Goal: Task Accomplishment & Management: Complete application form

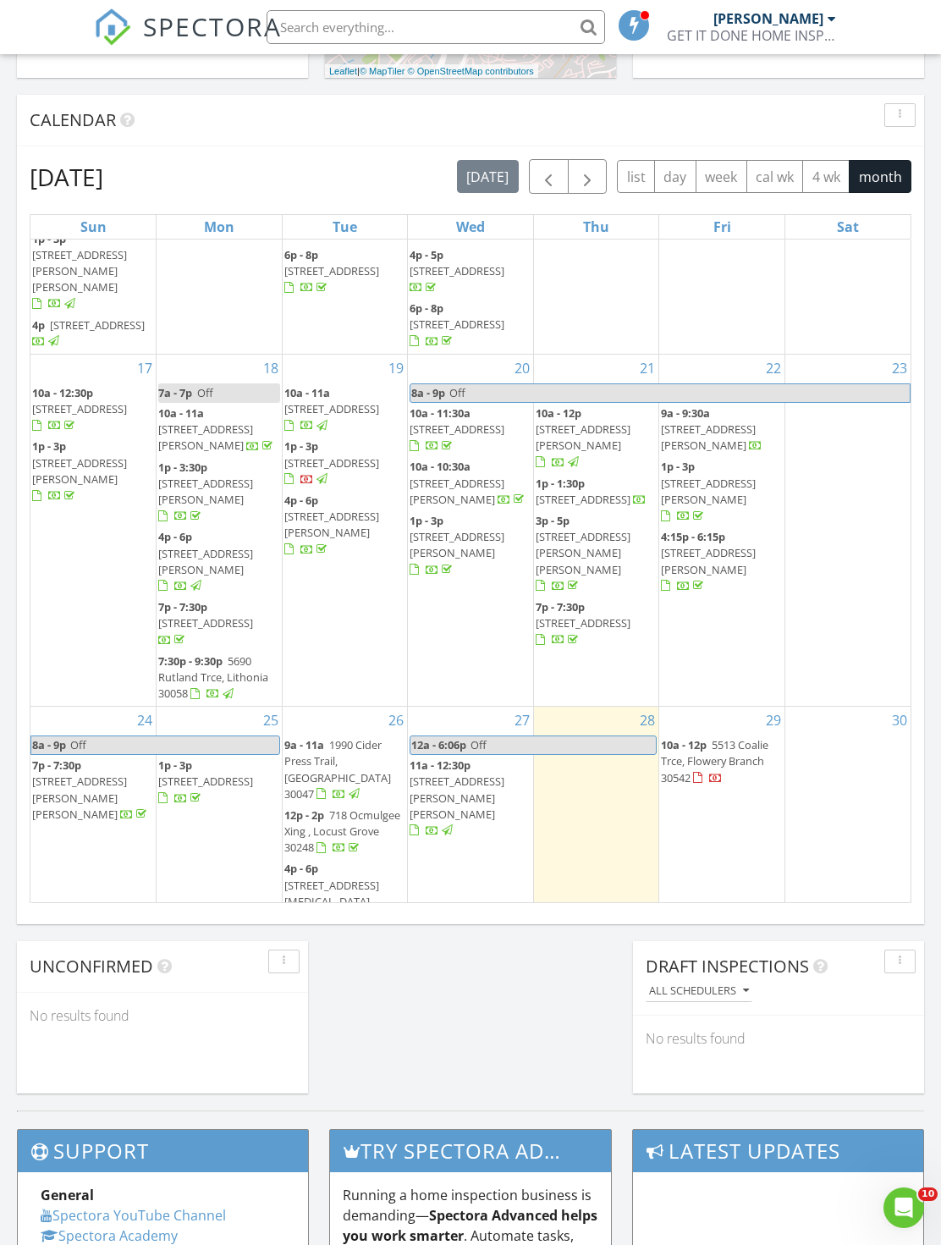
scroll to position [561, 0]
click at [736, 592] on link "Inspection" at bounding box center [719, 585] width 87 height 27
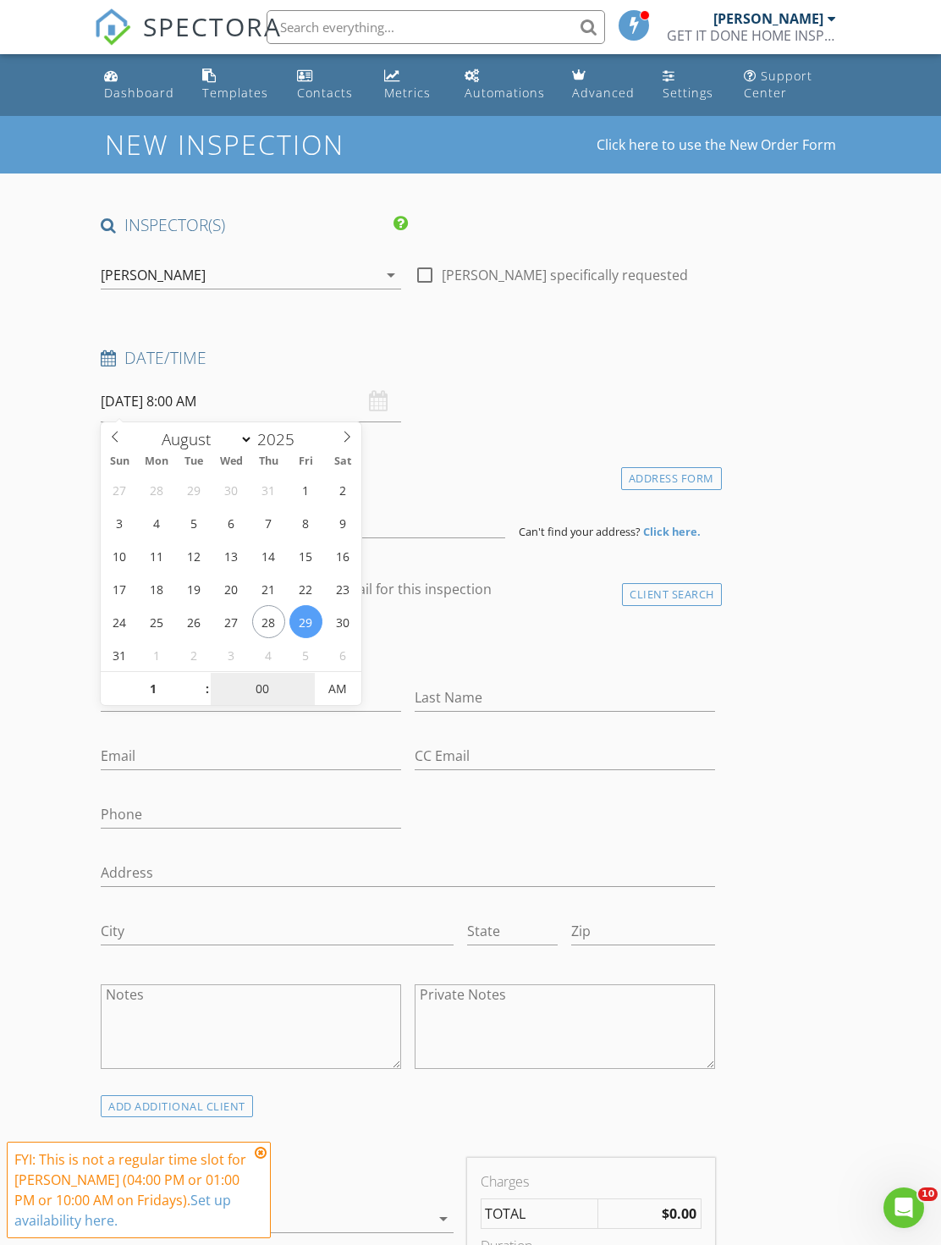
click at [266, 687] on input "00" at bounding box center [263, 690] width 104 height 34
type input "01"
type input "08/29/2025 1:00 AM"
type input "30"
click at [353, 683] on span "AM" at bounding box center [338, 689] width 47 height 34
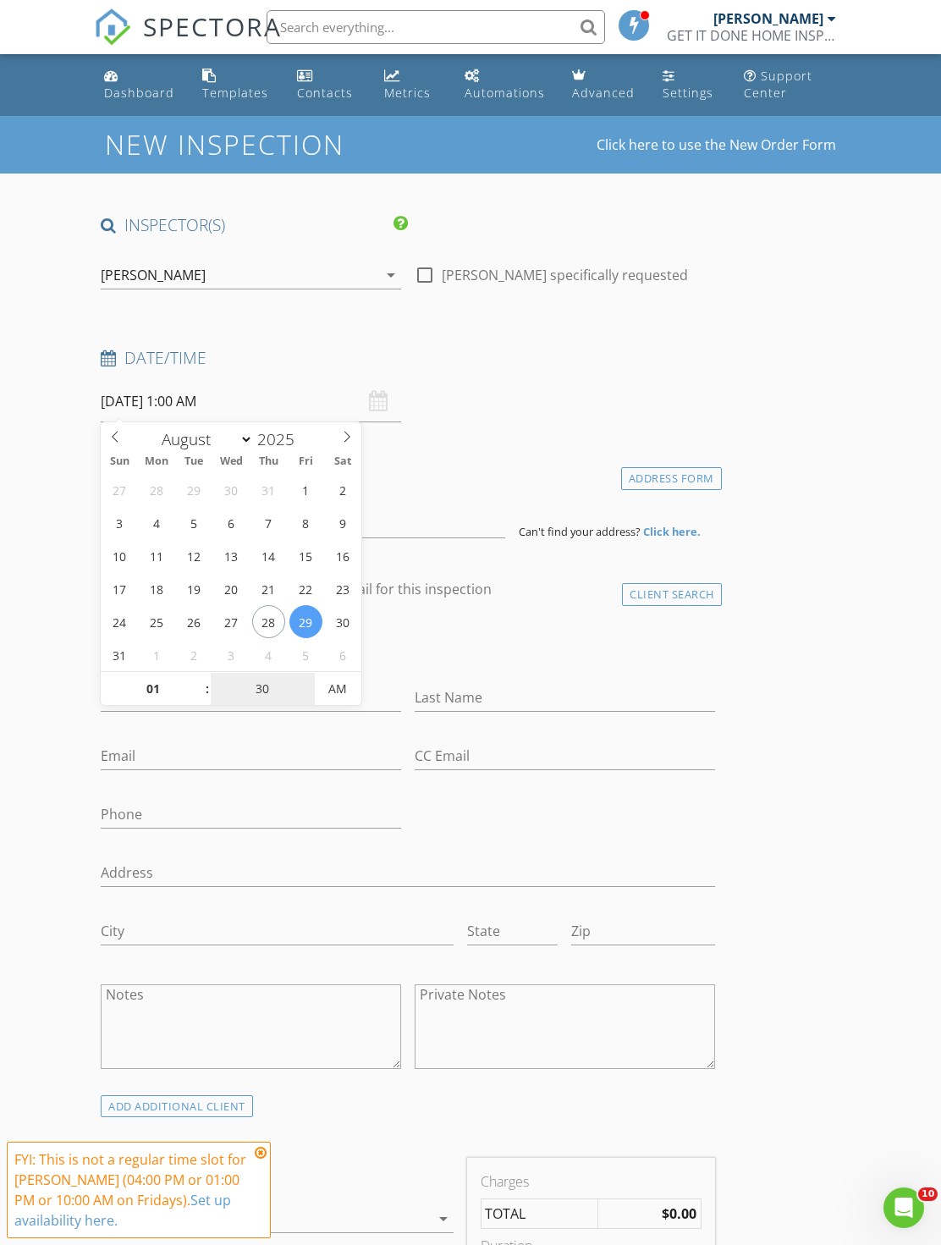
type input "08/29/2025 1:30 PM"
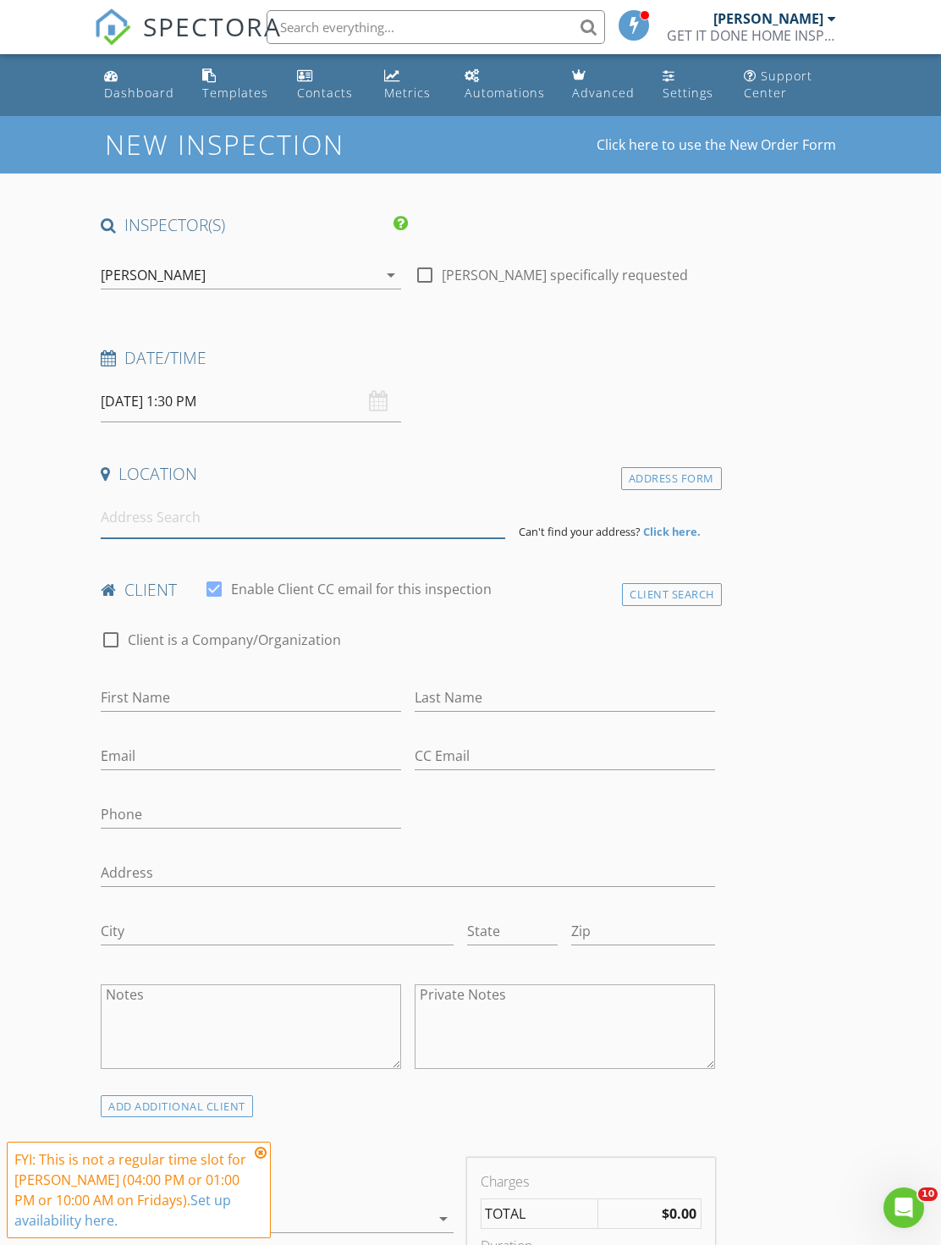
click at [395, 512] on input at bounding box center [303, 517] width 405 height 41
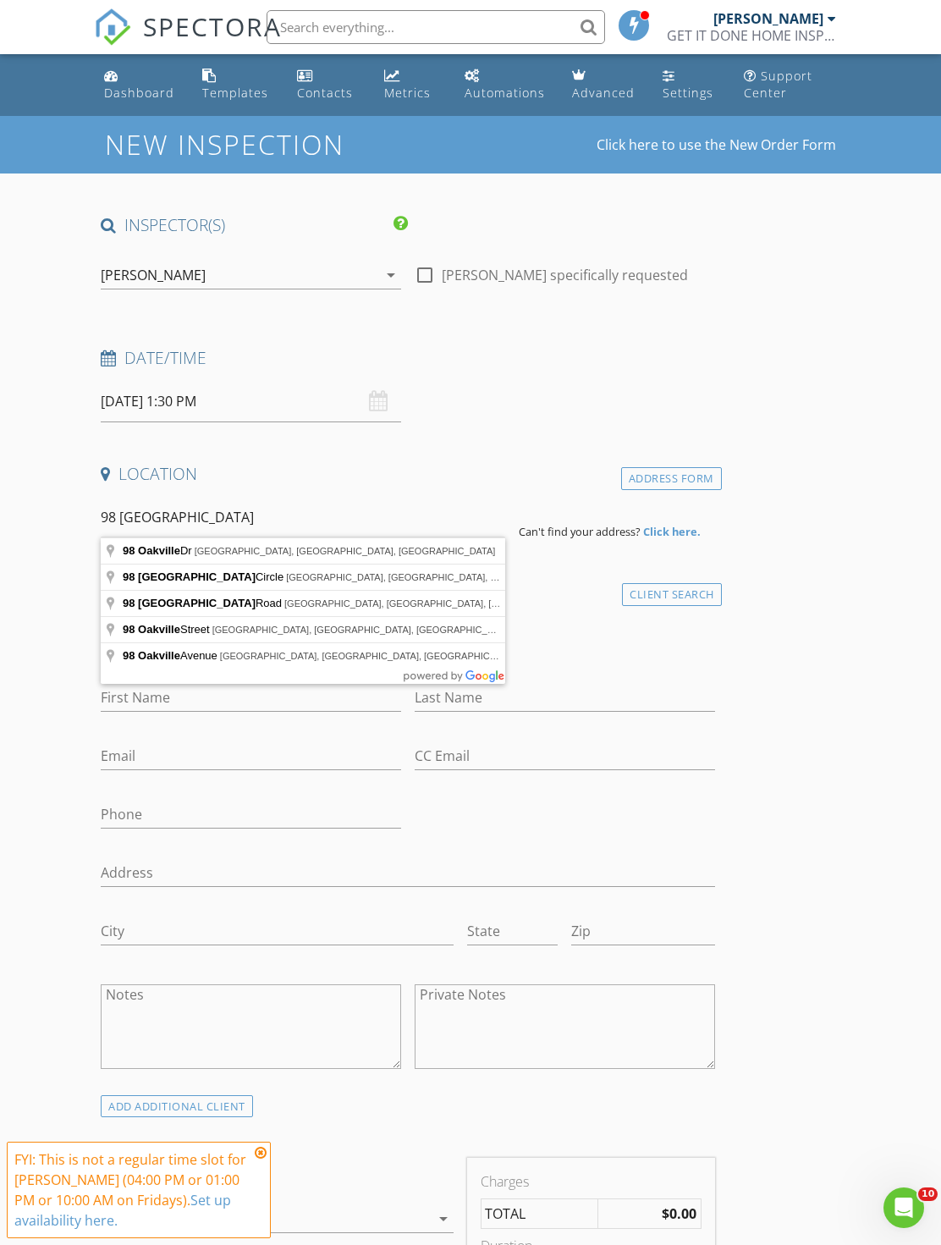
type input "98 Oakville Dr, Dallas, GA, USA"
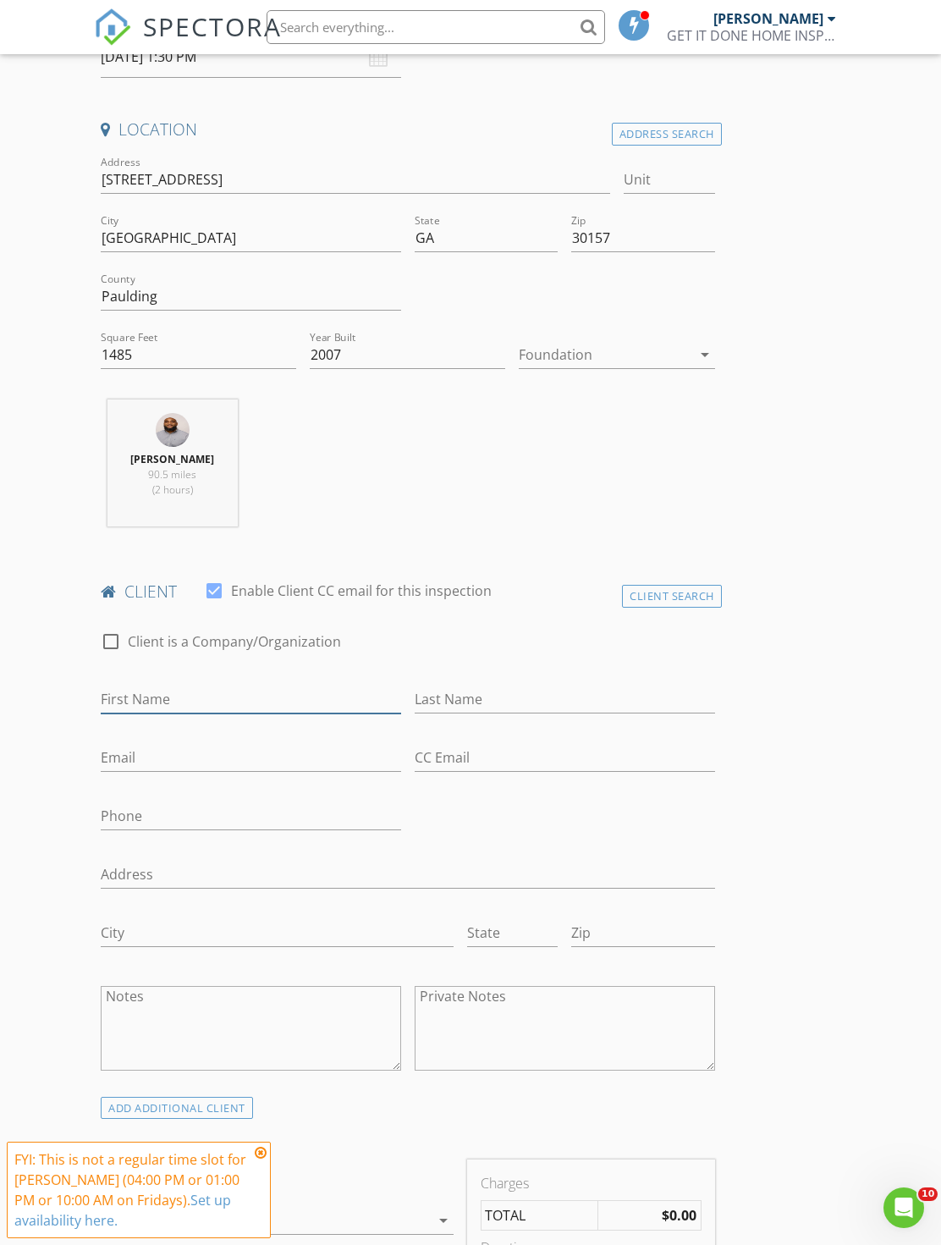
click at [324, 709] on input "First Name" at bounding box center [251, 700] width 300 height 28
click at [658, 588] on div "Client Search" at bounding box center [672, 596] width 100 height 23
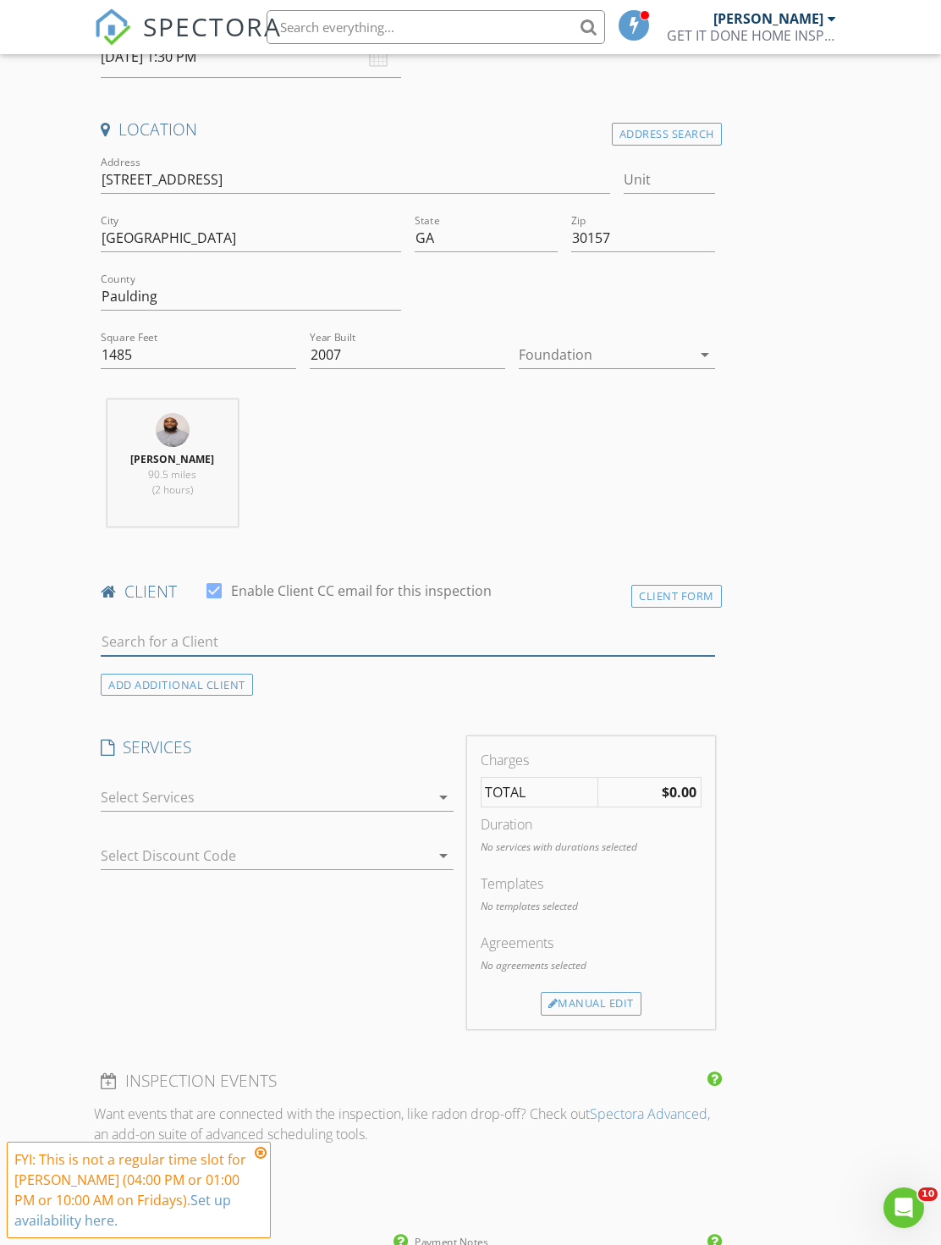
click at [299, 636] on input "text" at bounding box center [408, 642] width 614 height 28
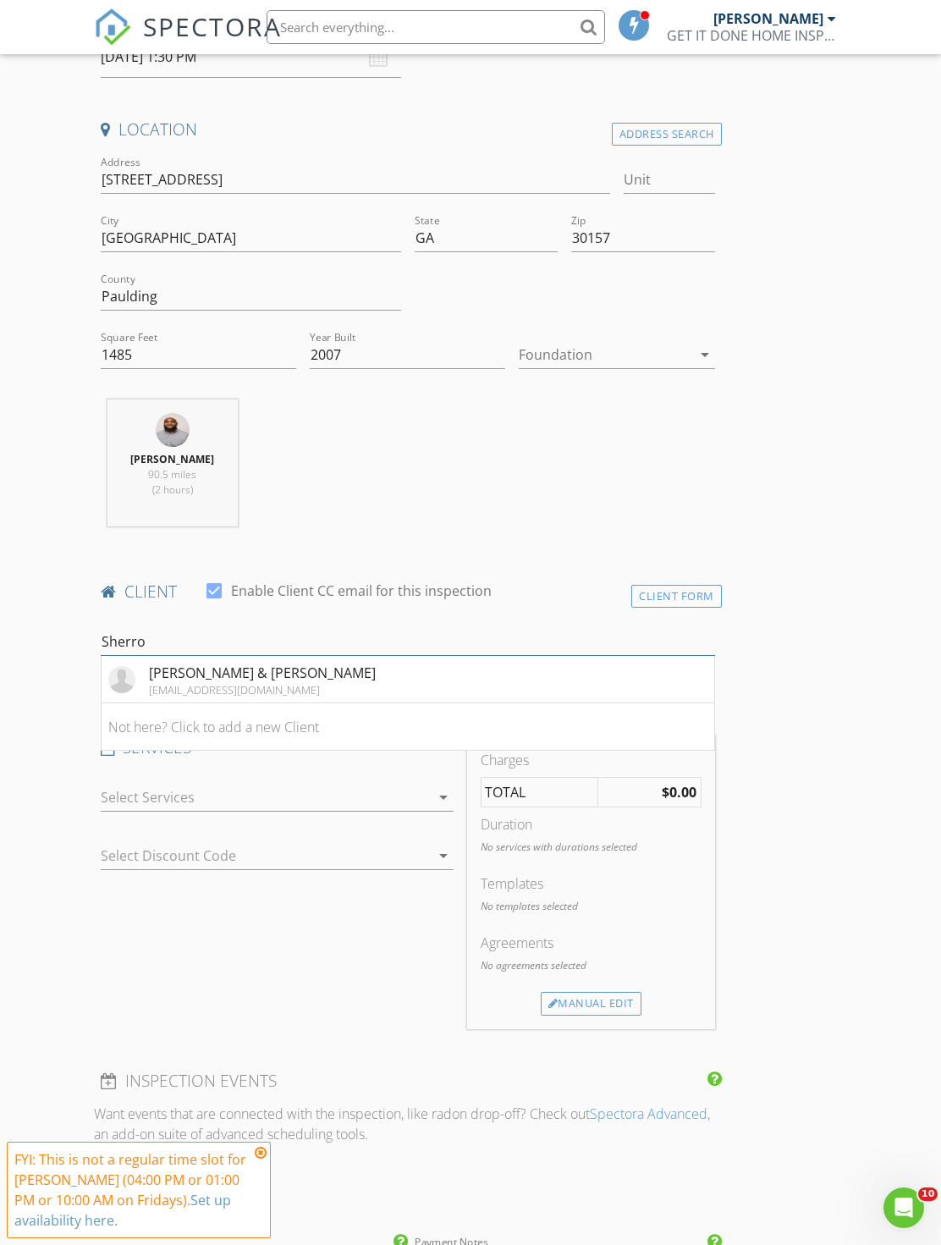
type input "Sherro"
click at [437, 657] on li "Sherrod & Iris Jenkins sjenkins671@gmail.com" at bounding box center [408, 679] width 612 height 47
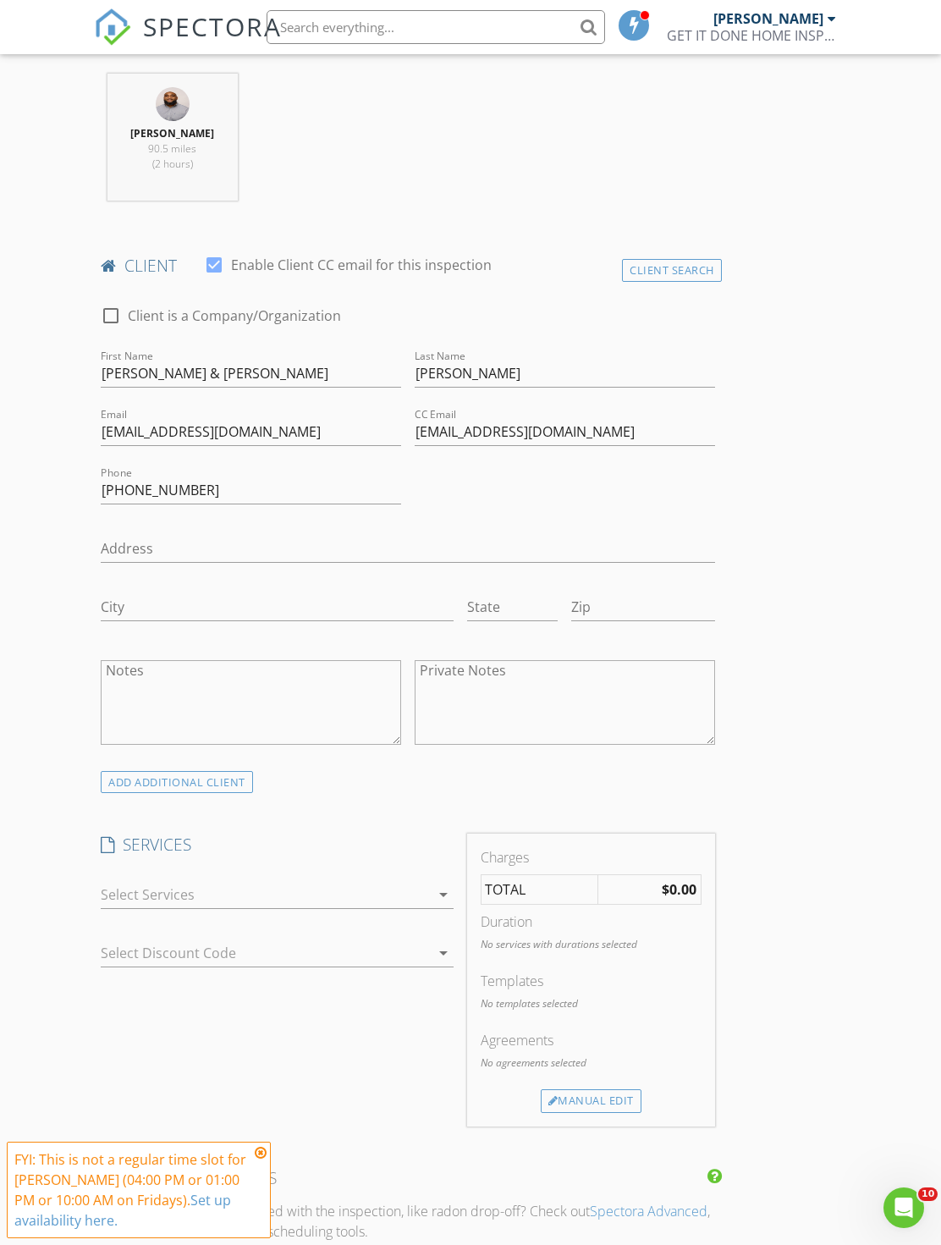
scroll to position [746, 0]
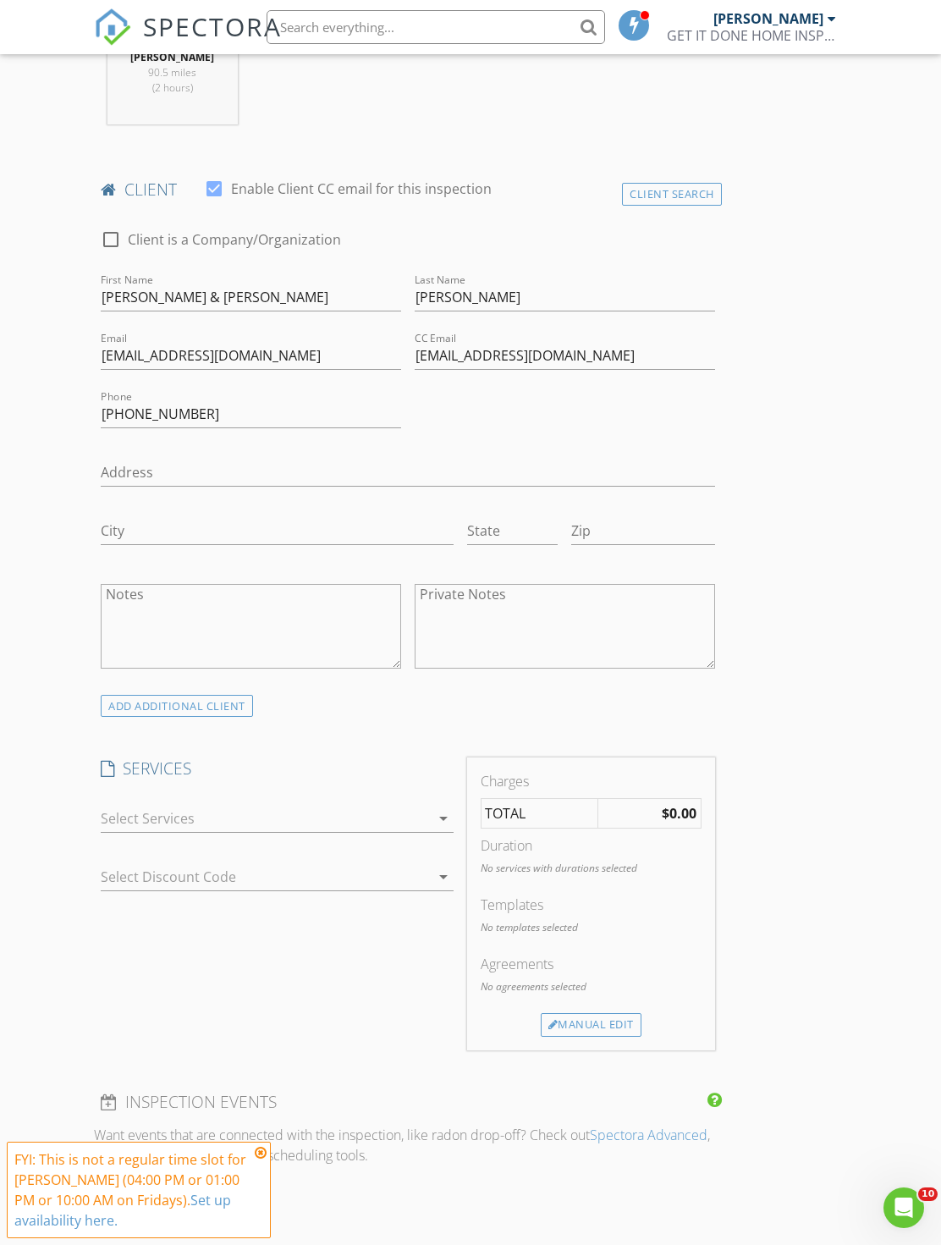
click at [390, 807] on div at bounding box center [265, 818] width 328 height 27
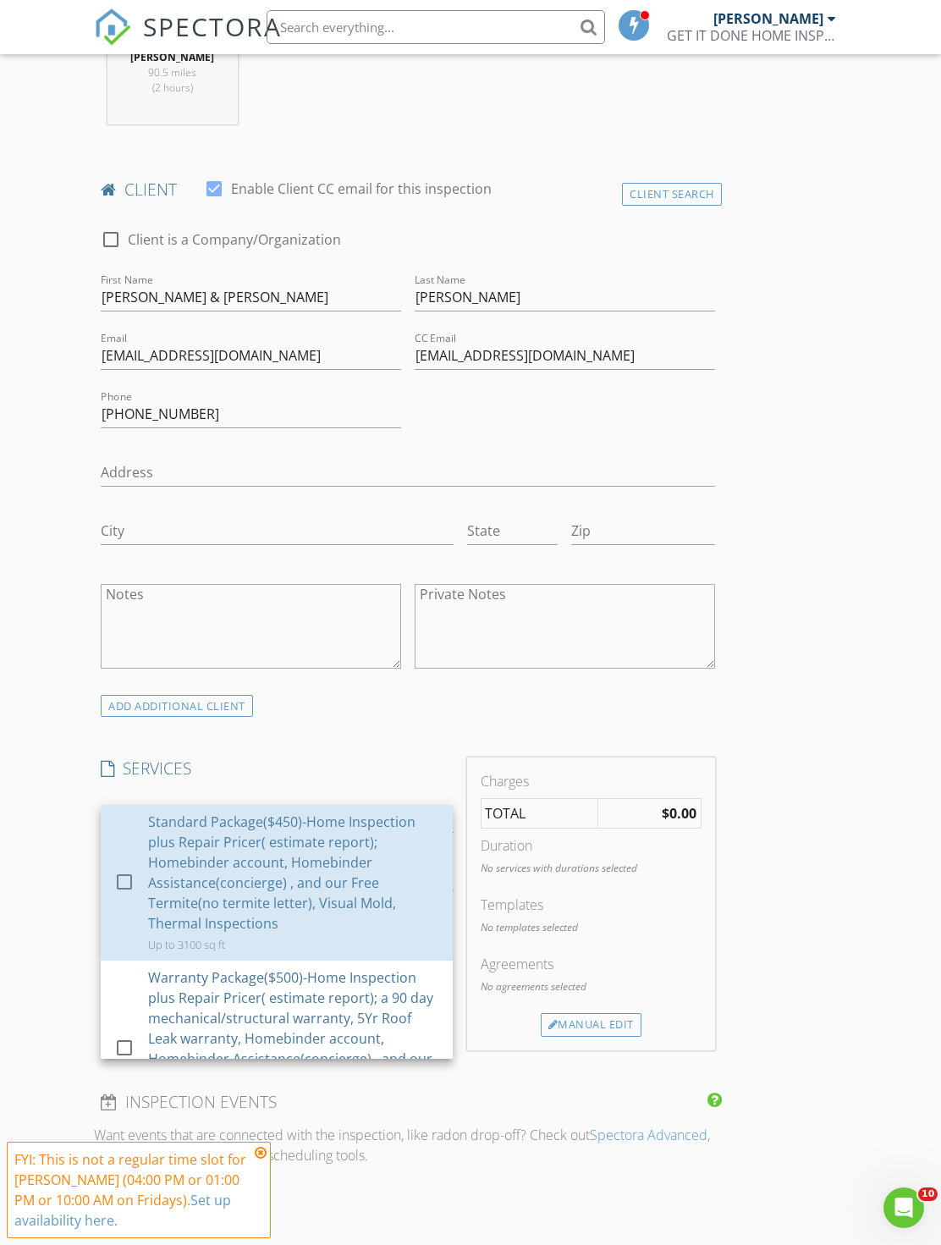
click at [370, 834] on div "Standard Package($450)-Home Inspection plus Repair Pricer( estimate report); Ho…" at bounding box center [293, 873] width 291 height 122
checkbox input "true"
checkbox input "false"
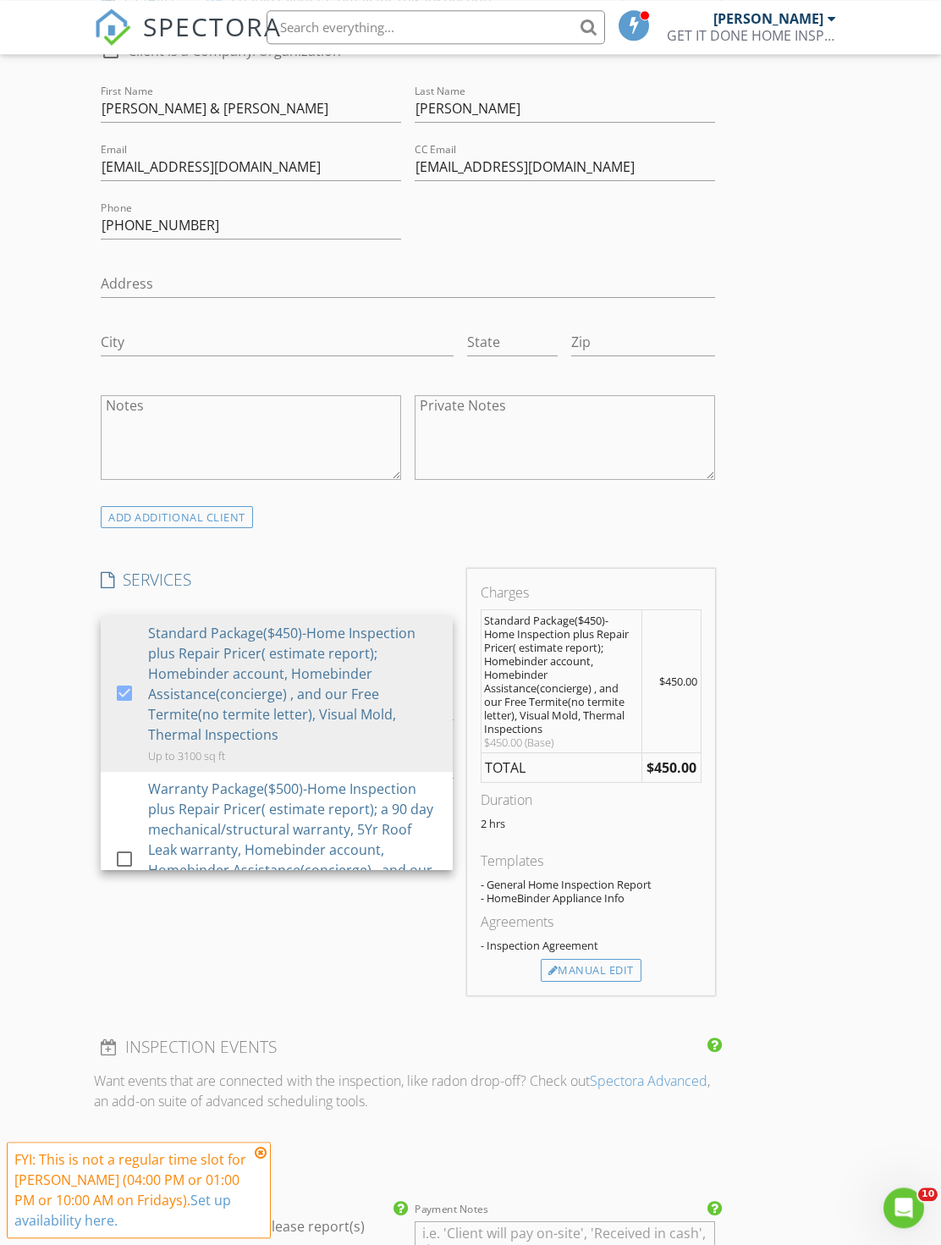
scroll to position [1060, 0]
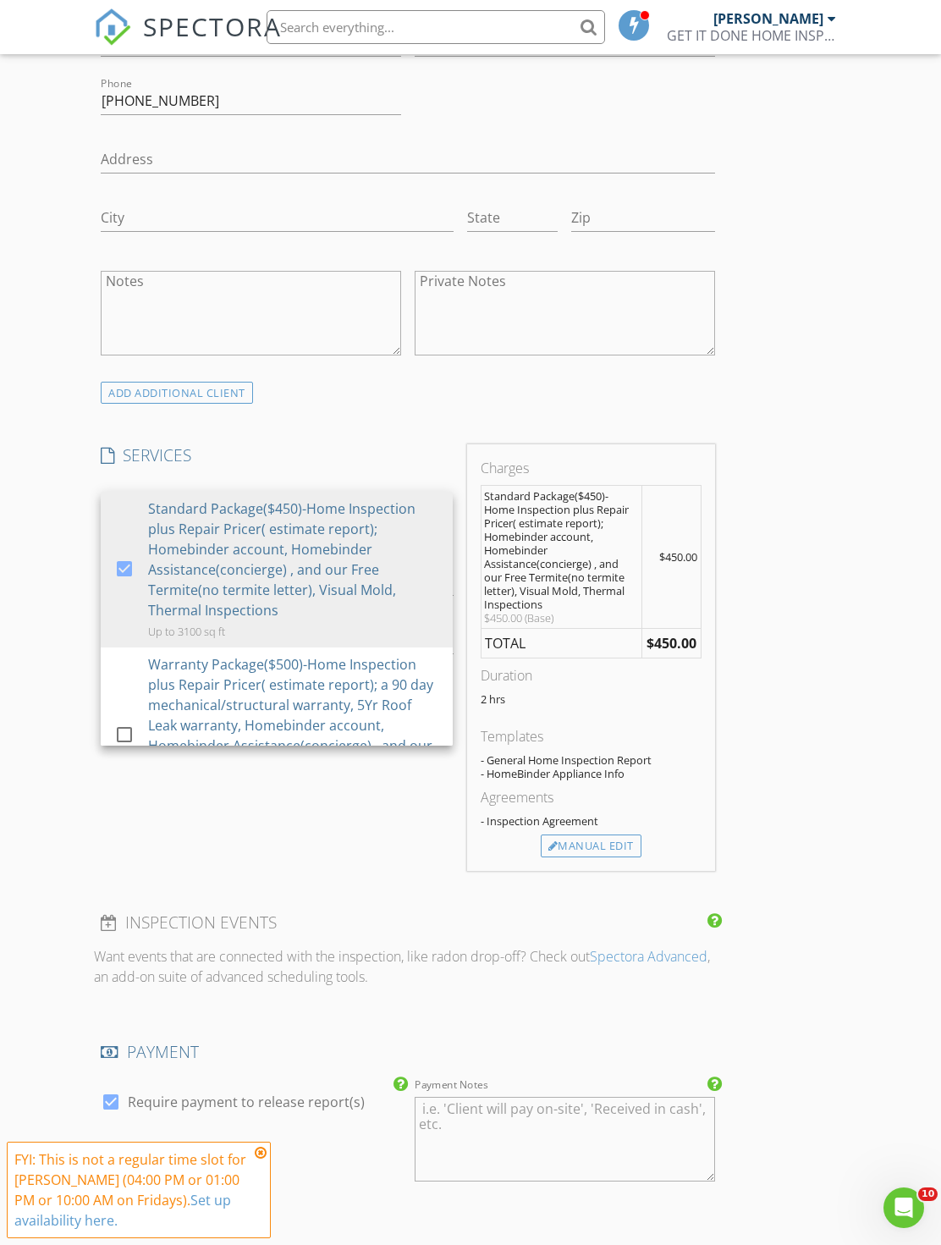
click at [595, 840] on div "Manual Edit" at bounding box center [591, 846] width 101 height 24
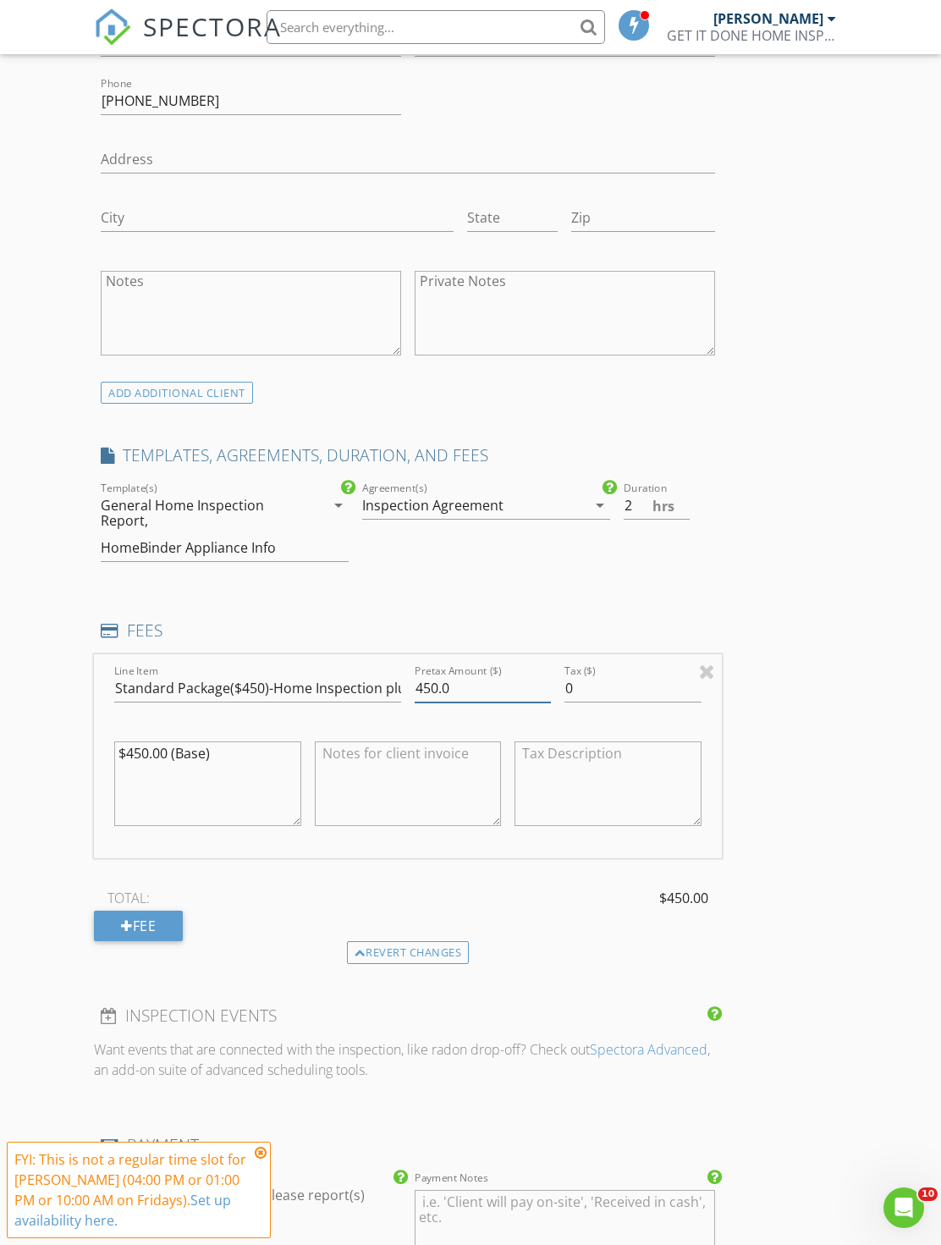
click at [480, 697] on input "450.0" at bounding box center [483, 689] width 136 height 28
click at [480, 675] on input "450.0" at bounding box center [483, 689] width 136 height 28
click at [436, 693] on input "450.0" at bounding box center [483, 689] width 136 height 28
click at [451, 685] on input "450.0" at bounding box center [483, 689] width 136 height 28
type input "300"
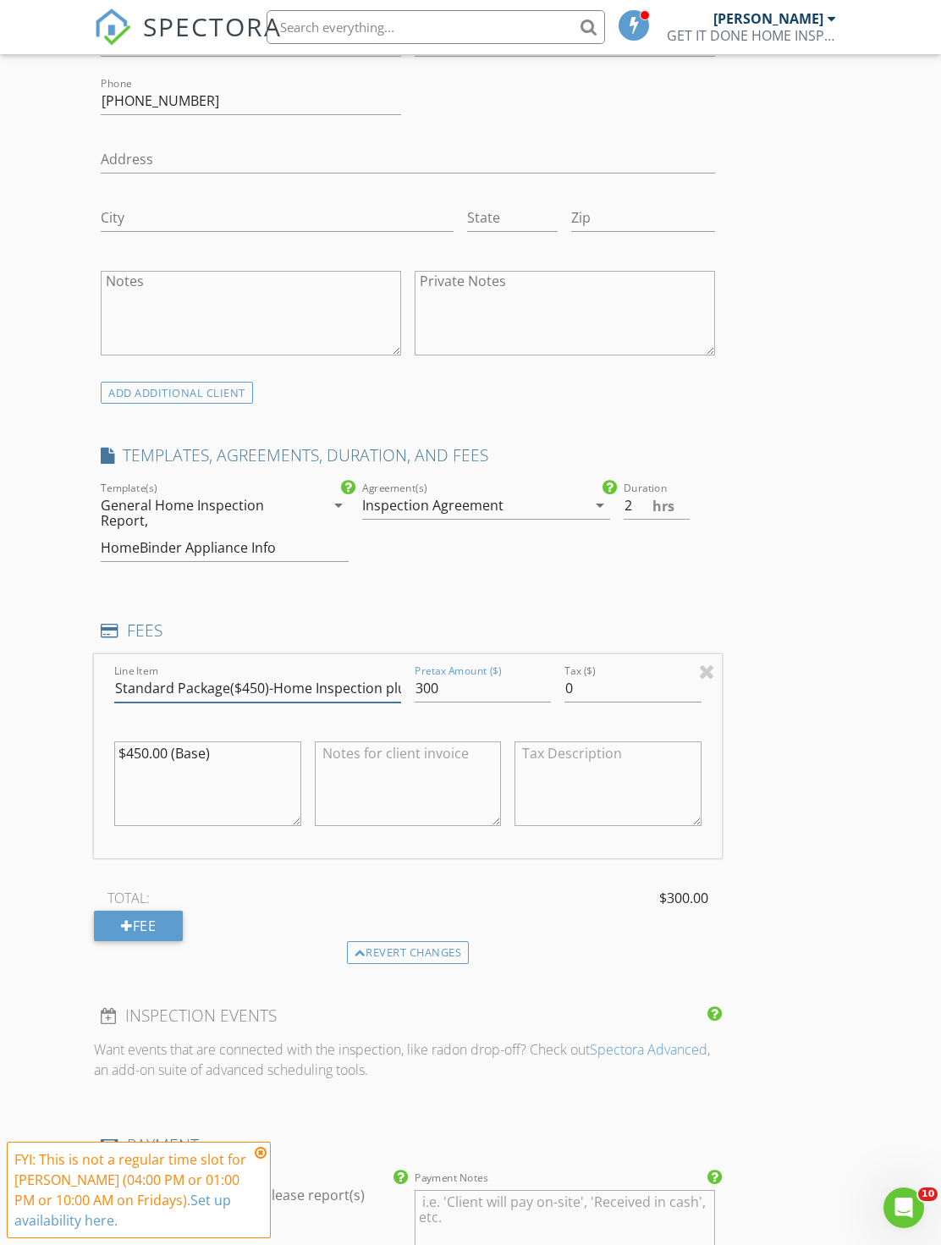
click at [252, 692] on input "Standard Package($450)-Home Inspection plus Repair Pricer( estimate report); Ho…" at bounding box center [257, 689] width 287 height 28
click at [248, 685] on input "Standard Package($450)-Home Inspection plus Repair Pricer( estimate report); Ho…" at bounding box center [257, 689] width 287 height 28
click at [251, 684] on input "Standard Package($450)-Home Inspection plus Repair Pricer( estimate report); Ho…" at bounding box center [257, 689] width 287 height 28
click at [255, 679] on input "Standard Package($450)-Home Inspection plus Repair Pricer( estimate report); Ho…" at bounding box center [257, 689] width 287 height 28
type input "Standard Package($300)-Home Inspection plus Repair Pricer( estimate report); Ho…"
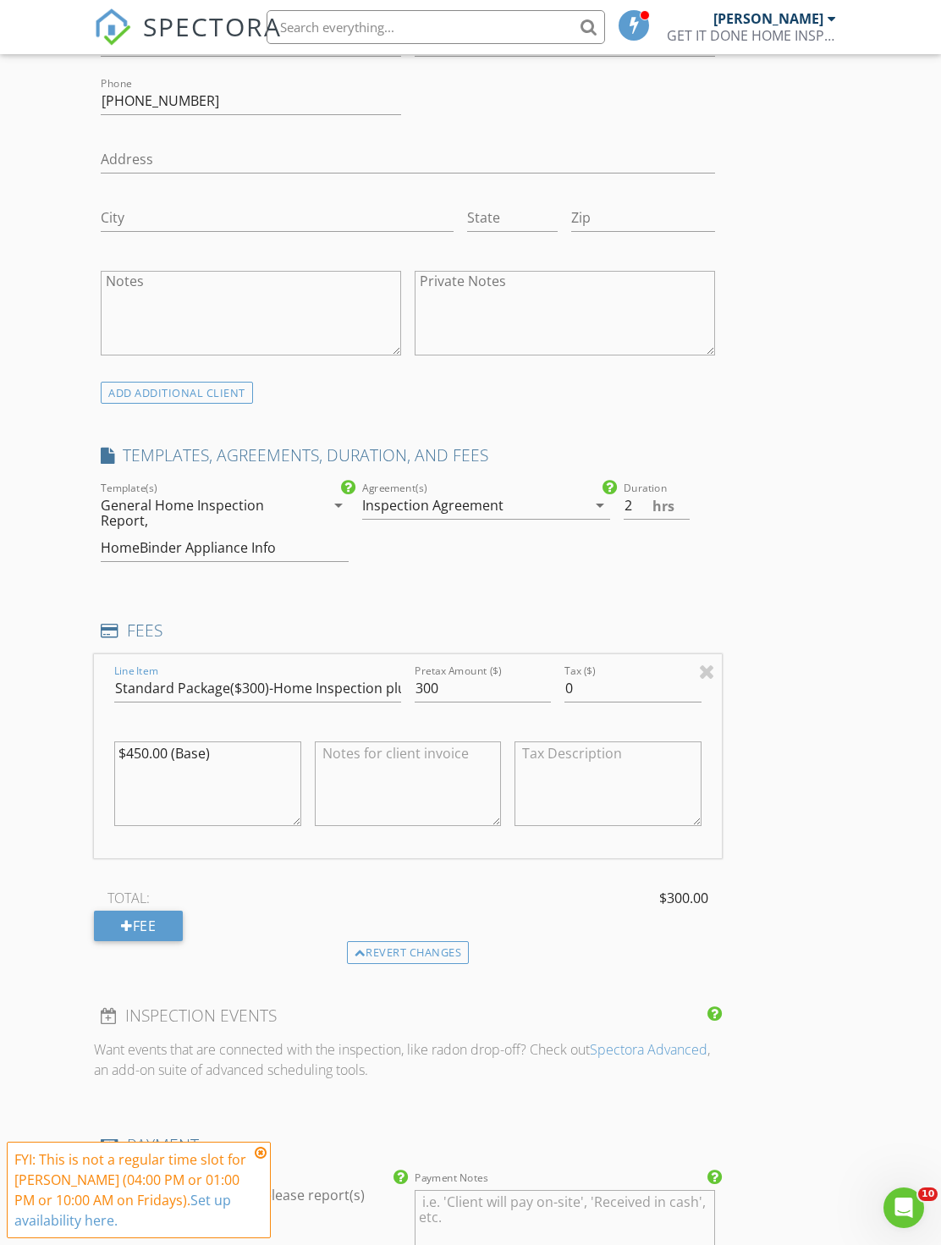
click at [136, 742] on textarea "$450.00 (Base)" at bounding box center [207, 783] width 186 height 85
click at [128, 747] on textarea "$450.00 (Base)" at bounding box center [207, 783] width 186 height 85
click at [127, 747] on textarea "$450.00 (Base)" at bounding box center [207, 783] width 186 height 85
click at [146, 751] on textarea "$450.00 (Base)" at bounding box center [207, 783] width 186 height 85
click at [141, 752] on textarea "$450.00 (Base)" at bounding box center [207, 783] width 186 height 85
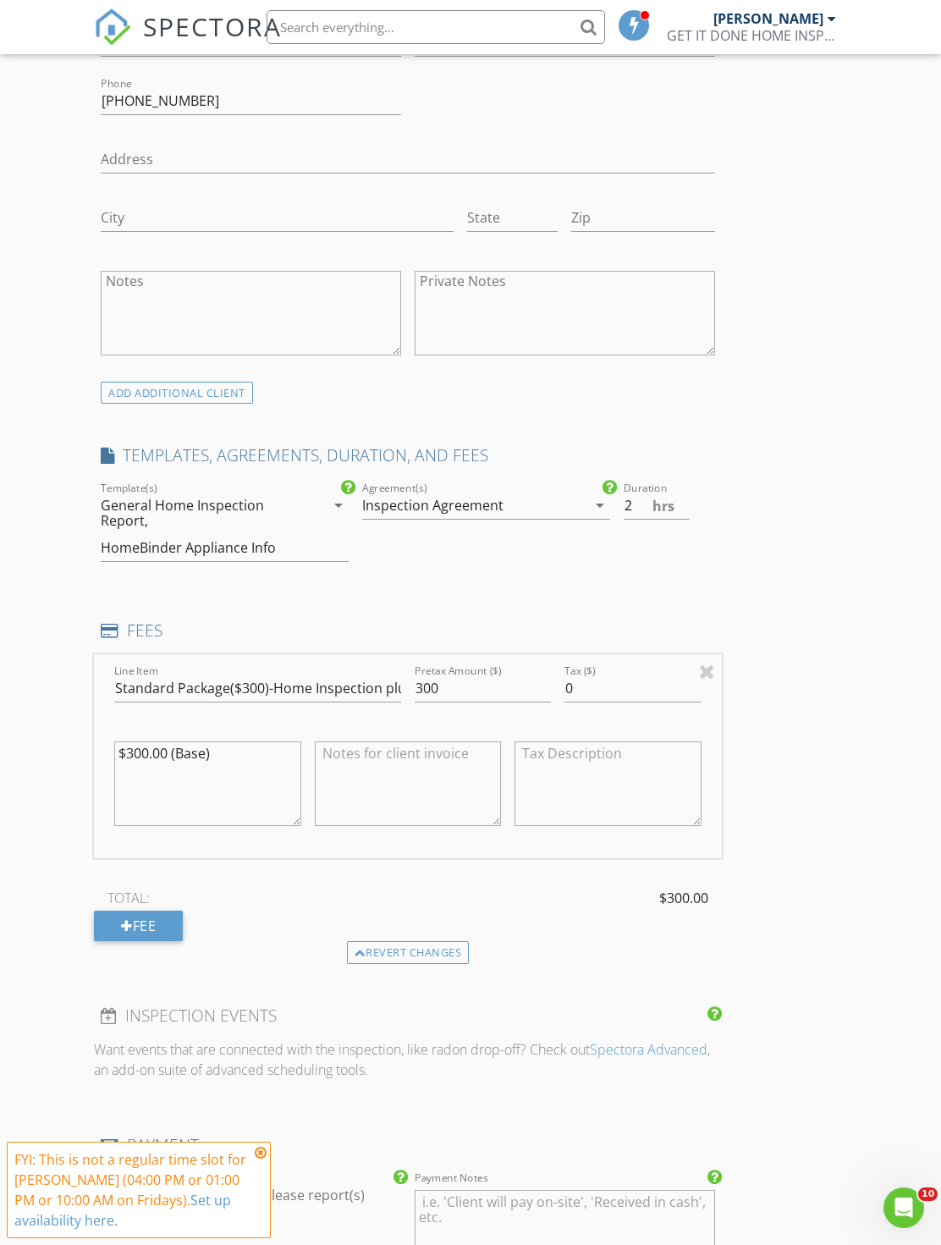
type textarea "$300.00 (Base)"
click at [632, 514] on input "2" at bounding box center [657, 506] width 66 height 28
type input "1.5"
click at [837, 799] on div "INSPECTOR(S) check_box JERMAINE JACKSON PRIMARY JERMAINE JACKSON arrow_drop_dow…" at bounding box center [470, 772] width 753 height 3235
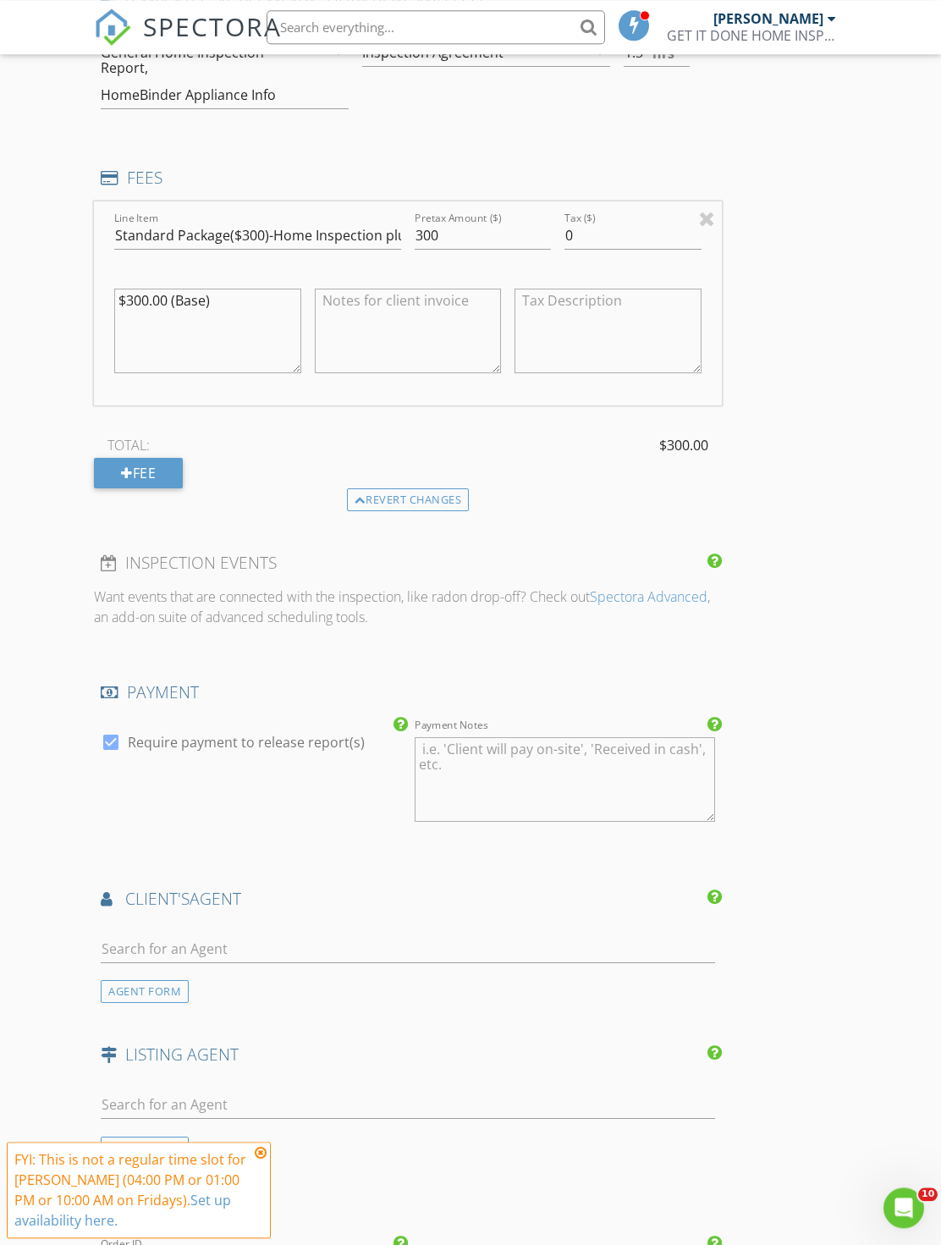
scroll to position [1682, 0]
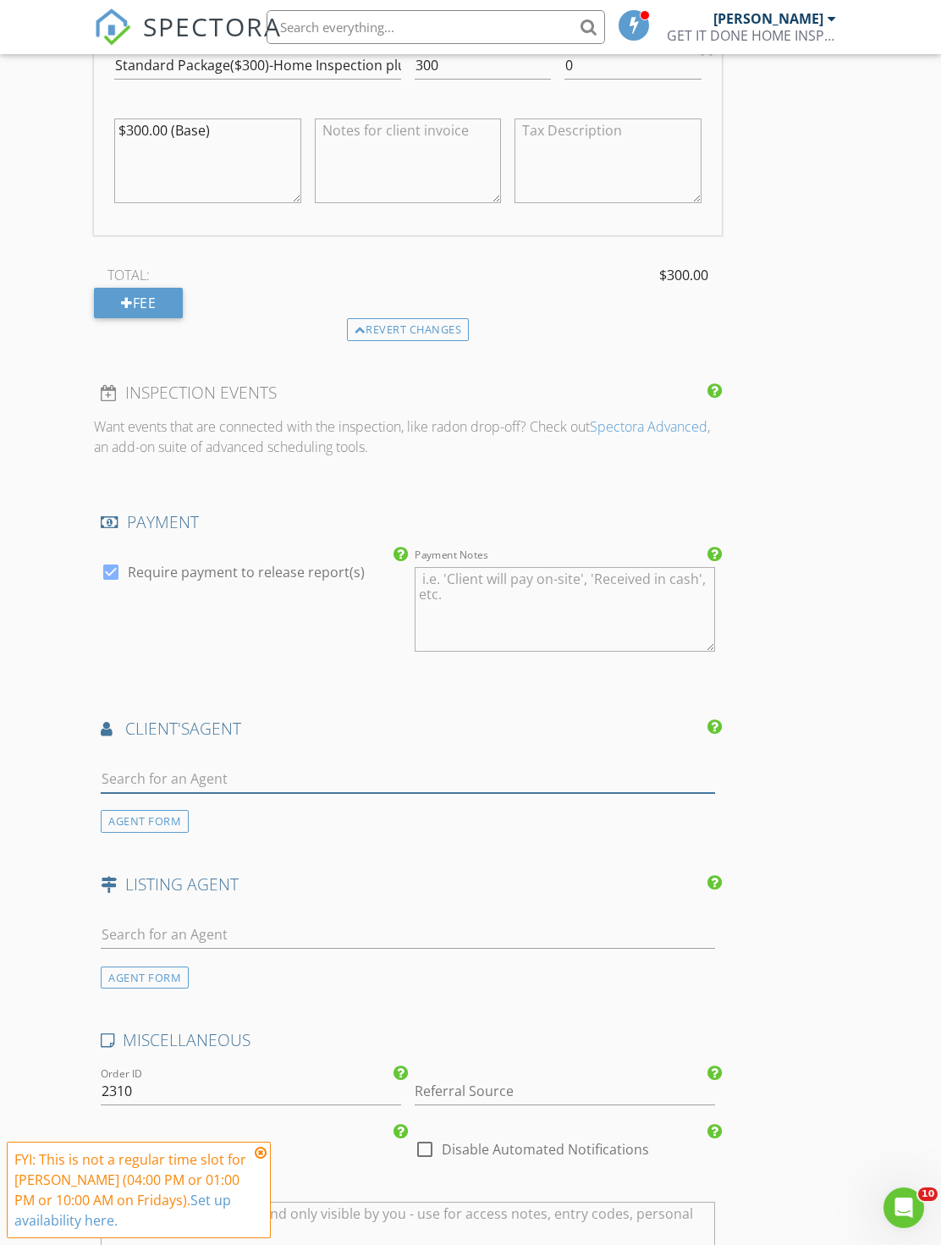
click at [347, 771] on input "text" at bounding box center [408, 779] width 614 height 28
type input "Sommer"
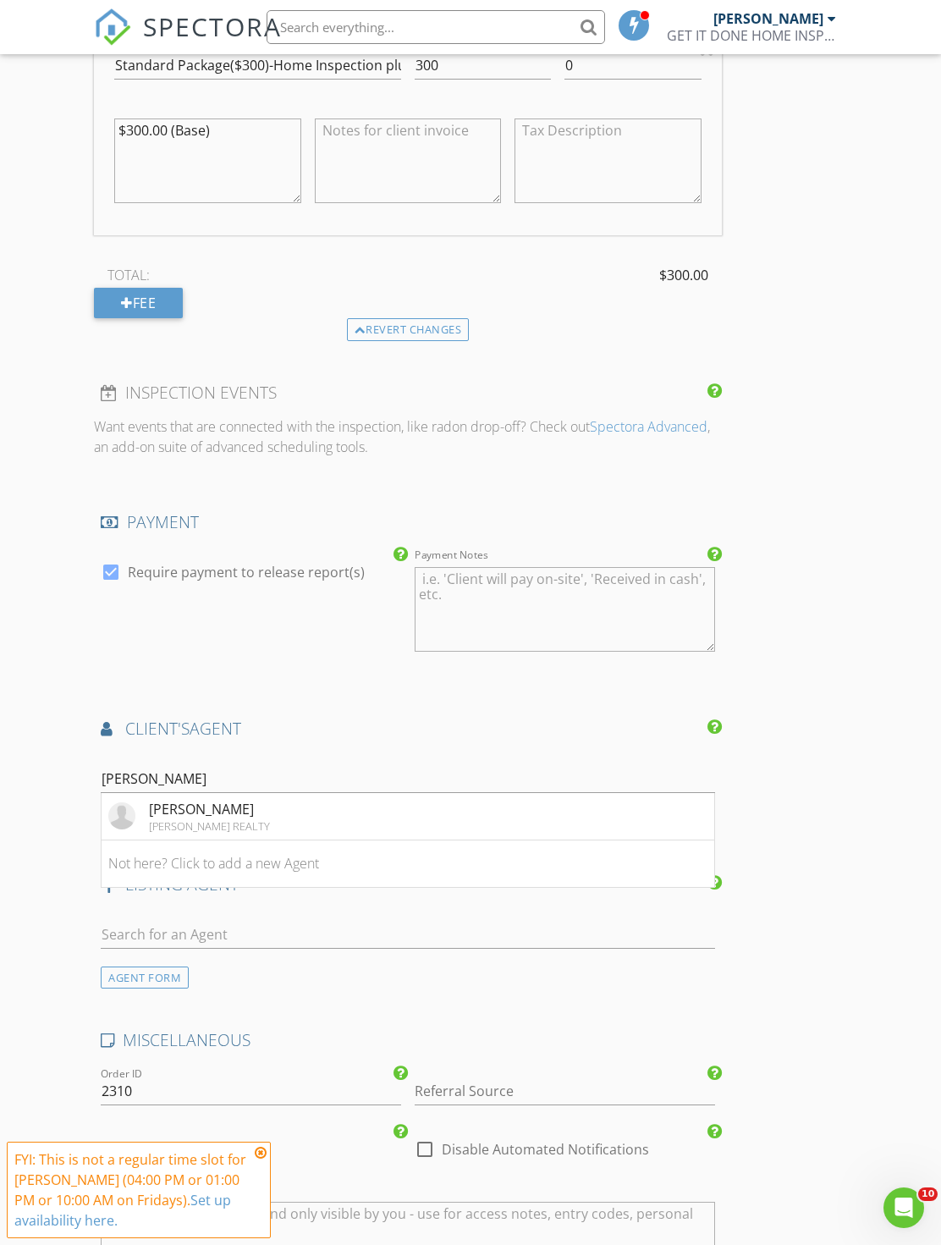
click at [402, 812] on li "Sommer Andrews KELLER WILLIAMS REALTY" at bounding box center [408, 816] width 612 height 47
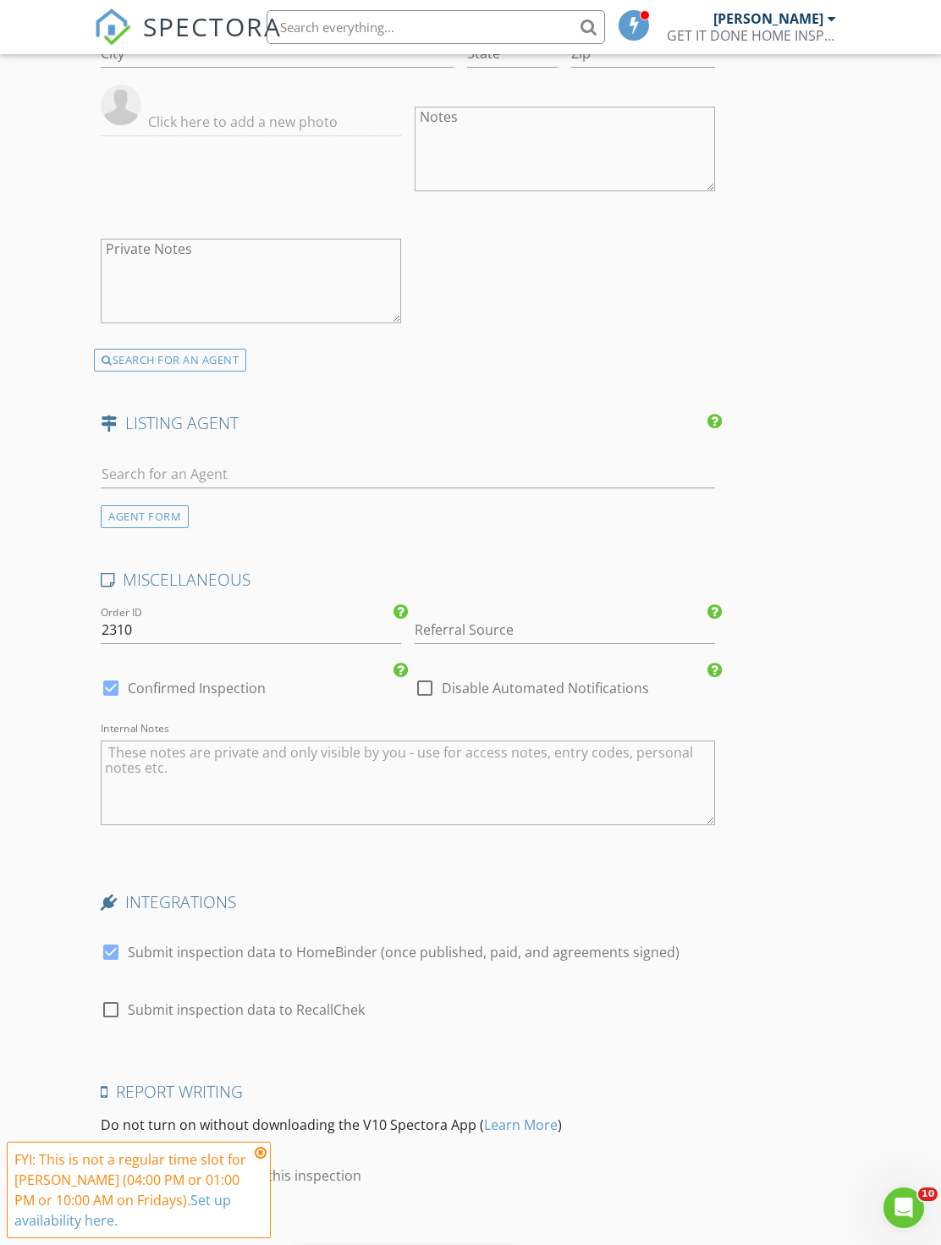
scroll to position [2645, 0]
click at [509, 630] on input "Referral Source" at bounding box center [565, 631] width 300 height 28
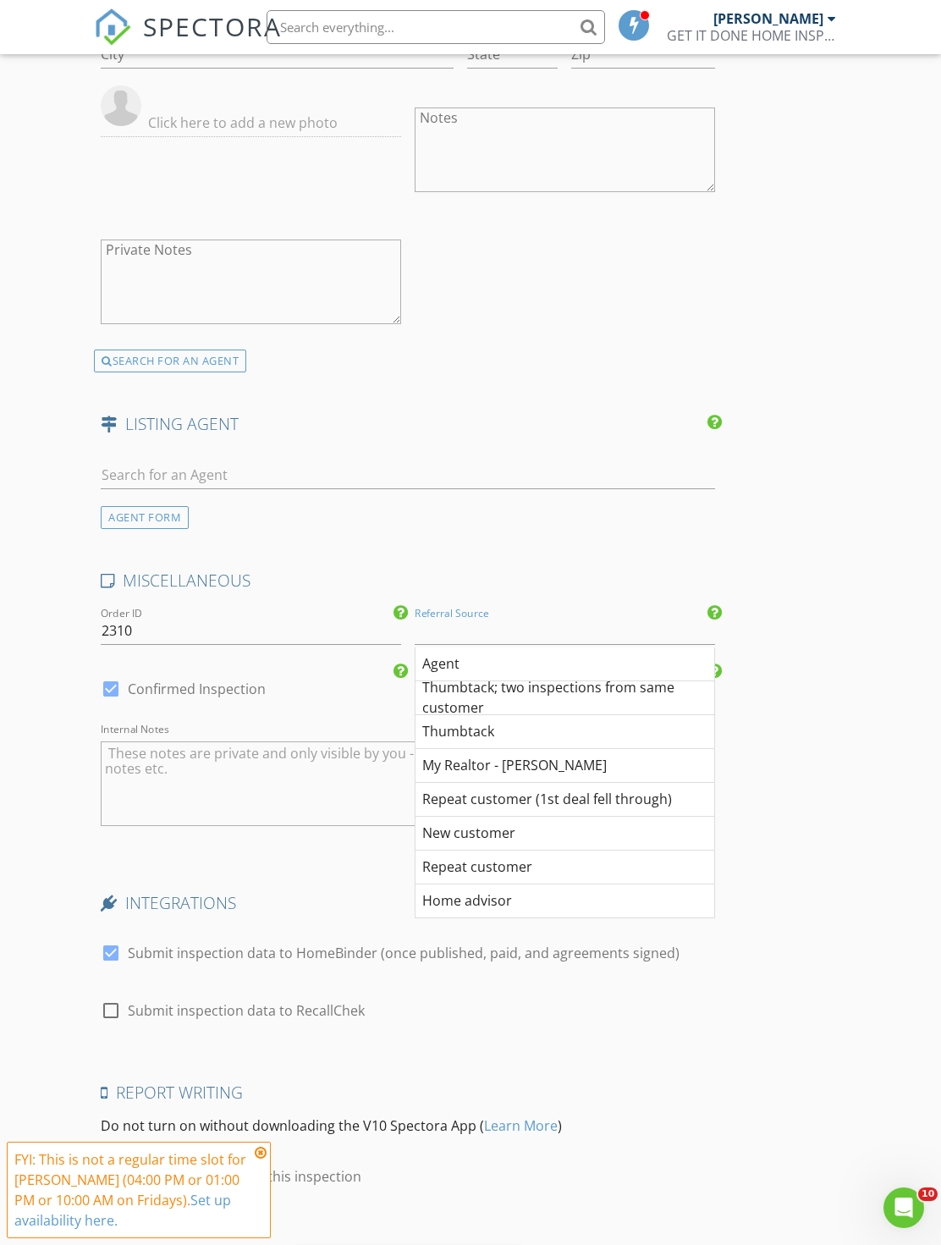
click at [537, 789] on div "Repeat customer (1st deal fell through)" at bounding box center [565, 800] width 299 height 34
type input "Repeat customer (1st deal fell through)"
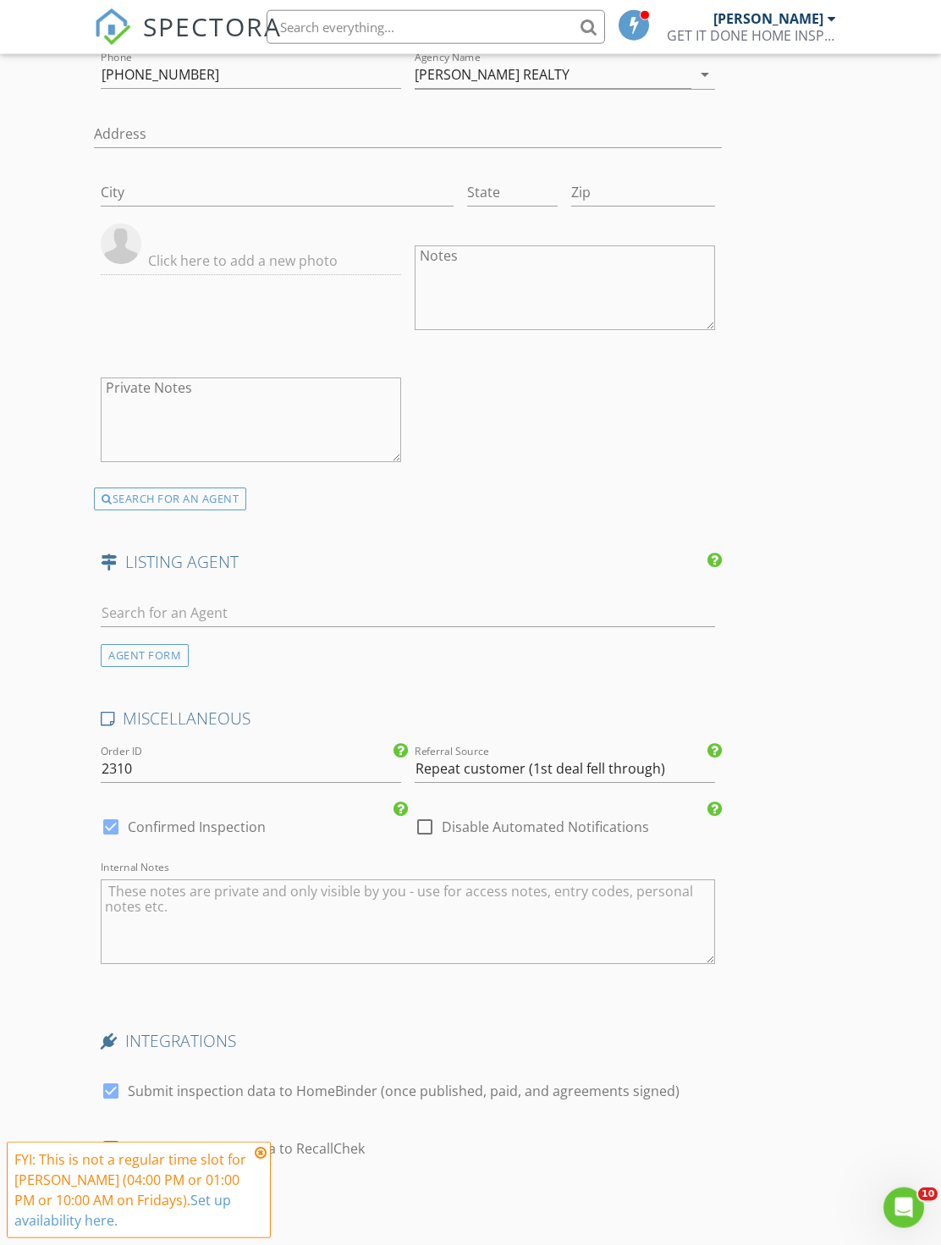
scroll to position [2667, 0]
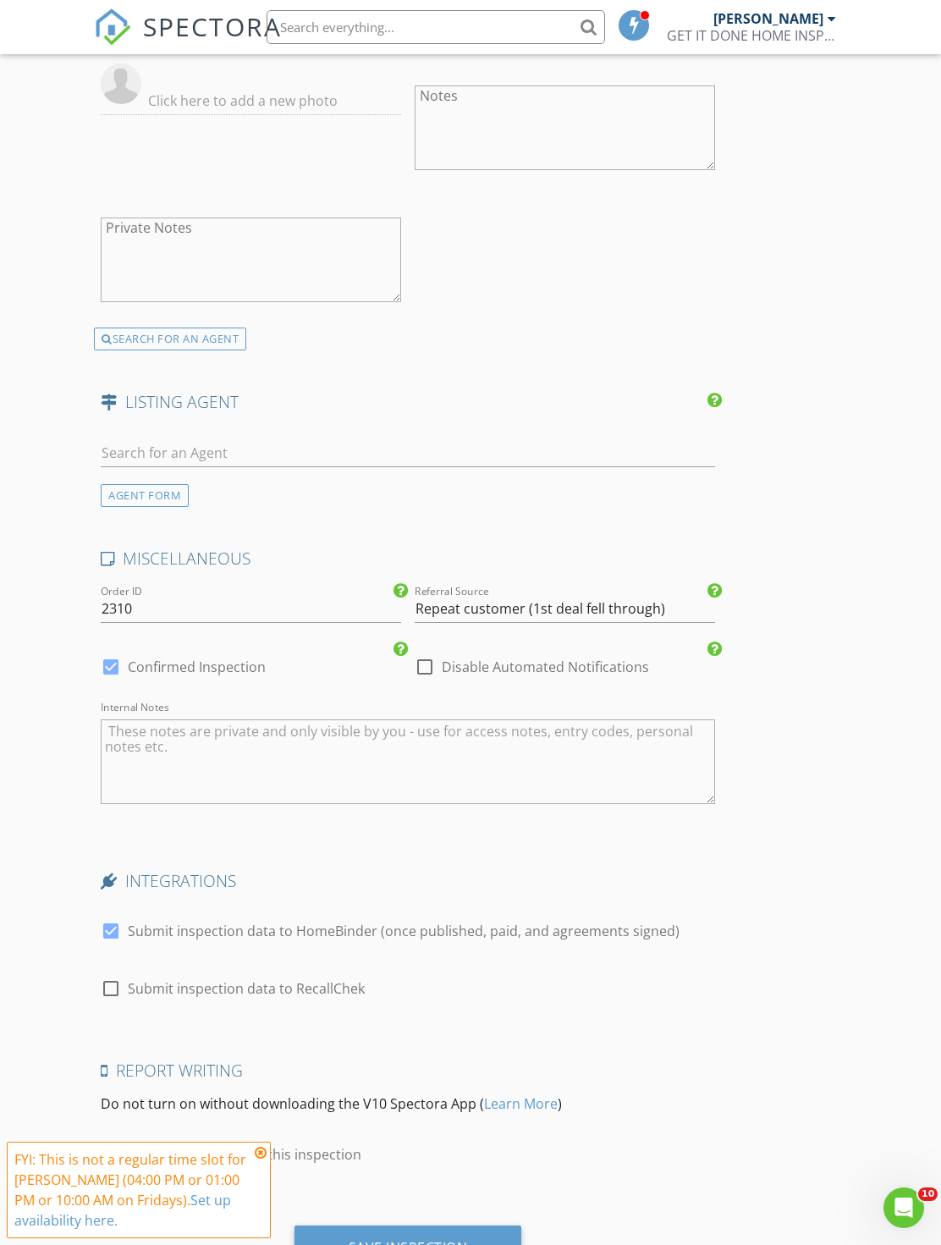
click at [424, 1239] on div "Save Inspection" at bounding box center [408, 1247] width 119 height 17
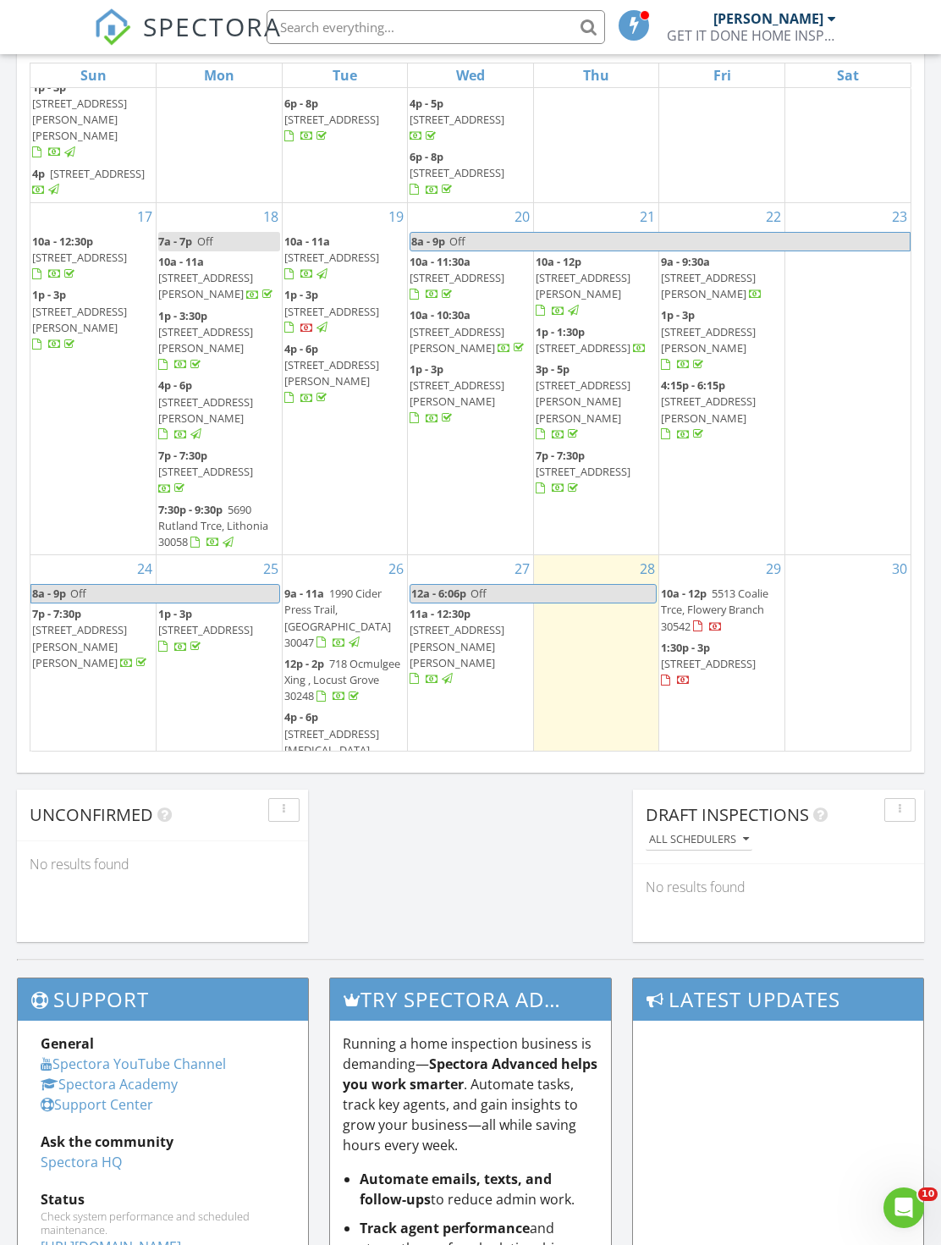
scroll to position [561, 0]
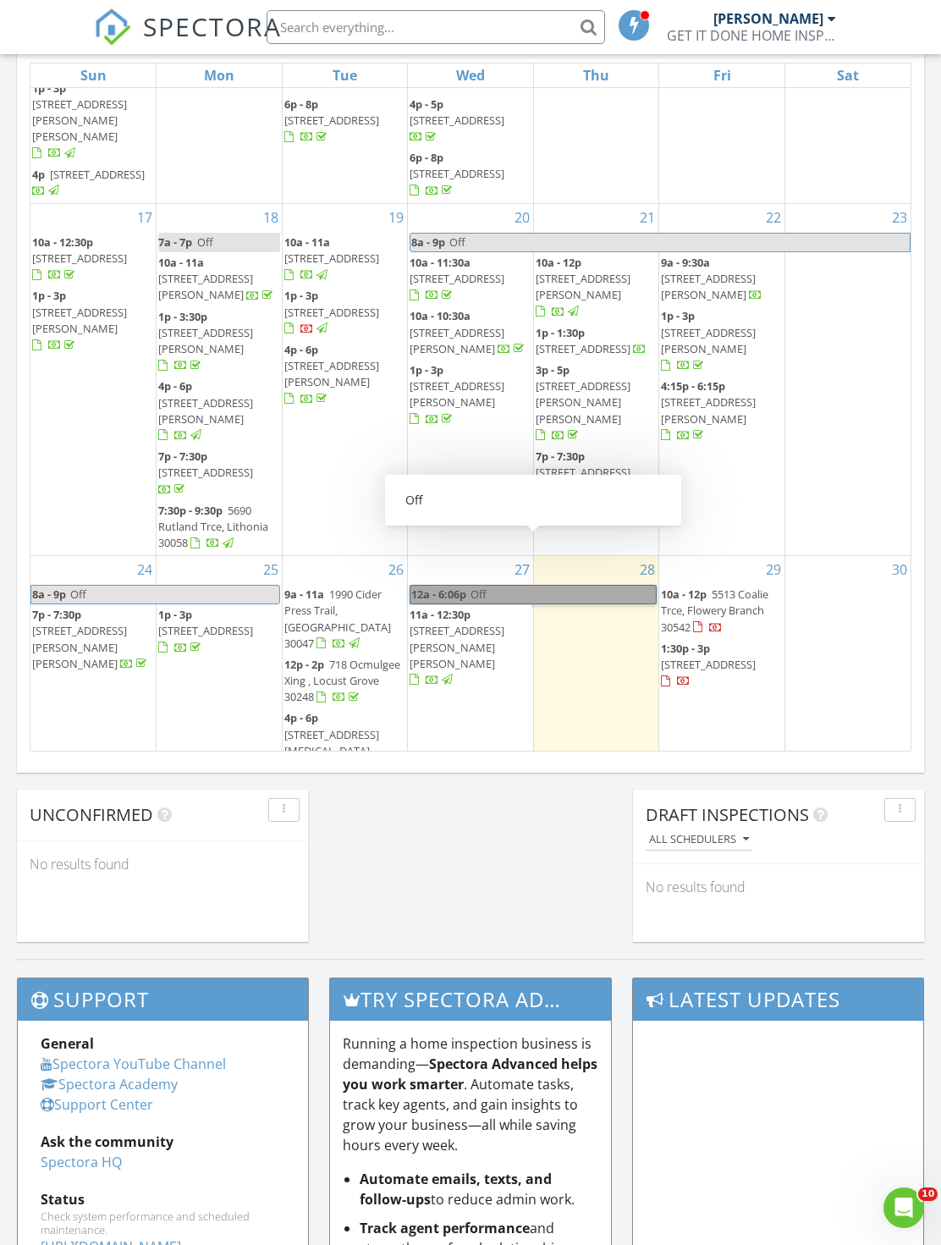
click at [553, 585] on link "12a - 6:06p Off" at bounding box center [533, 594] width 247 height 19
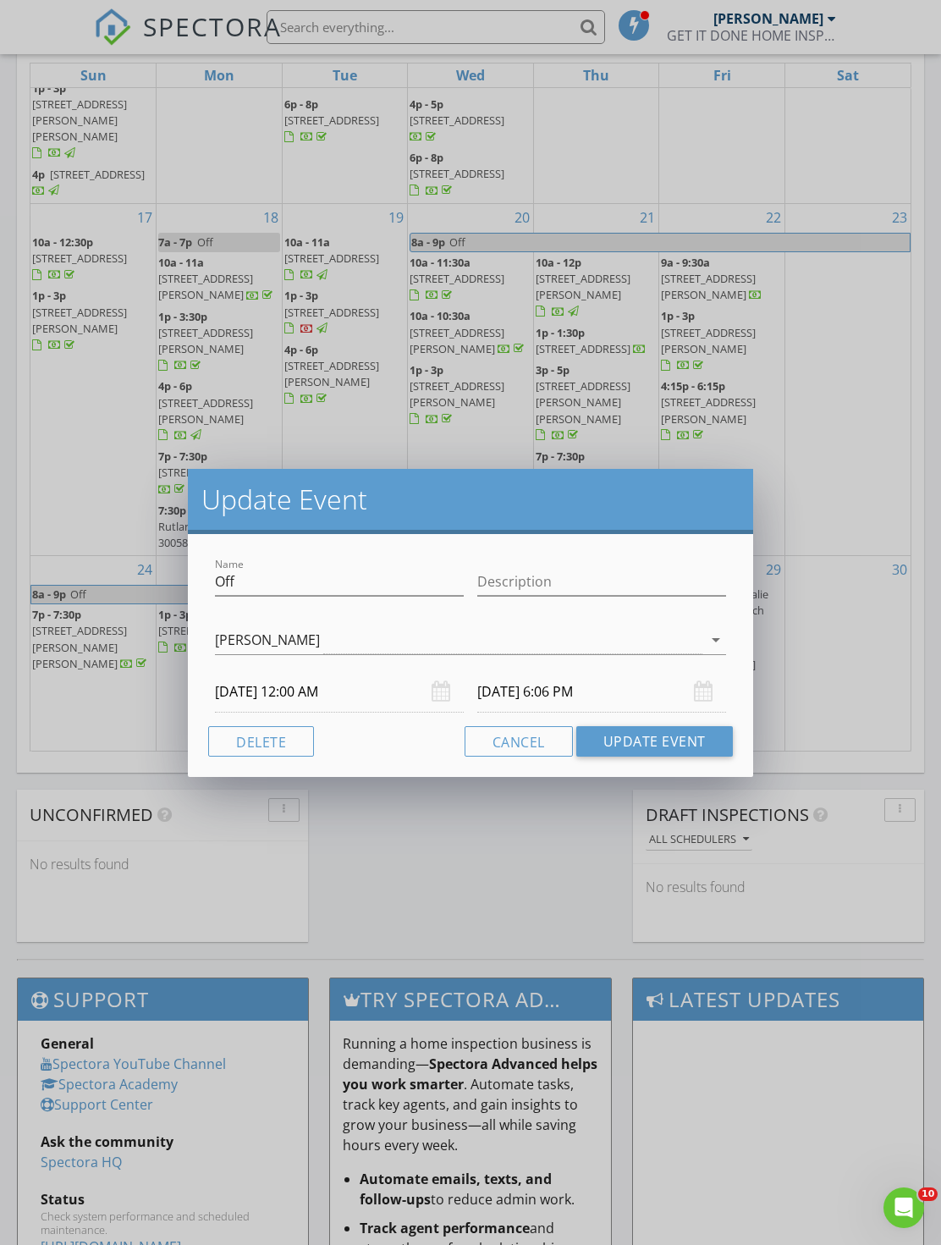
click at [289, 740] on button "Delete" at bounding box center [261, 741] width 106 height 30
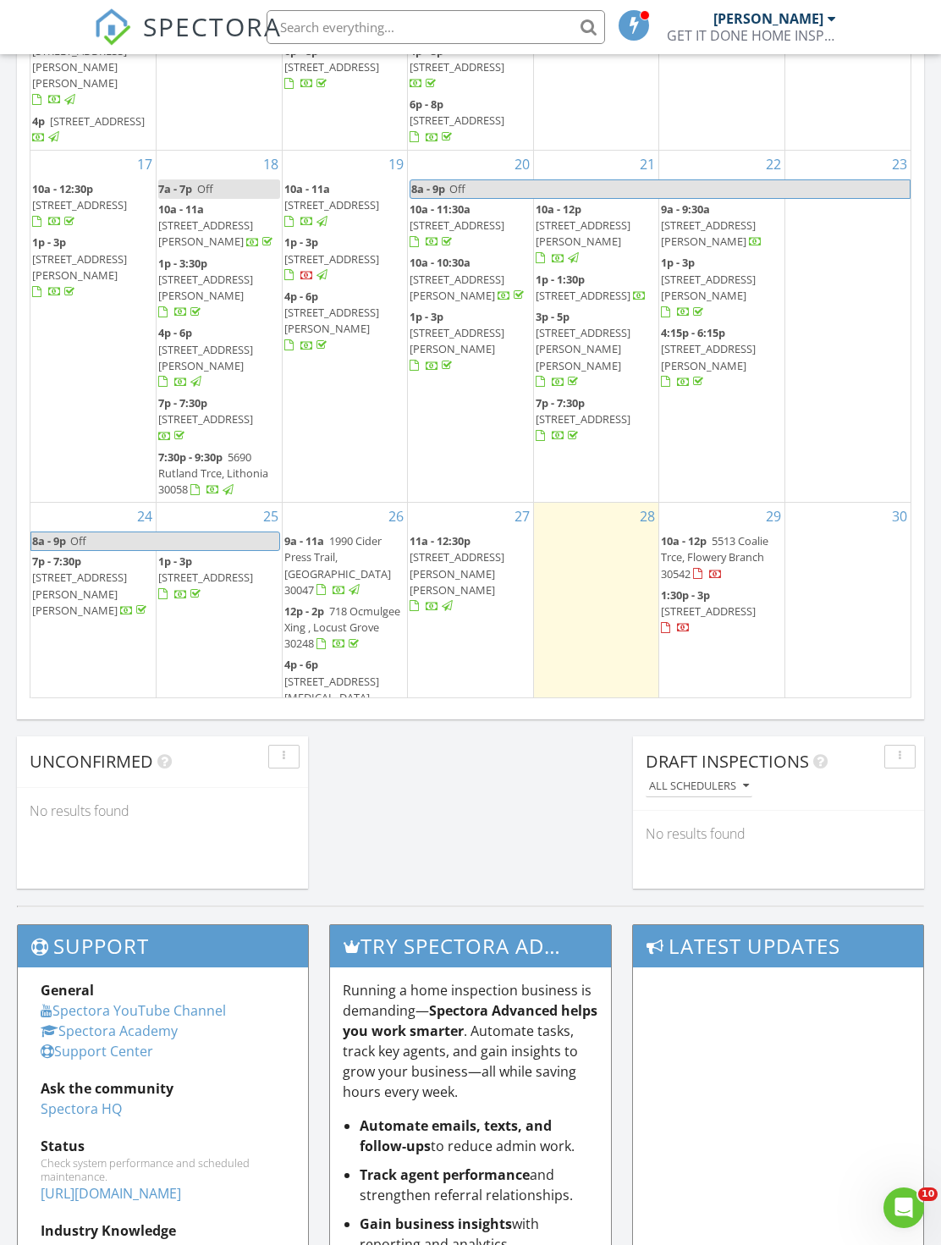
scroll to position [908, 0]
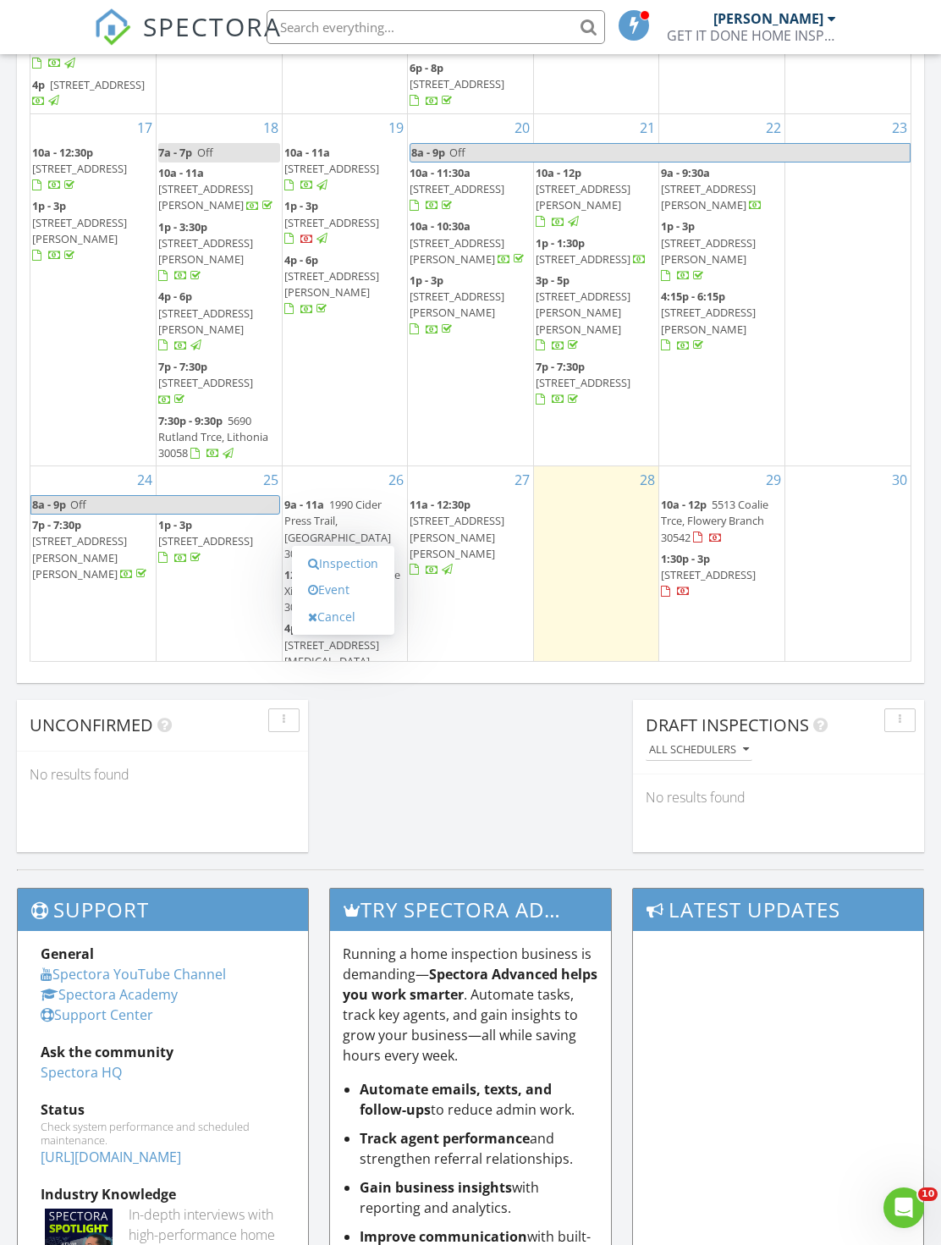
click at [347, 567] on link "Inspection" at bounding box center [343, 563] width 87 height 27
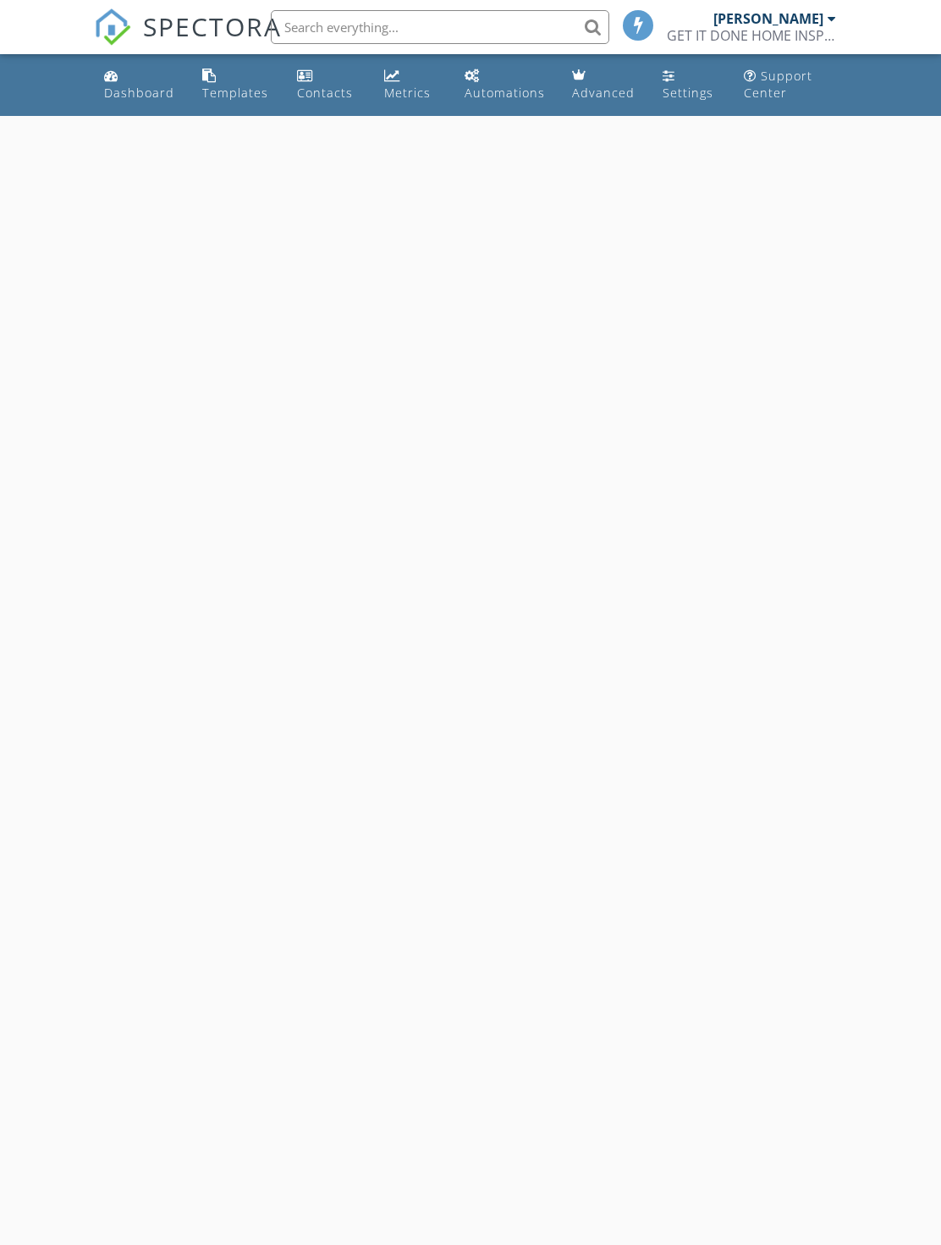
select select "8"
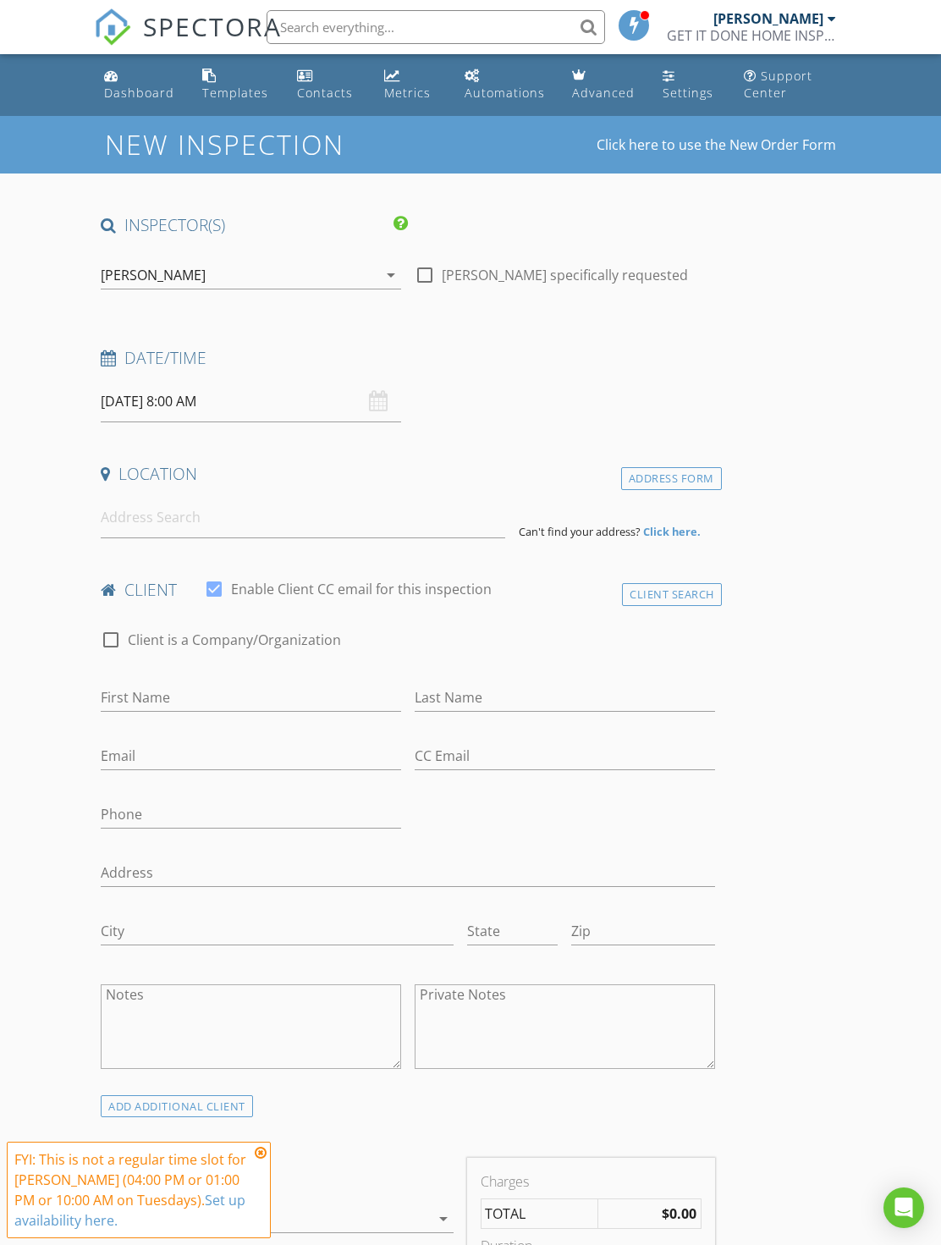
click at [220, 389] on input "09/02/2025 8:00 AM" at bounding box center [251, 401] width 300 height 41
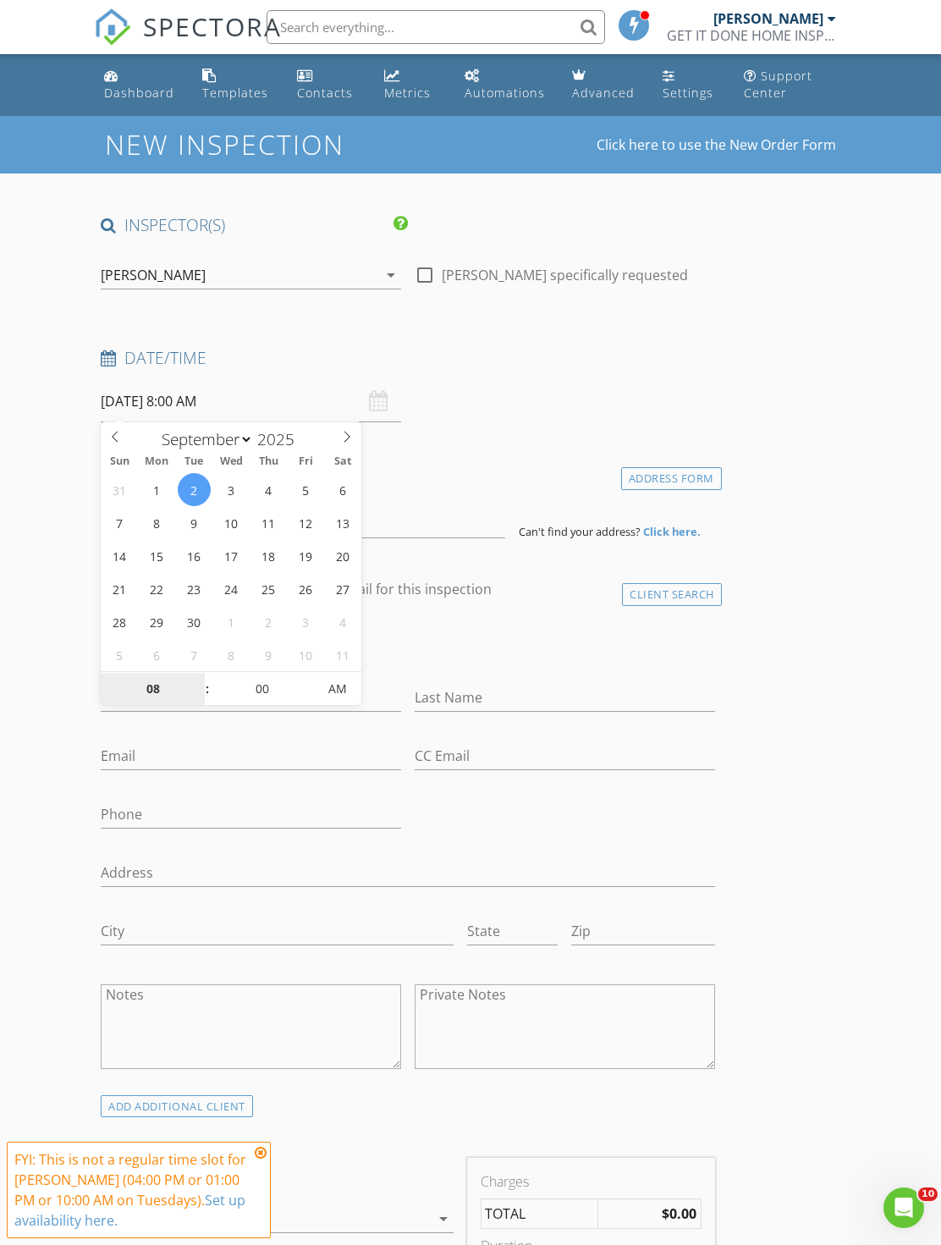
click at [157, 688] on input "08" at bounding box center [153, 690] width 104 height 34
type input "10"
type input "09/02/2025 10:00 AM"
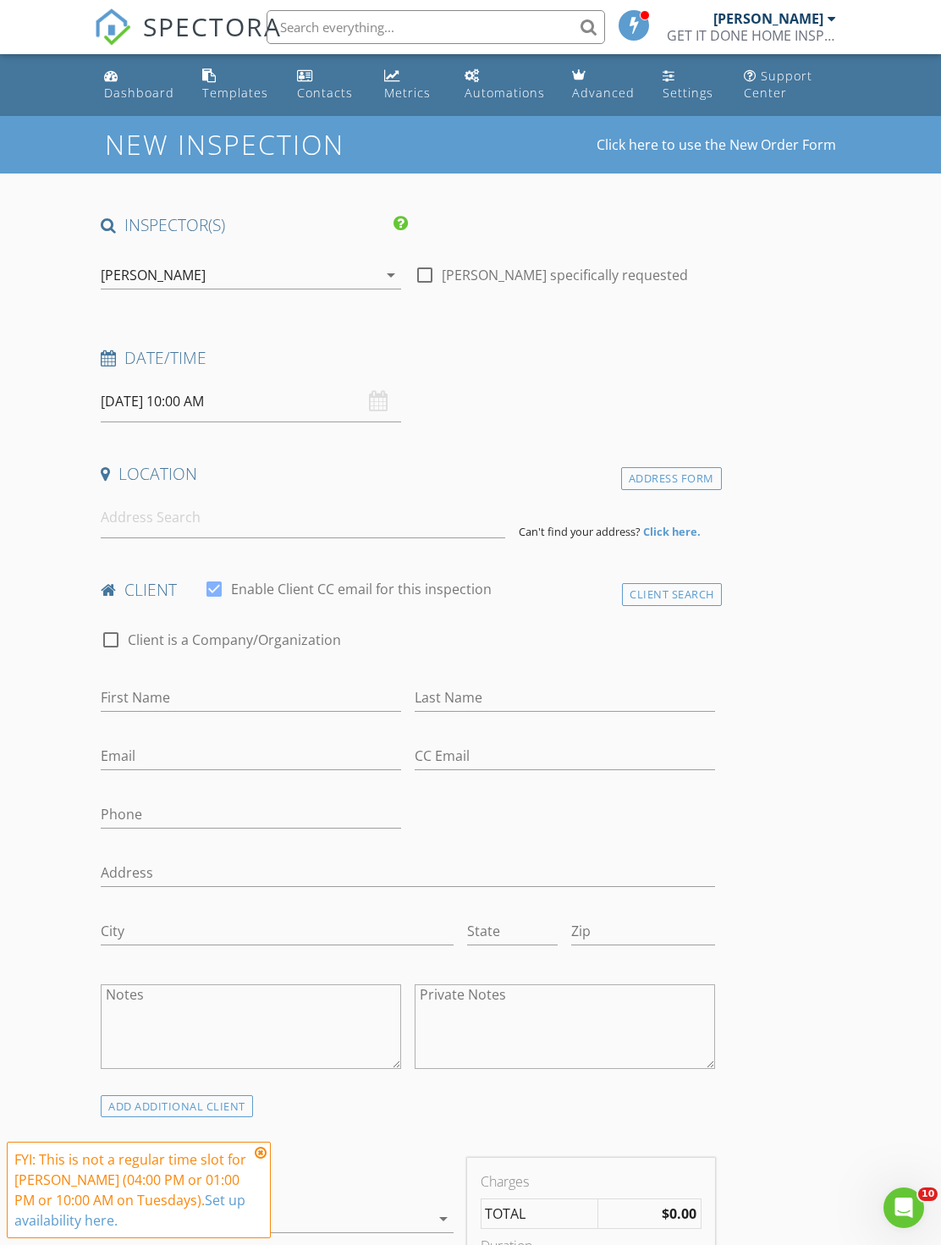
click at [260, 524] on input at bounding box center [303, 517] width 405 height 41
click at [245, 702] on input "First Name" at bounding box center [251, 698] width 300 height 28
type input "Valerie"
click at [519, 703] on input "Last Name" at bounding box center [565, 698] width 300 height 28
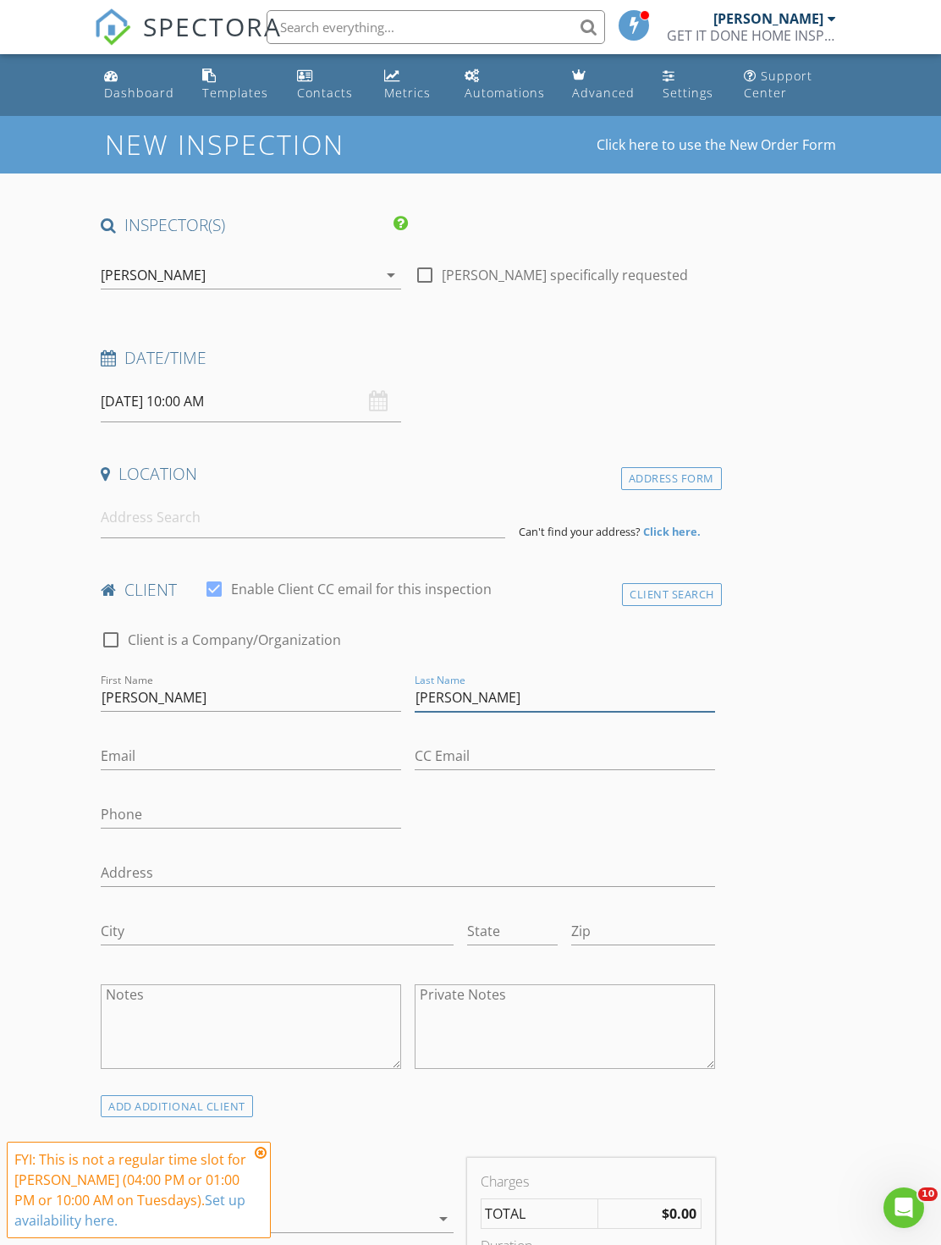
type input "Harvey"
click at [296, 755] on input "Email" at bounding box center [251, 756] width 300 height 28
type input "Valerieharvey810@gmail.com"
click at [312, 818] on input "Phone" at bounding box center [251, 815] width 300 height 28
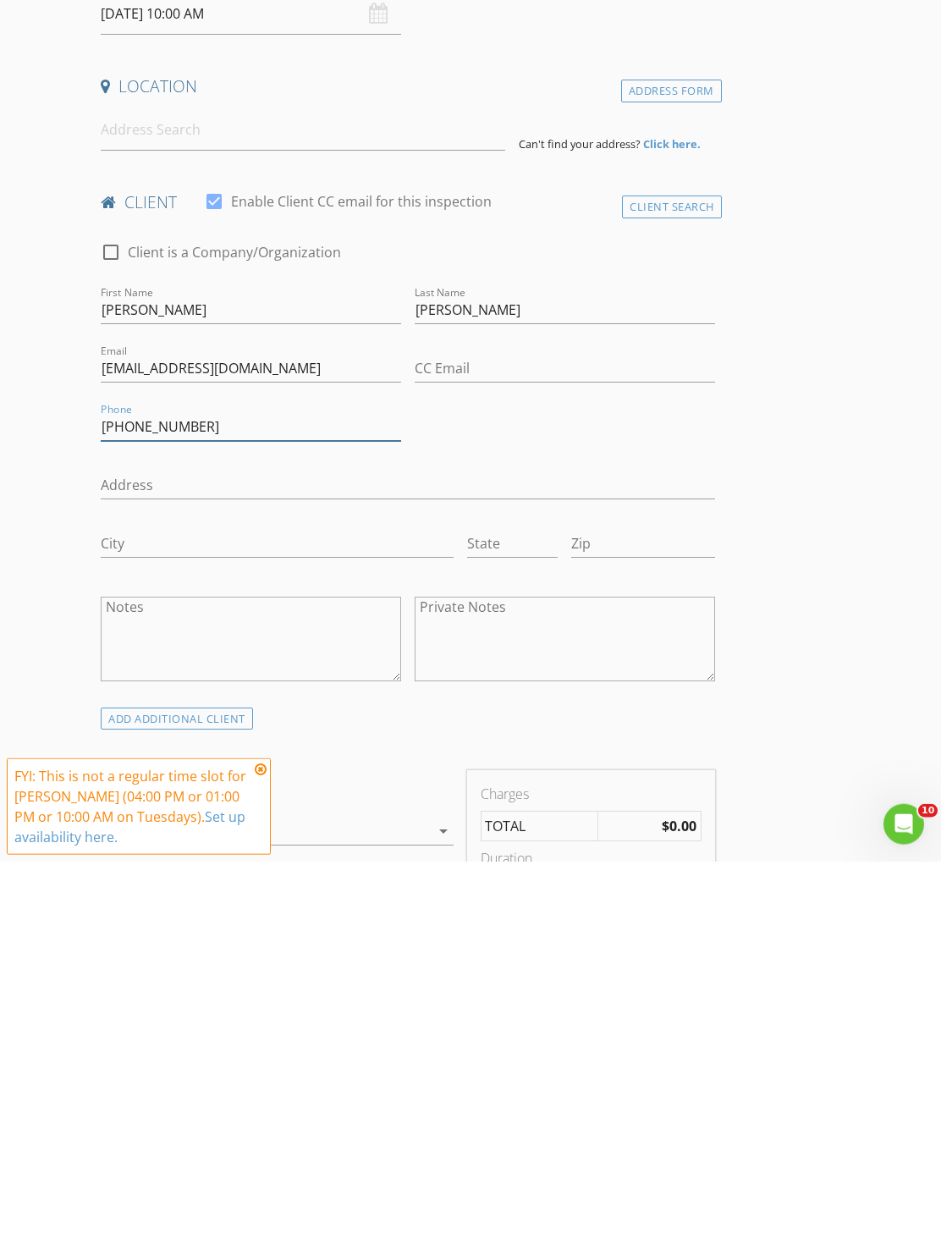
scroll to position [16, 0]
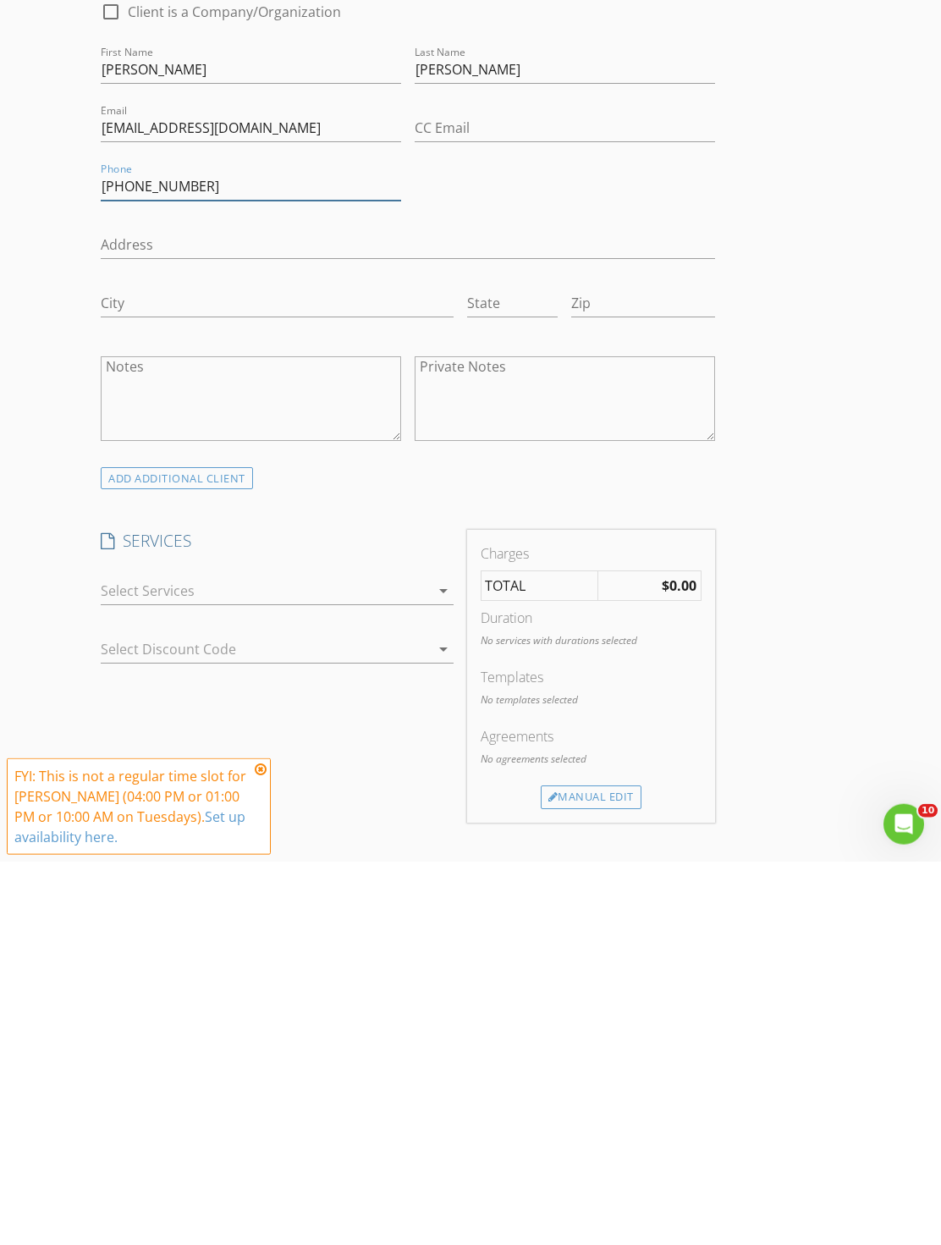
type input "470-998-0670"
click at [381, 961] on div at bounding box center [265, 974] width 328 height 27
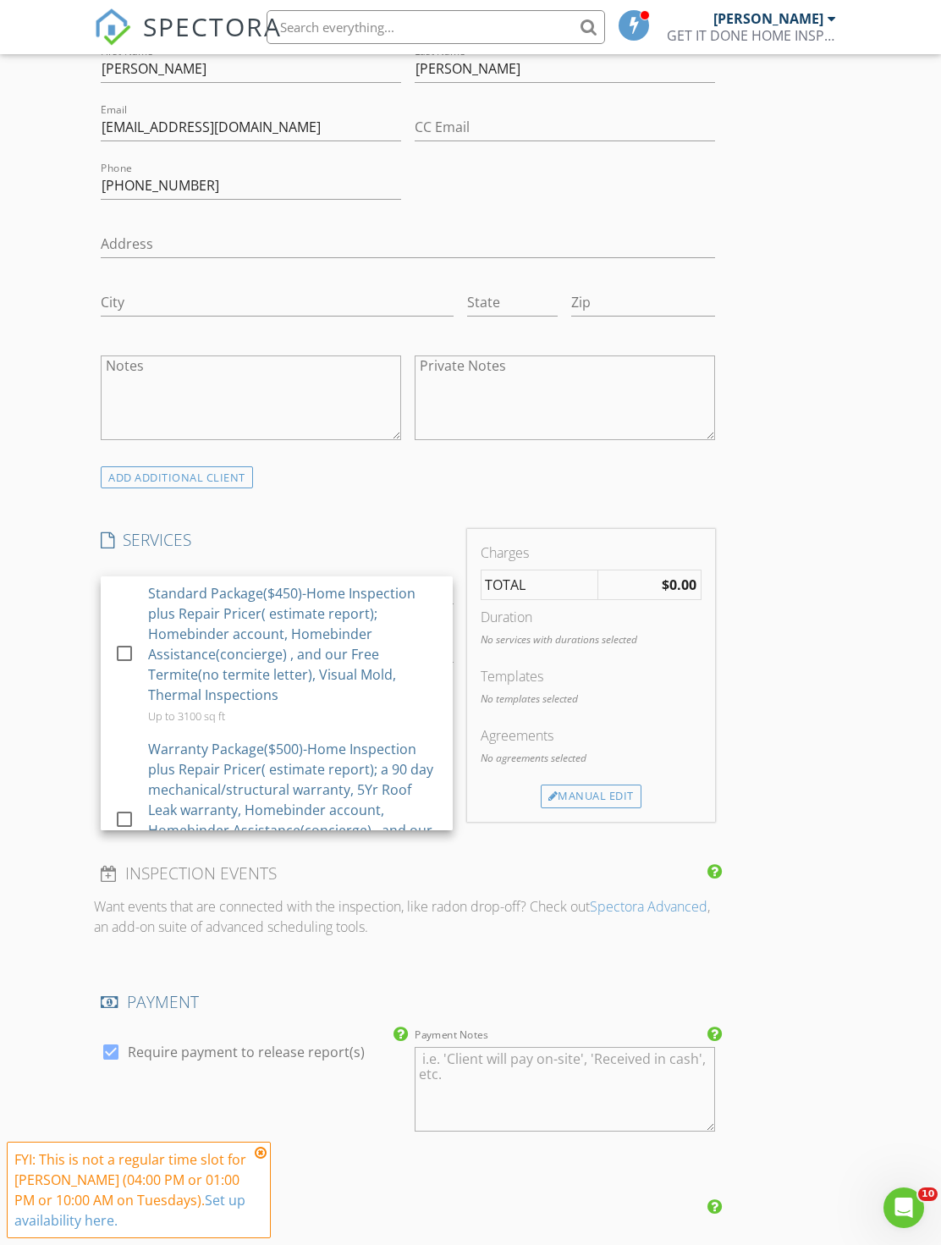
click at [358, 667] on div "Standard Package($450)-Home Inspection plus Repair Pricer( estimate report); Ho…" at bounding box center [293, 644] width 291 height 122
checkbox input "true"
checkbox input "false"
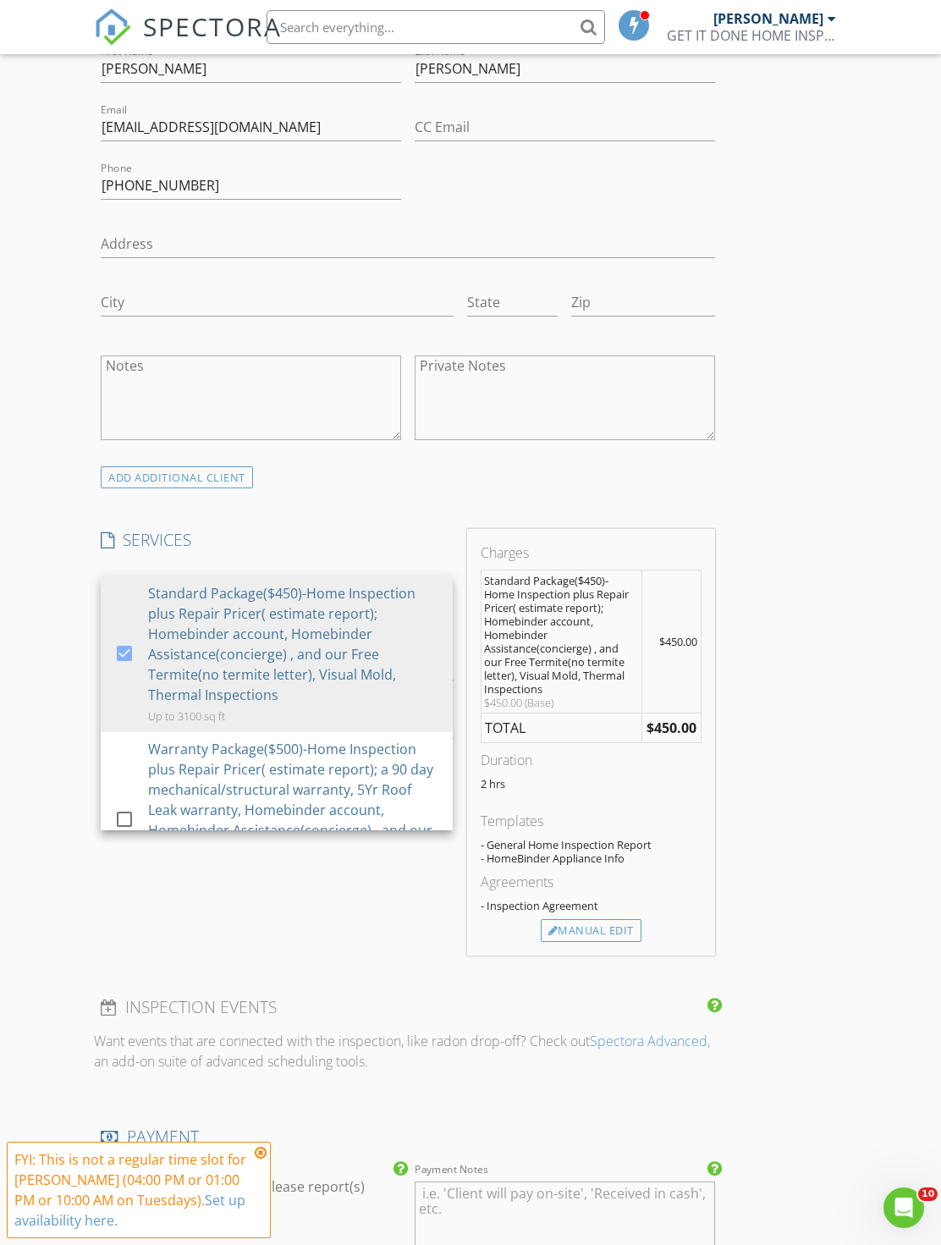
click at [631, 882] on div "Agreements" at bounding box center [591, 882] width 221 height 20
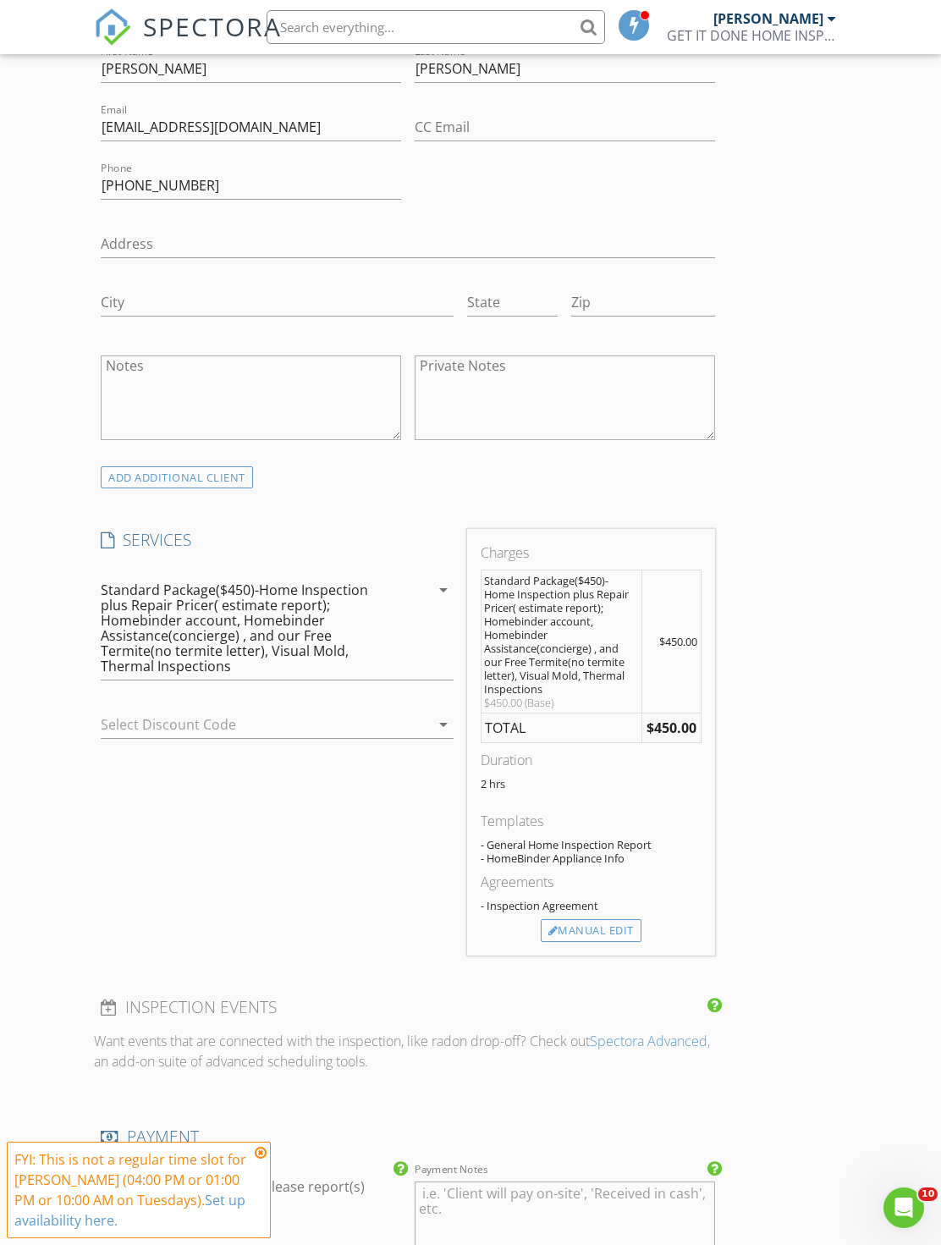
click at [621, 922] on div "Manual Edit" at bounding box center [591, 931] width 101 height 24
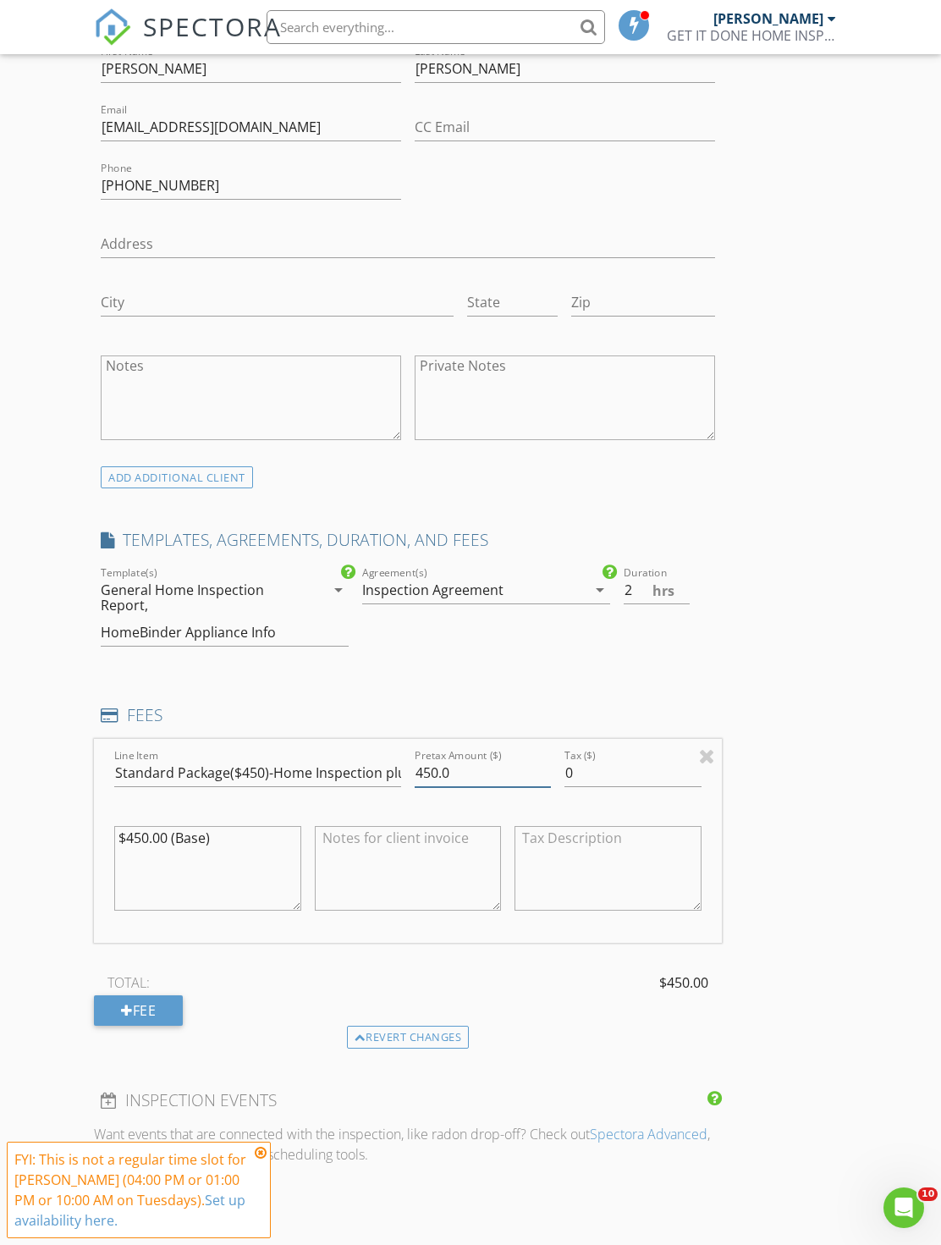
click at [438, 766] on input "450.0" at bounding box center [483, 773] width 136 height 28
click at [424, 760] on input "450.0" at bounding box center [483, 774] width 136 height 28
click at [419, 770] on input "450.0" at bounding box center [483, 774] width 136 height 28
type input "350.0"
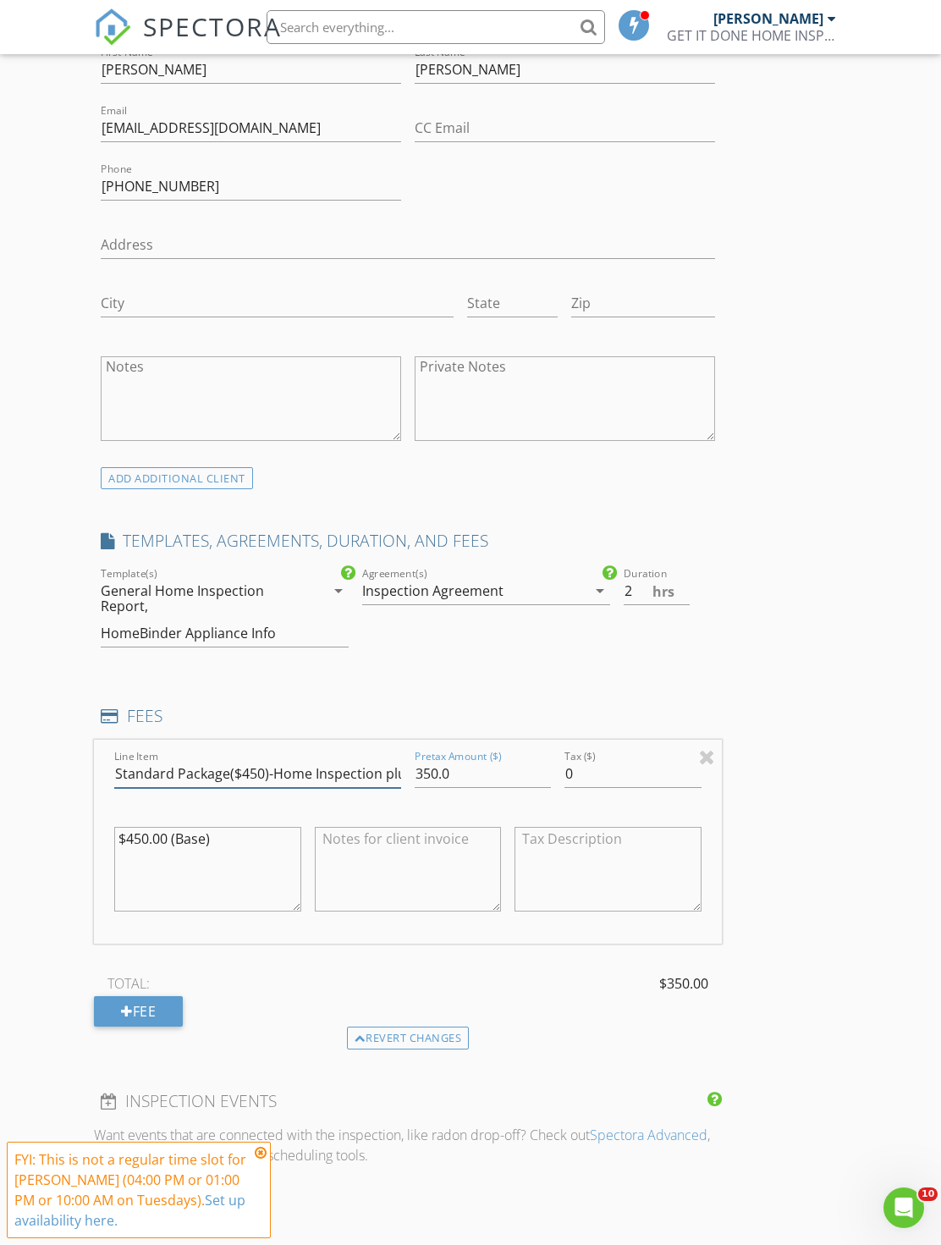
click at [239, 779] on input "Standard Package($450)-Home Inspection plus Repair Pricer( estimate report); Ho…" at bounding box center [257, 774] width 287 height 28
click at [243, 766] on input "Standard Package($450)-Home Inspection plus Repair Pricer( estimate report); Ho…" at bounding box center [257, 774] width 287 height 28
click at [243, 779] on input "Standard Package($450)-Home Inspection plus Repair Pricer( estimate report); Ho…" at bounding box center [257, 774] width 287 height 28
click at [241, 770] on input "Standard Package($450)-Home Inspection plus Repair Pricer( estimate report); Ho…" at bounding box center [257, 774] width 287 height 28
click at [244, 779] on input "Standard Package($450)-Home Inspection plus Repair Pricer( estimate report); Ho…" at bounding box center [257, 774] width 287 height 28
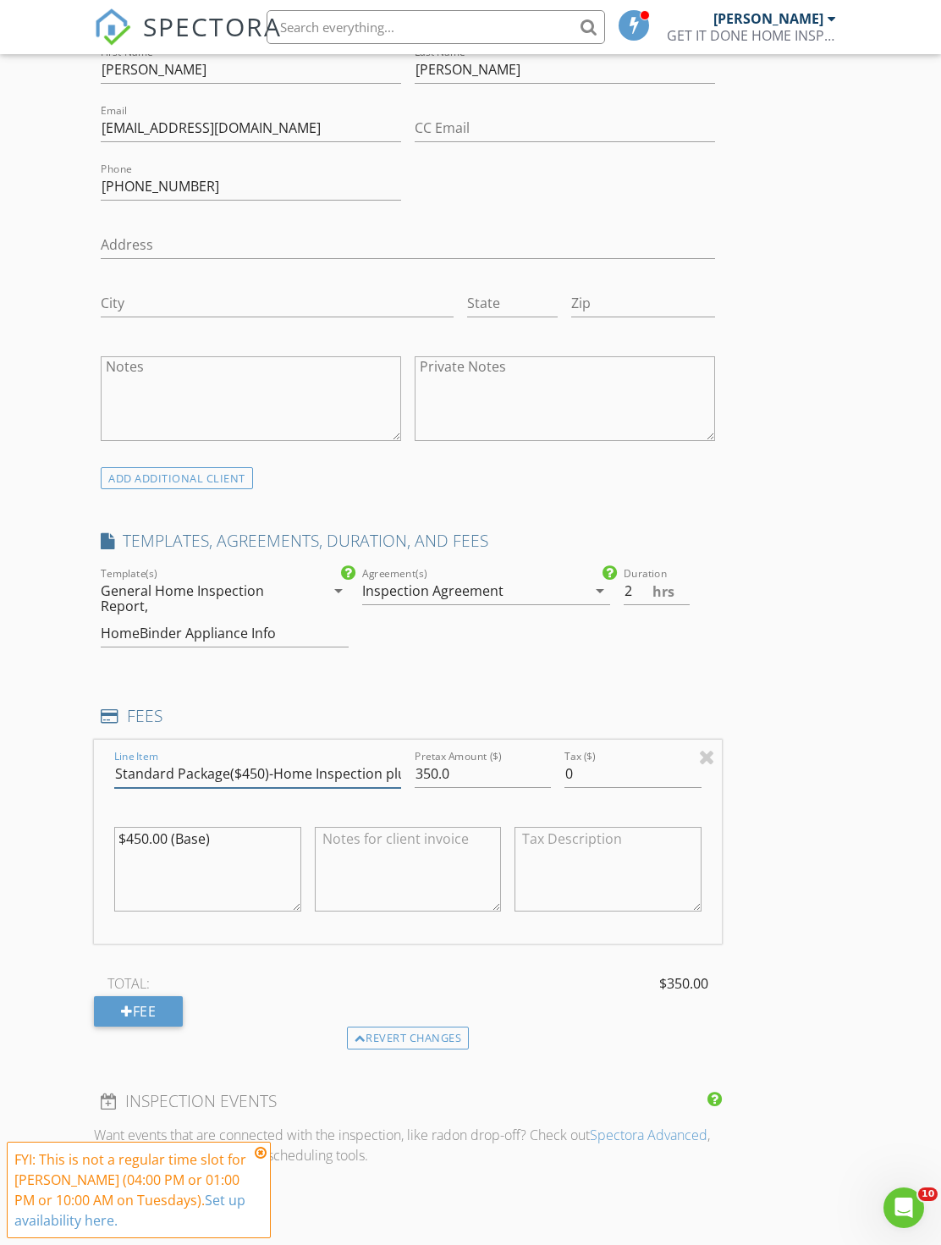
click at [253, 768] on input "Standard Package($450)-Home Inspection plus Repair Pricer( estimate report); Ho…" at bounding box center [257, 774] width 287 height 28
click at [254, 775] on input "Standard Package($450)-Home Inspection plus Repair Pricer( estimate report); Ho…" at bounding box center [257, 774] width 287 height 28
type input "Standard Package($350)-Home Inspection plus Repair Pricer( estimate report); Ho…"
click at [118, 827] on textarea "$450.00 (Base)" at bounding box center [207, 869] width 186 height 85
click at [124, 829] on textarea "$450.00 (Base)" at bounding box center [207, 869] width 186 height 85
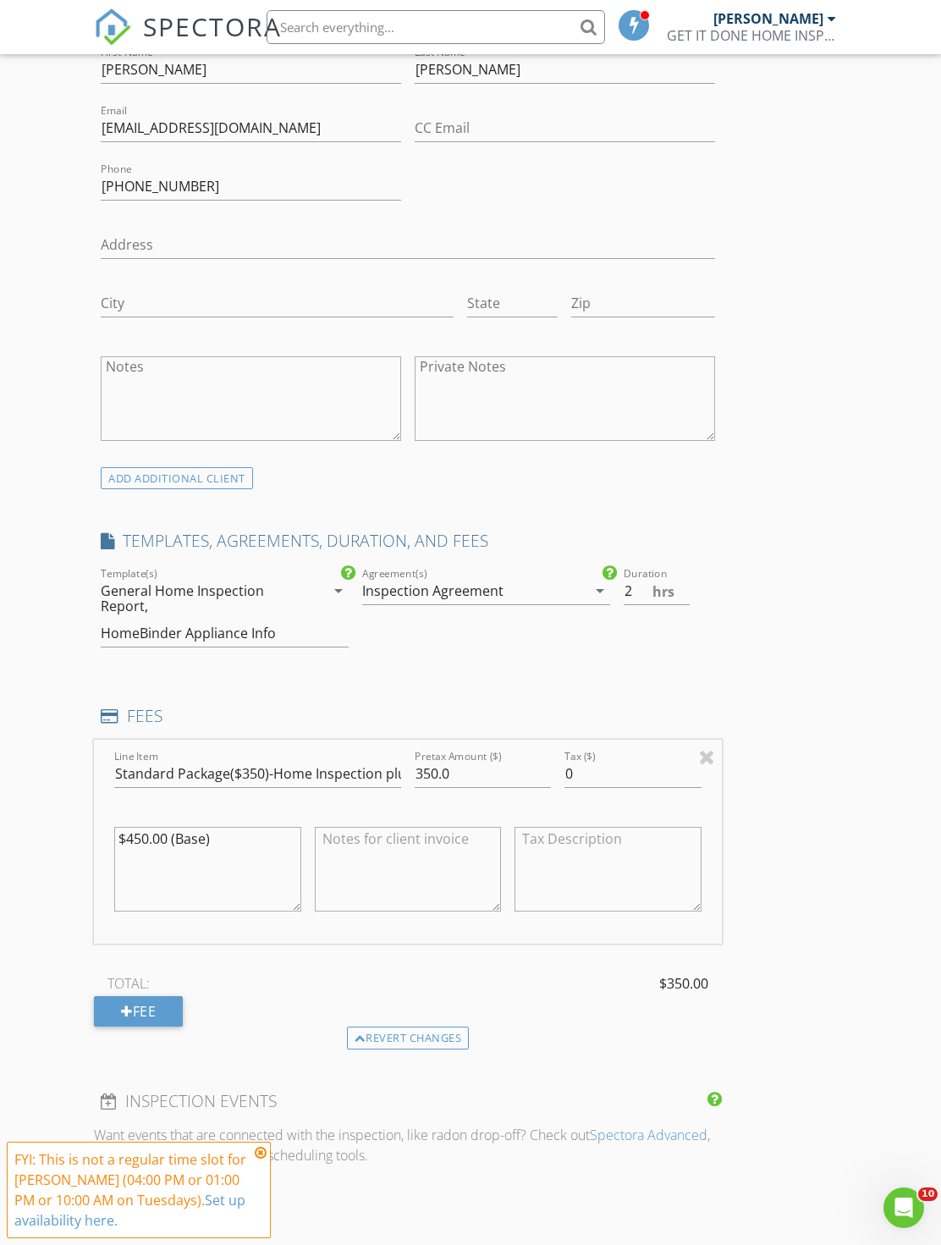
click at [129, 838] on textarea "$450.00 (Base)" at bounding box center [207, 869] width 186 height 85
click at [128, 829] on textarea "$450.00 (Base)" at bounding box center [207, 869] width 186 height 85
click at [141, 840] on textarea "$450.00 (Base)" at bounding box center [207, 869] width 186 height 85
click at [143, 838] on textarea "$450.00 (Base)" at bounding box center [207, 869] width 186 height 85
type textarea "$350.00 (Base)"
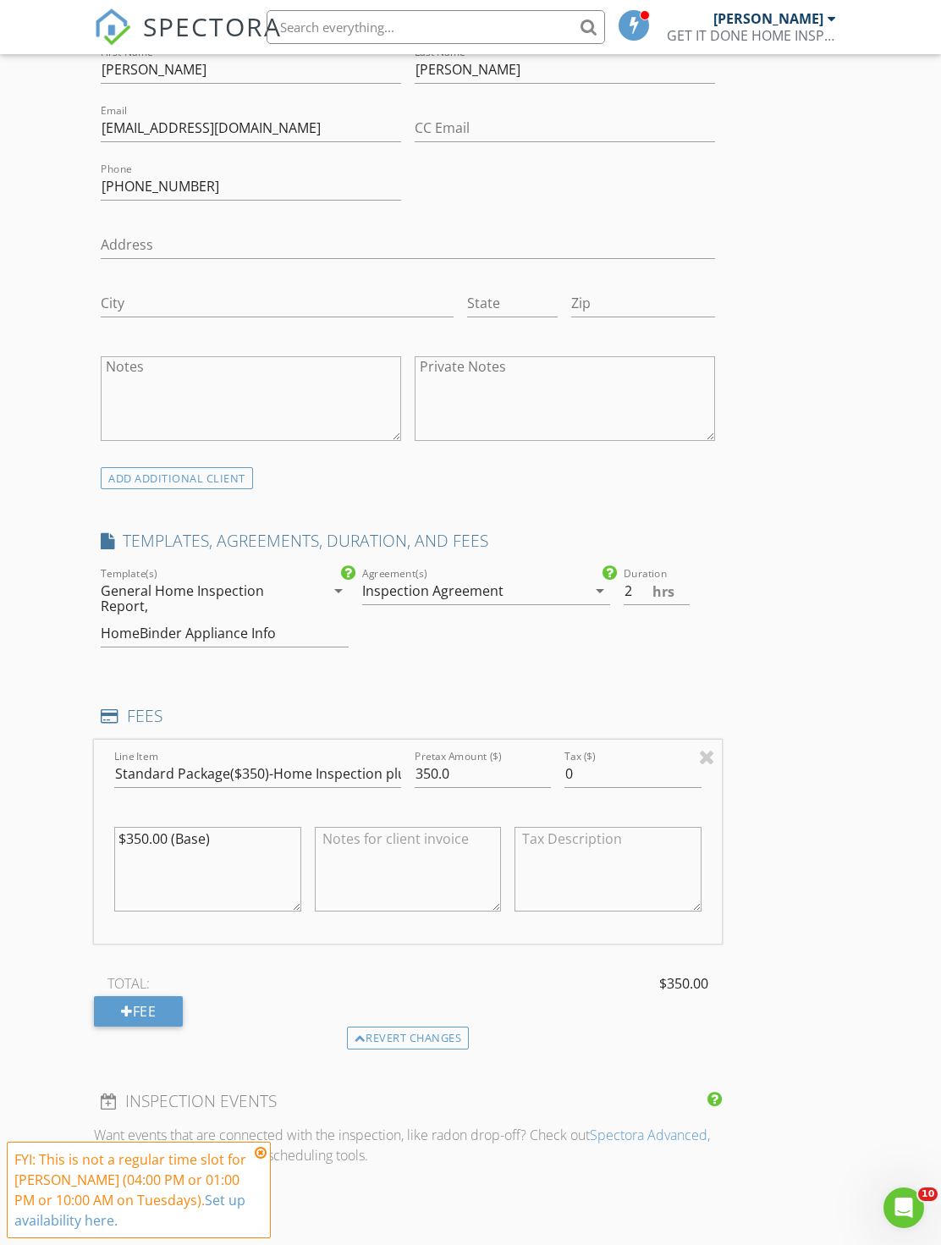
click at [861, 803] on div "New Inspection Click here to use the New Order Form INSPECTOR(S) check_box JERM…" at bounding box center [470, 1001] width 941 height 3027
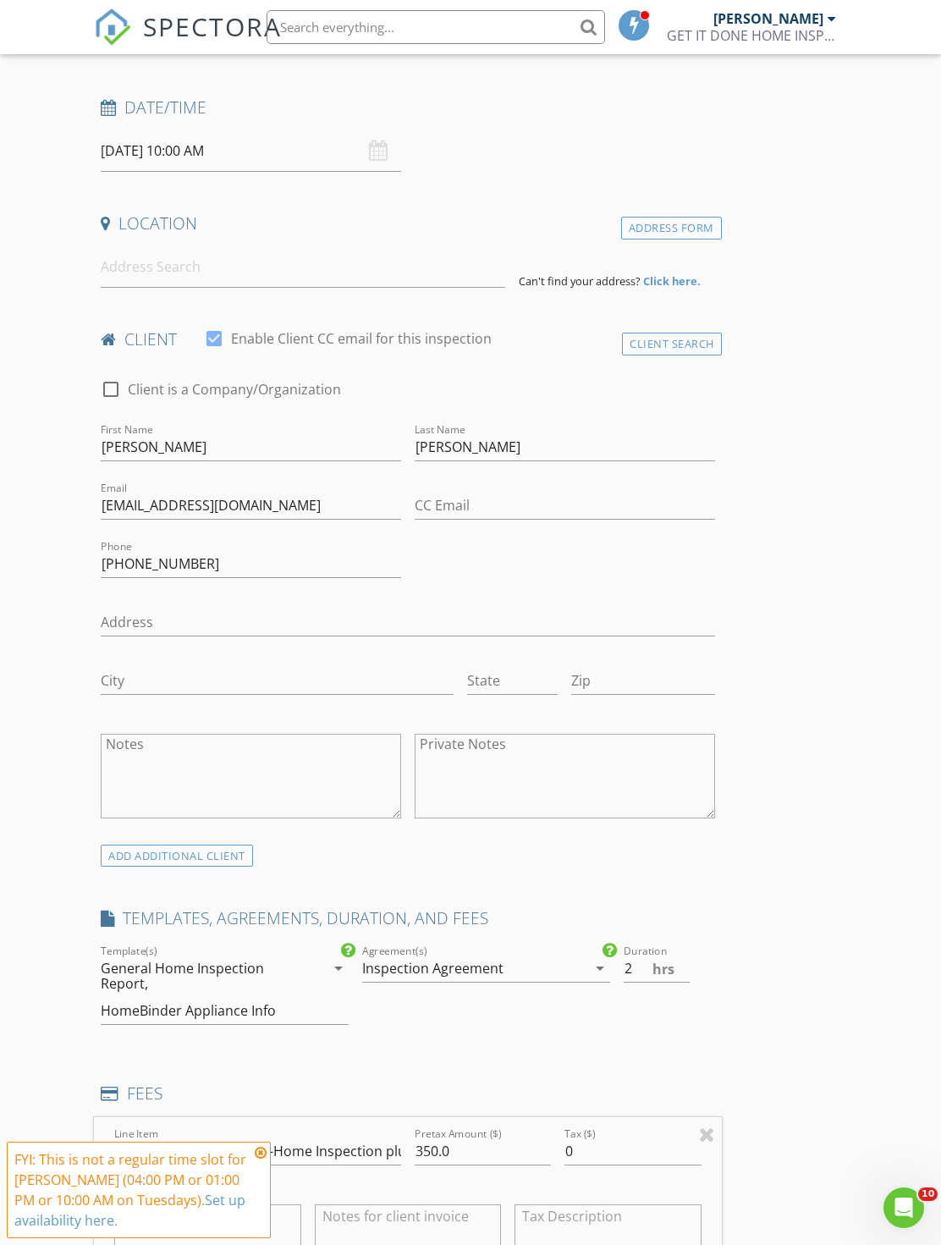
scroll to position [0, 0]
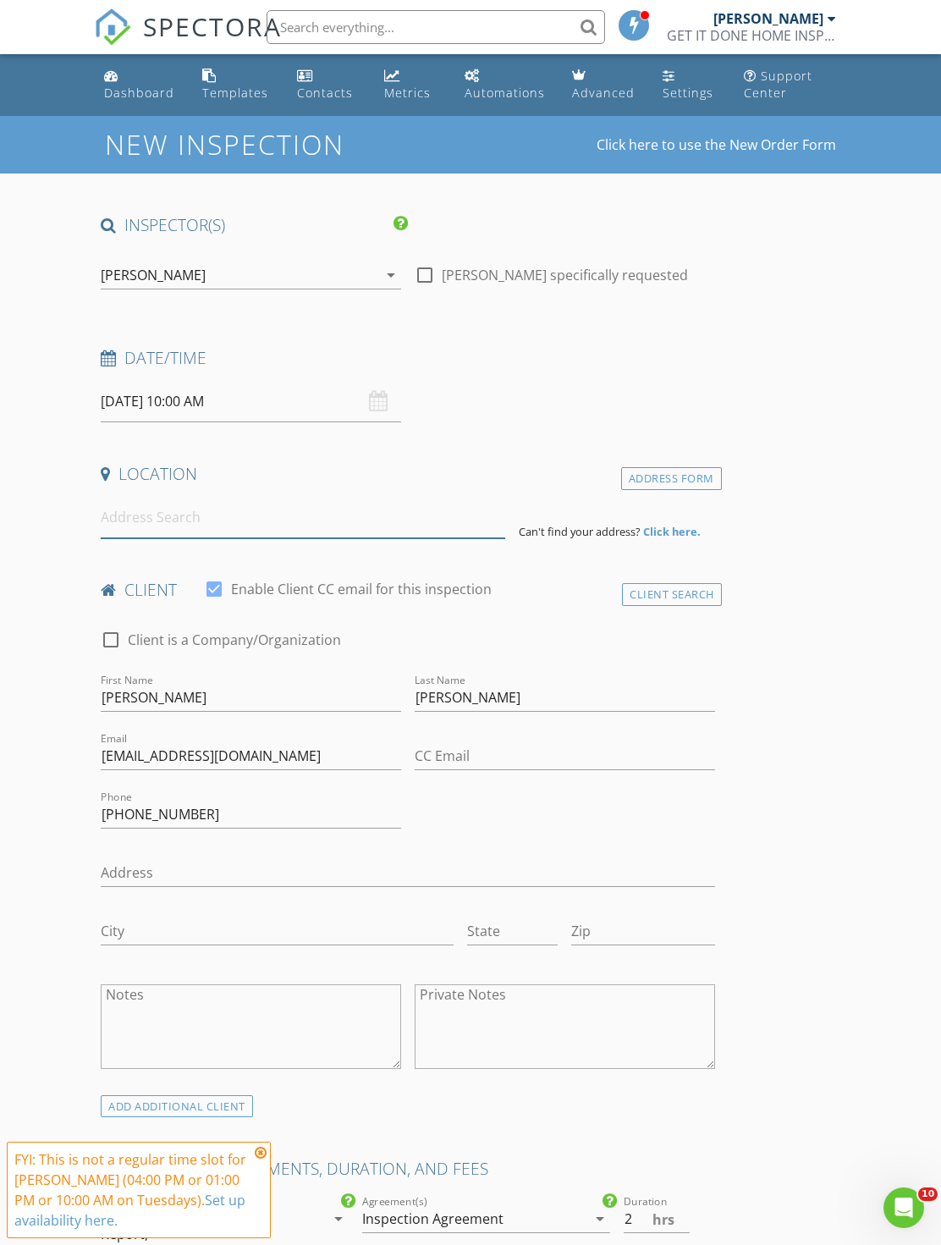
click at [295, 521] on input at bounding box center [303, 517] width 405 height 41
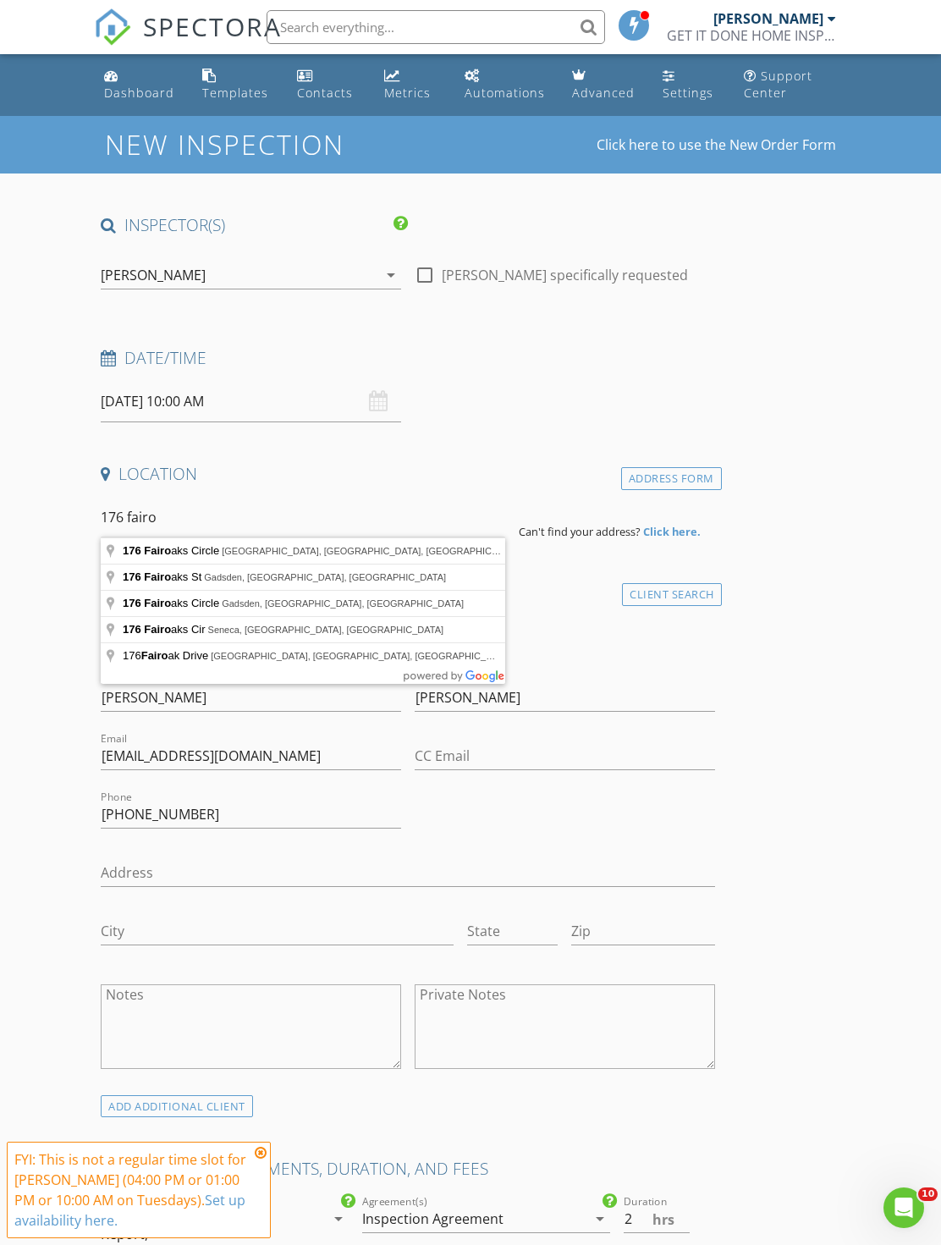
type input "176 Fairoaks Circle, Stockbridge, GA, USA"
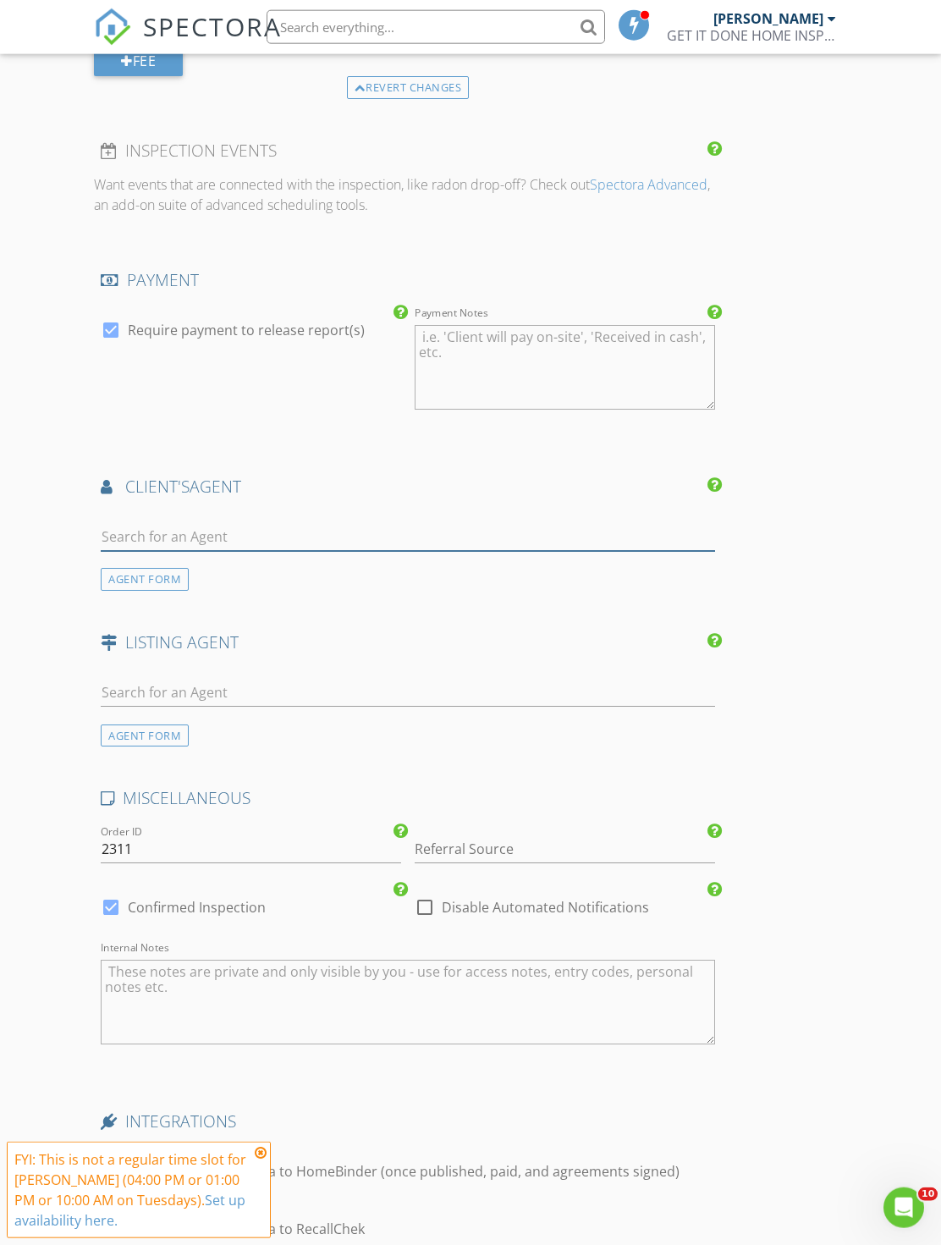
click at [438, 528] on input "text" at bounding box center [408, 537] width 614 height 28
type input "Vince"
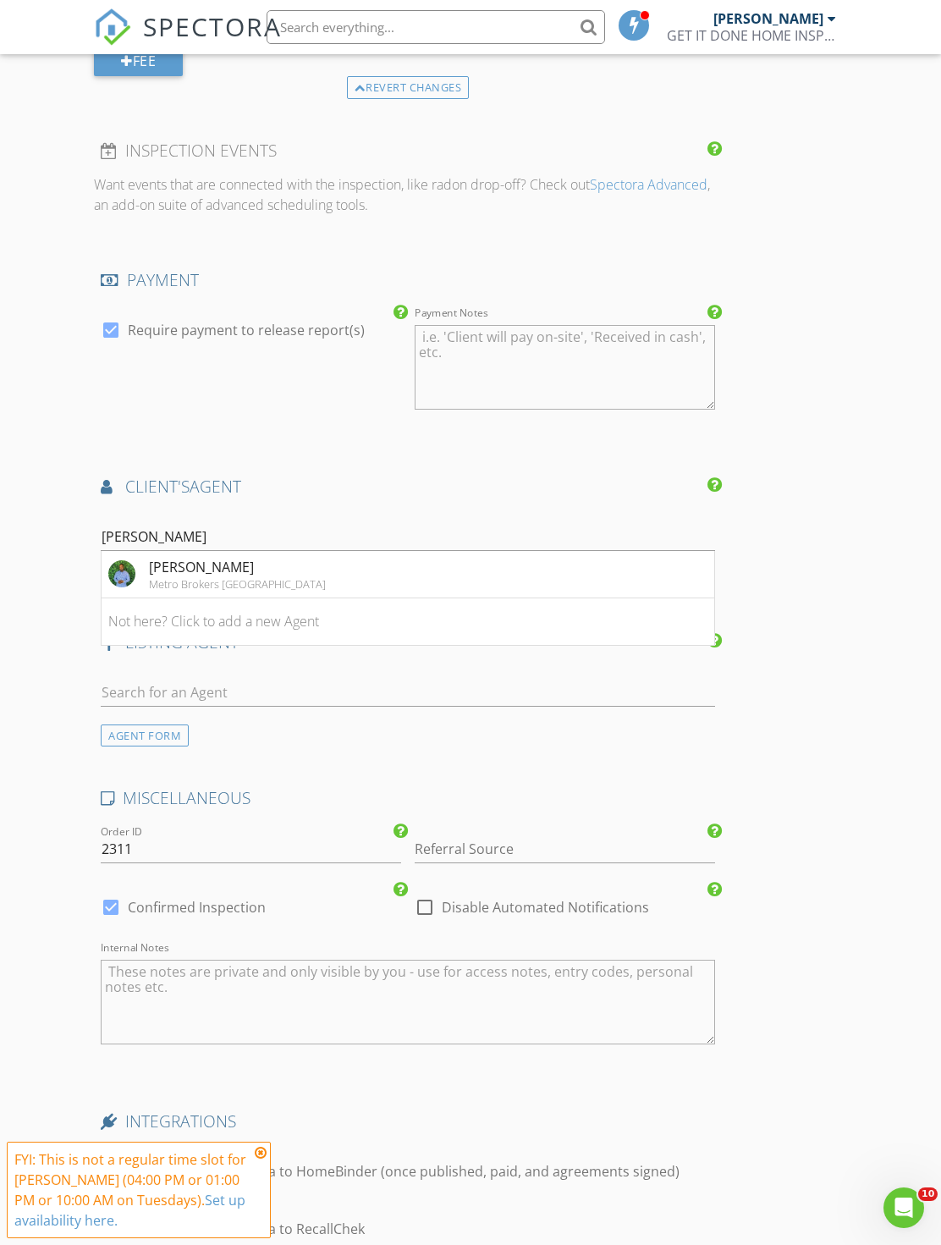
click at [405, 570] on li "Vincent Giles Metro Brokers Atlanta" at bounding box center [408, 574] width 612 height 47
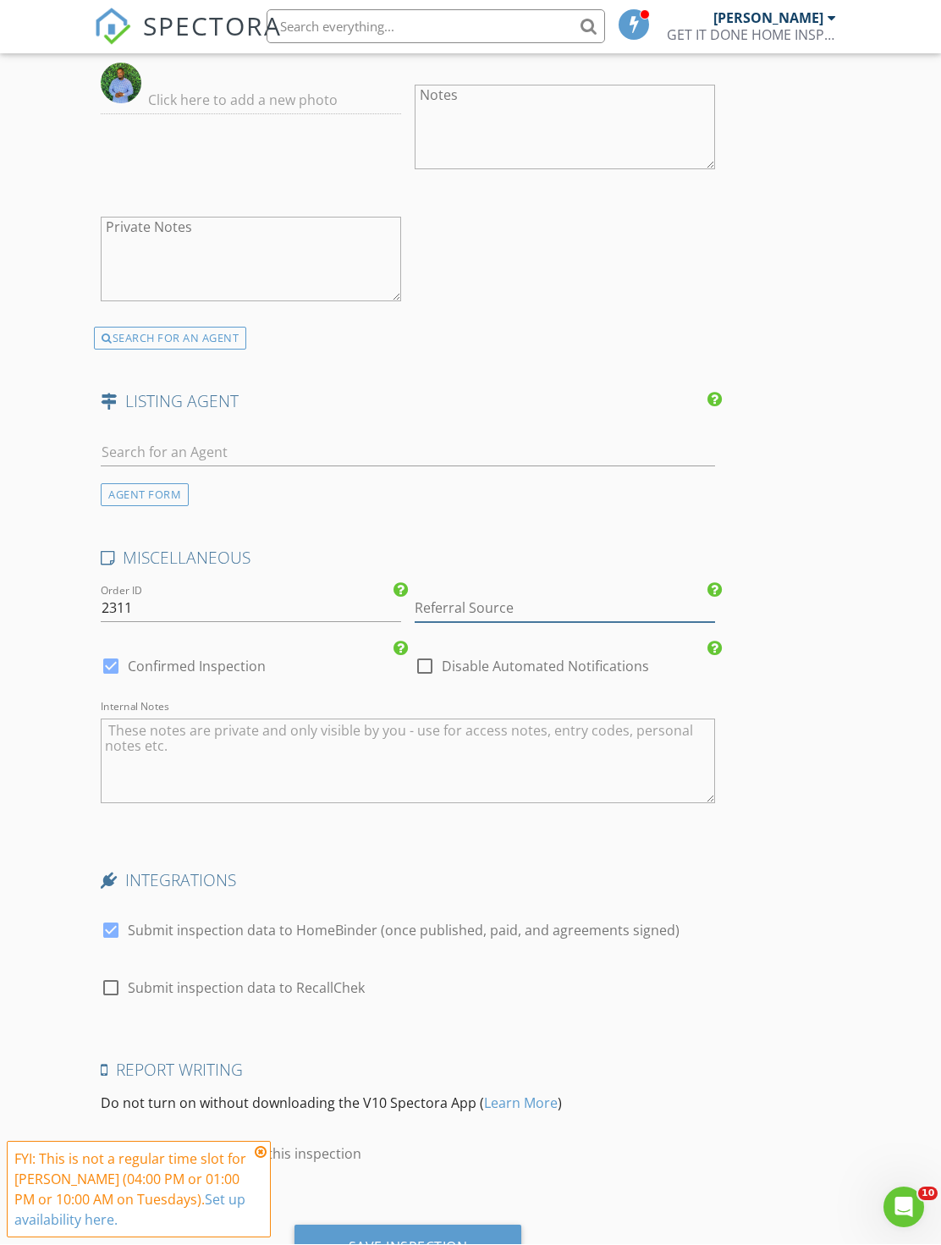
click at [515, 599] on input "Referral Source" at bounding box center [565, 609] width 300 height 28
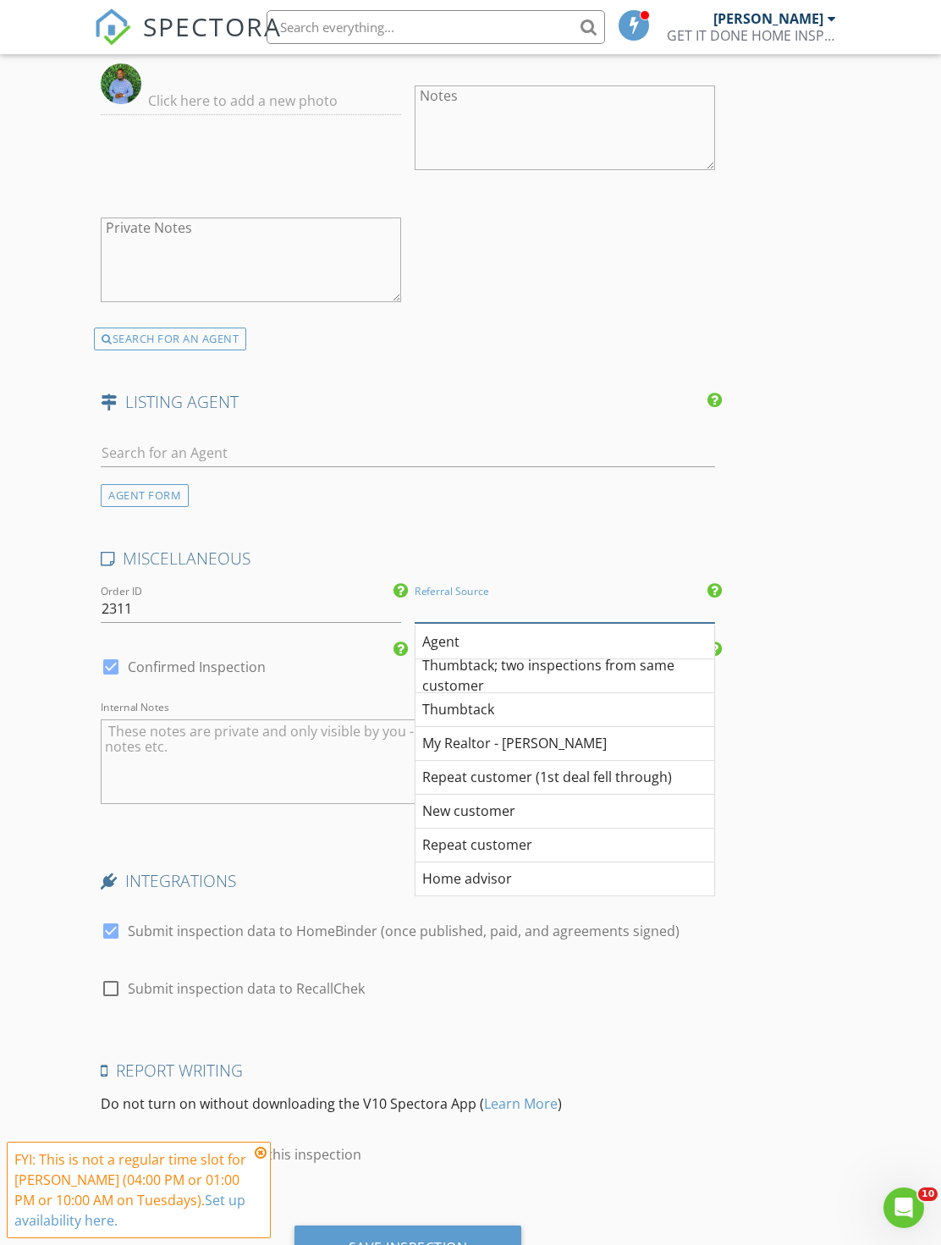
scroll to position [2666, 0]
click at [510, 626] on div "Agent" at bounding box center [565, 643] width 299 height 34
type input "Agent"
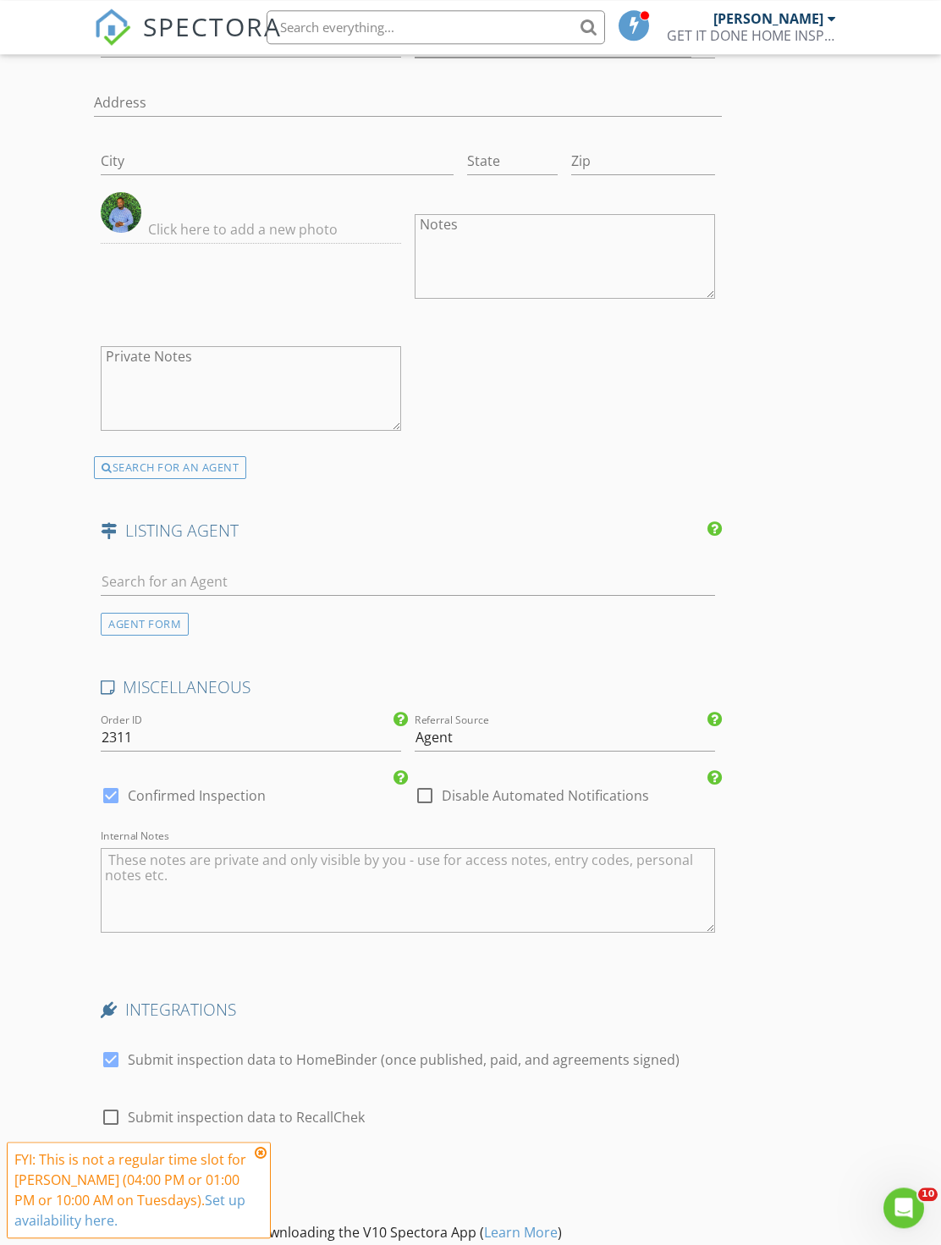
scroll to position [2667, 0]
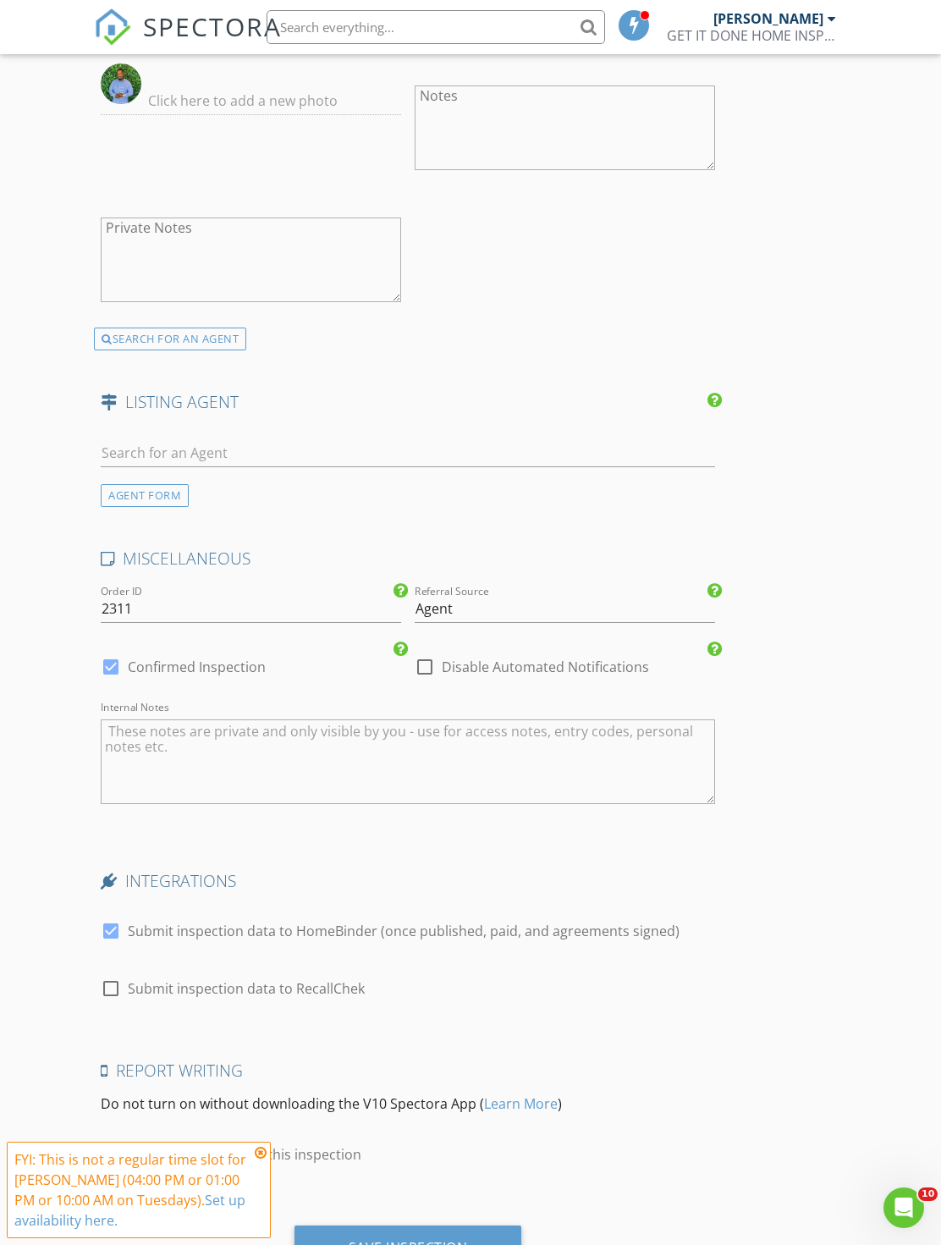
click at [443, 1244] on div "Save Inspection" at bounding box center [408, 1247] width 119 height 17
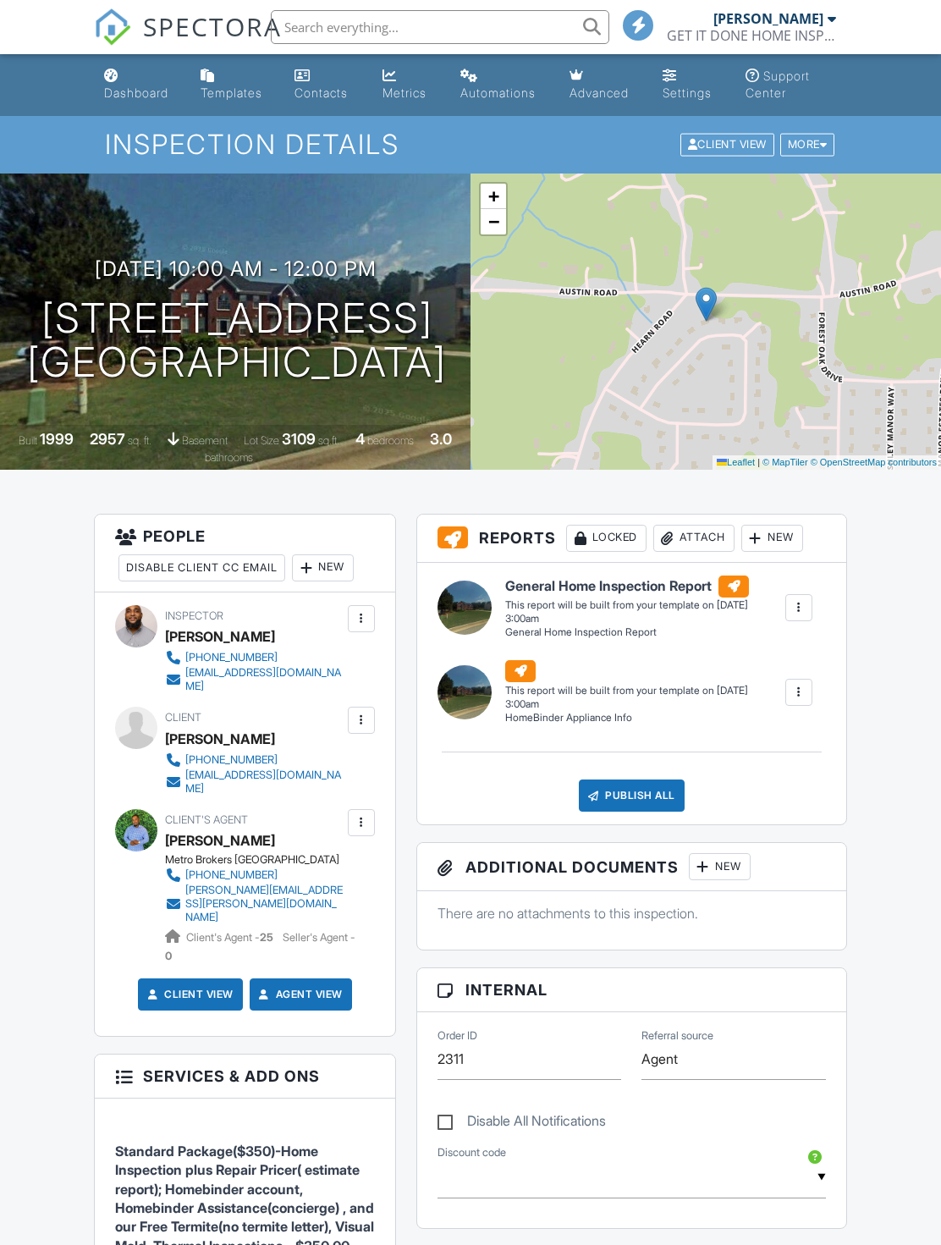
click at [141, 96] on div "Dashboard" at bounding box center [136, 92] width 64 height 14
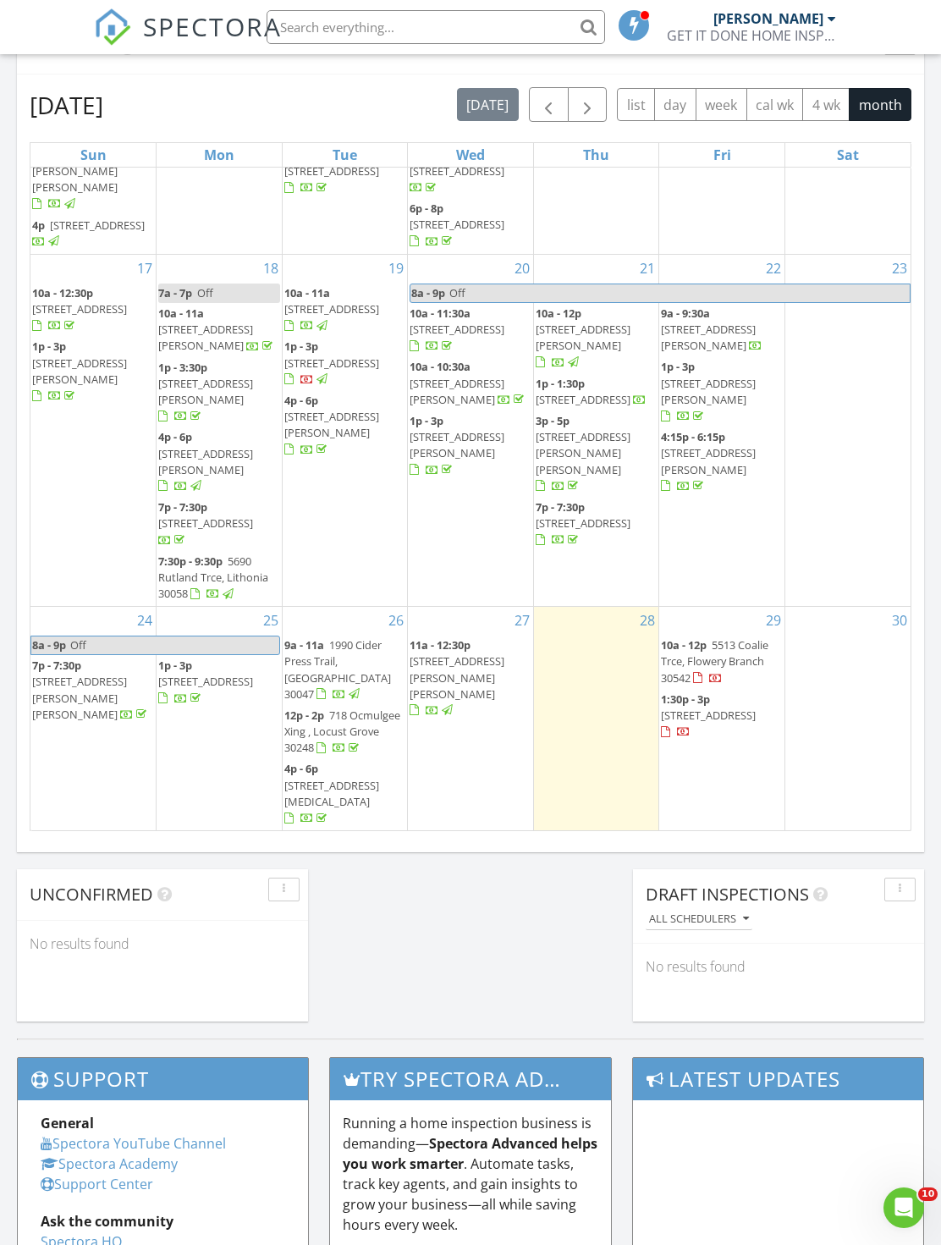
scroll to position [589, 0]
click at [610, 739] on div "28" at bounding box center [596, 719] width 125 height 223
click at [504, 832] on div "3" at bounding box center [470, 874] width 125 height 84
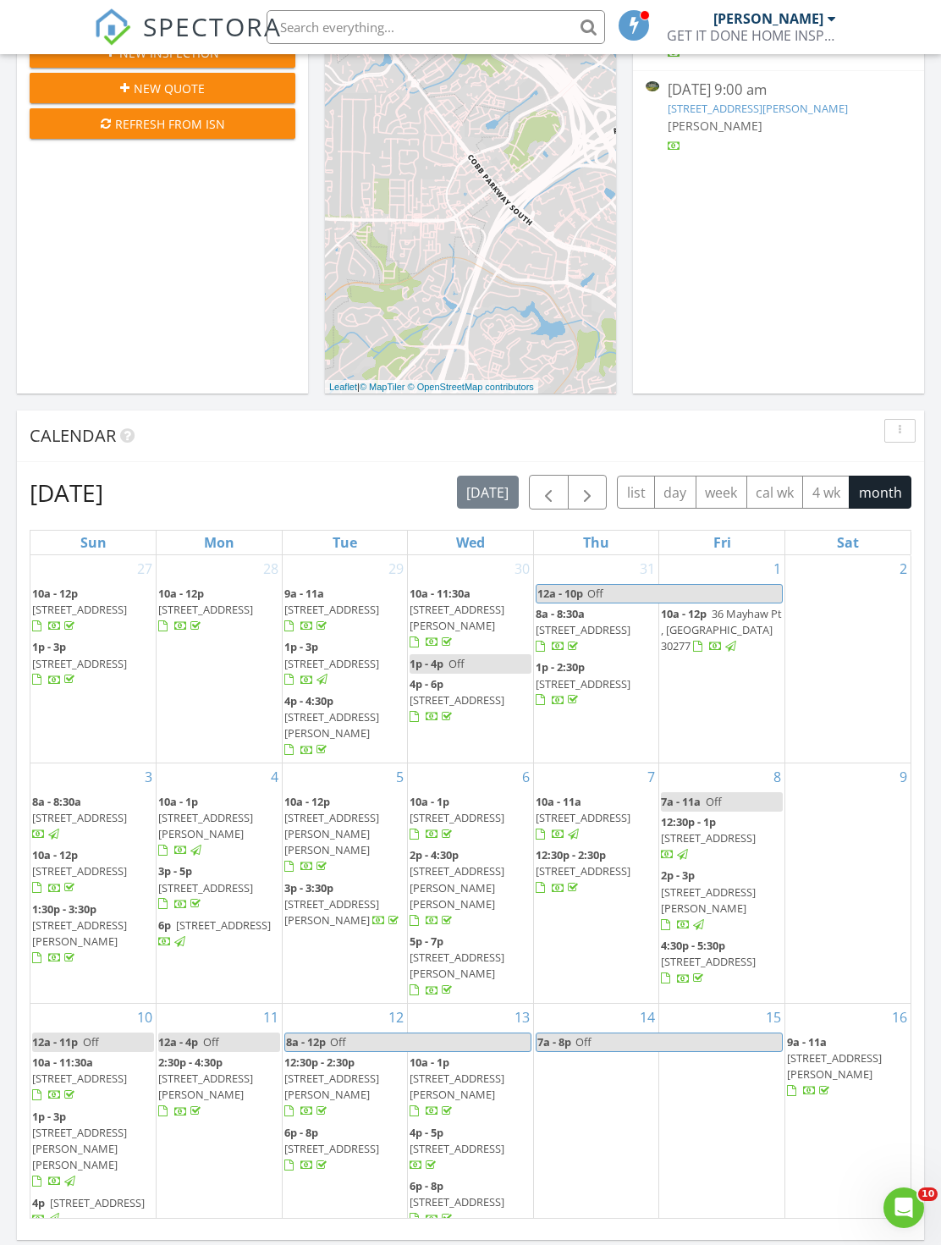
scroll to position [0, 0]
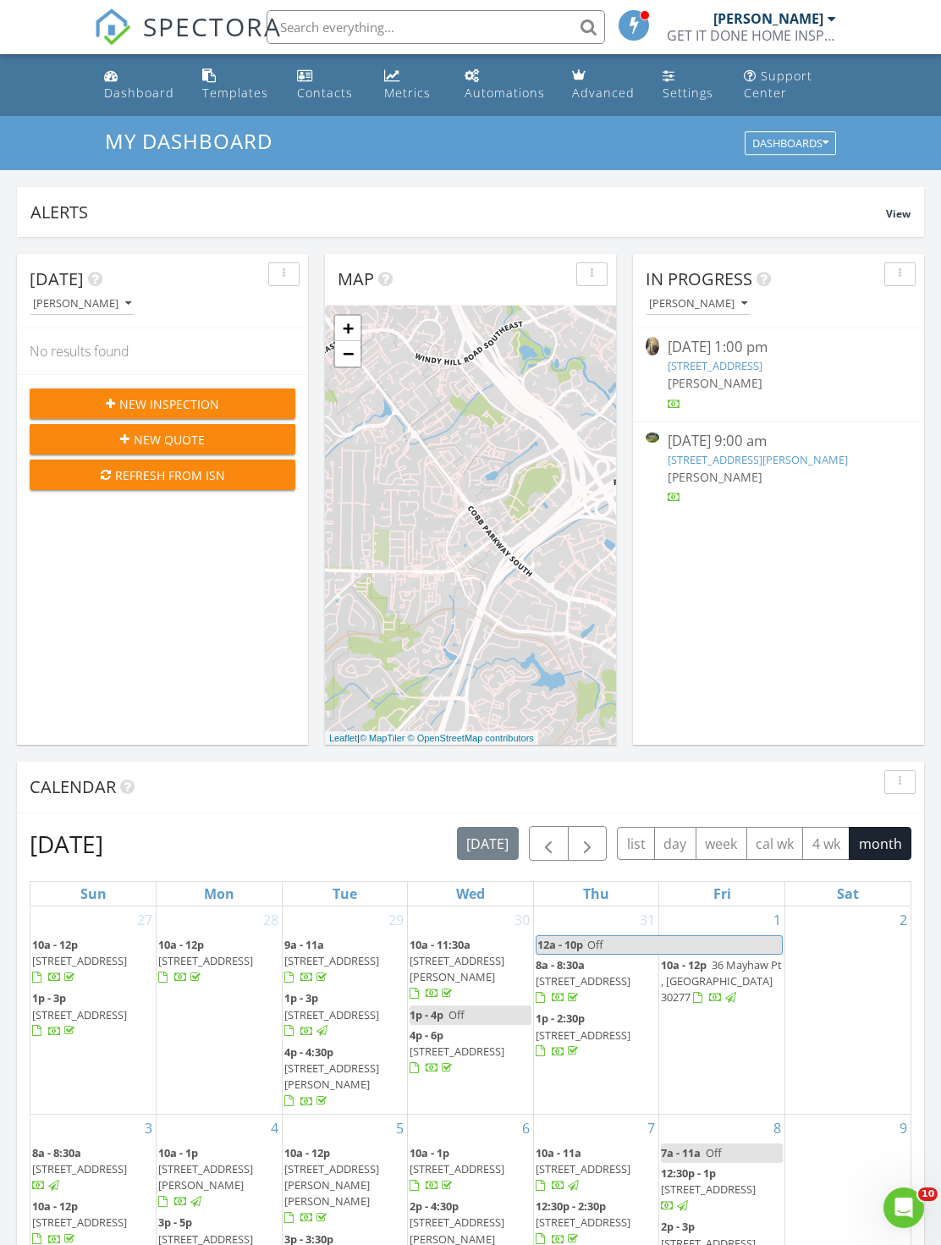
click at [436, 35] on input "text" at bounding box center [436, 27] width 339 height 34
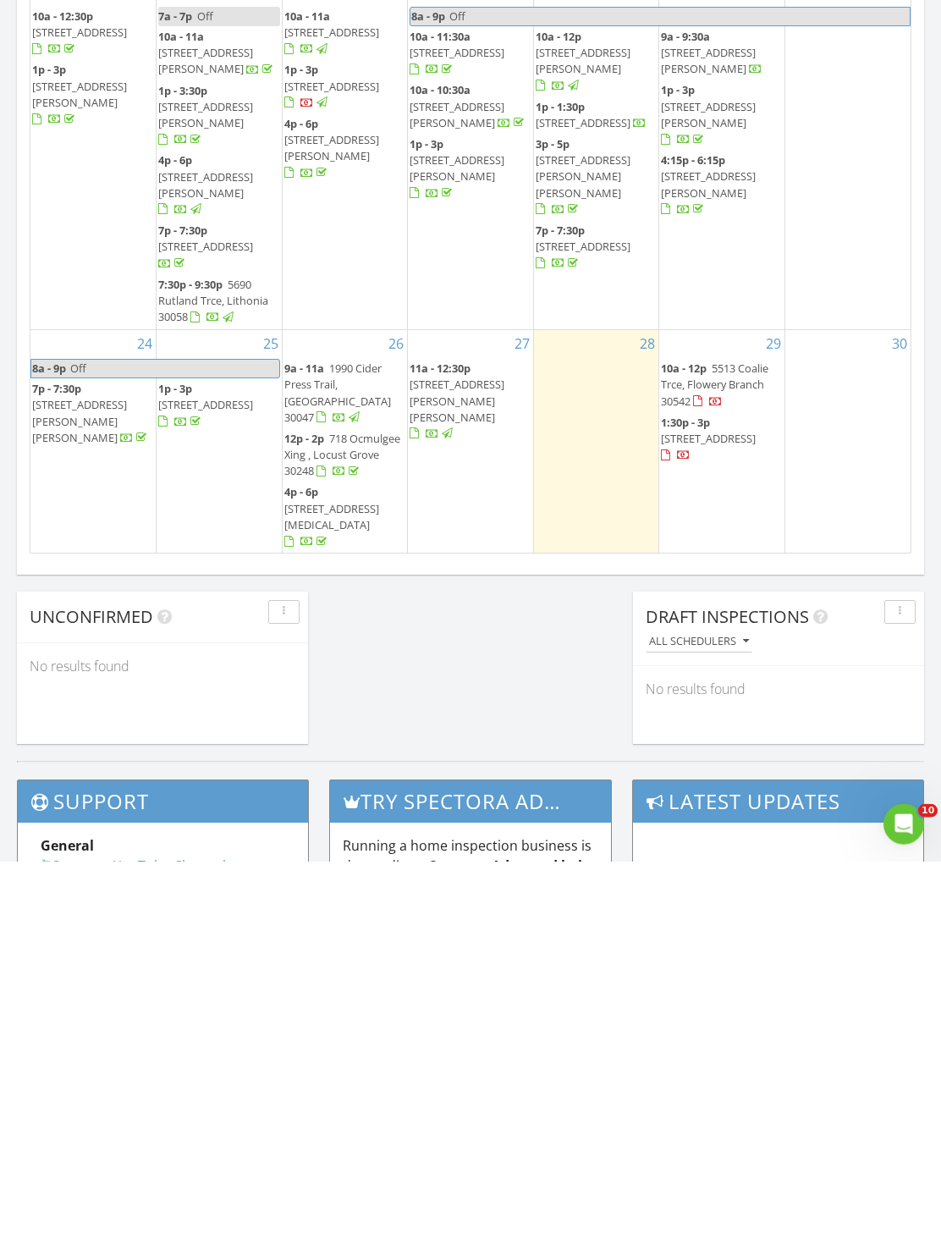
scroll to position [664, 0]
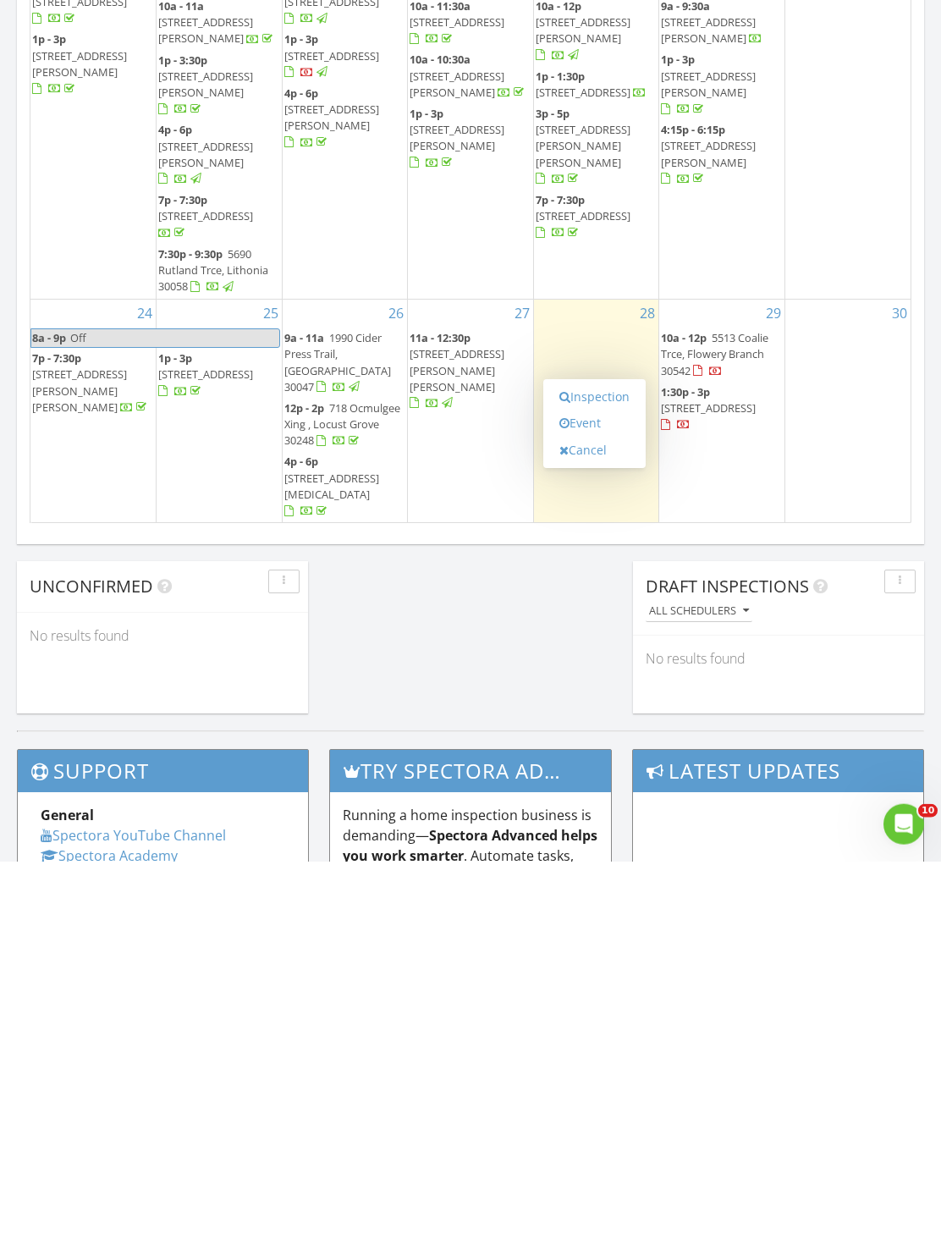
type input "Shakee"
click at [578, 935] on div at bounding box center [596, 948] width 125 height 27
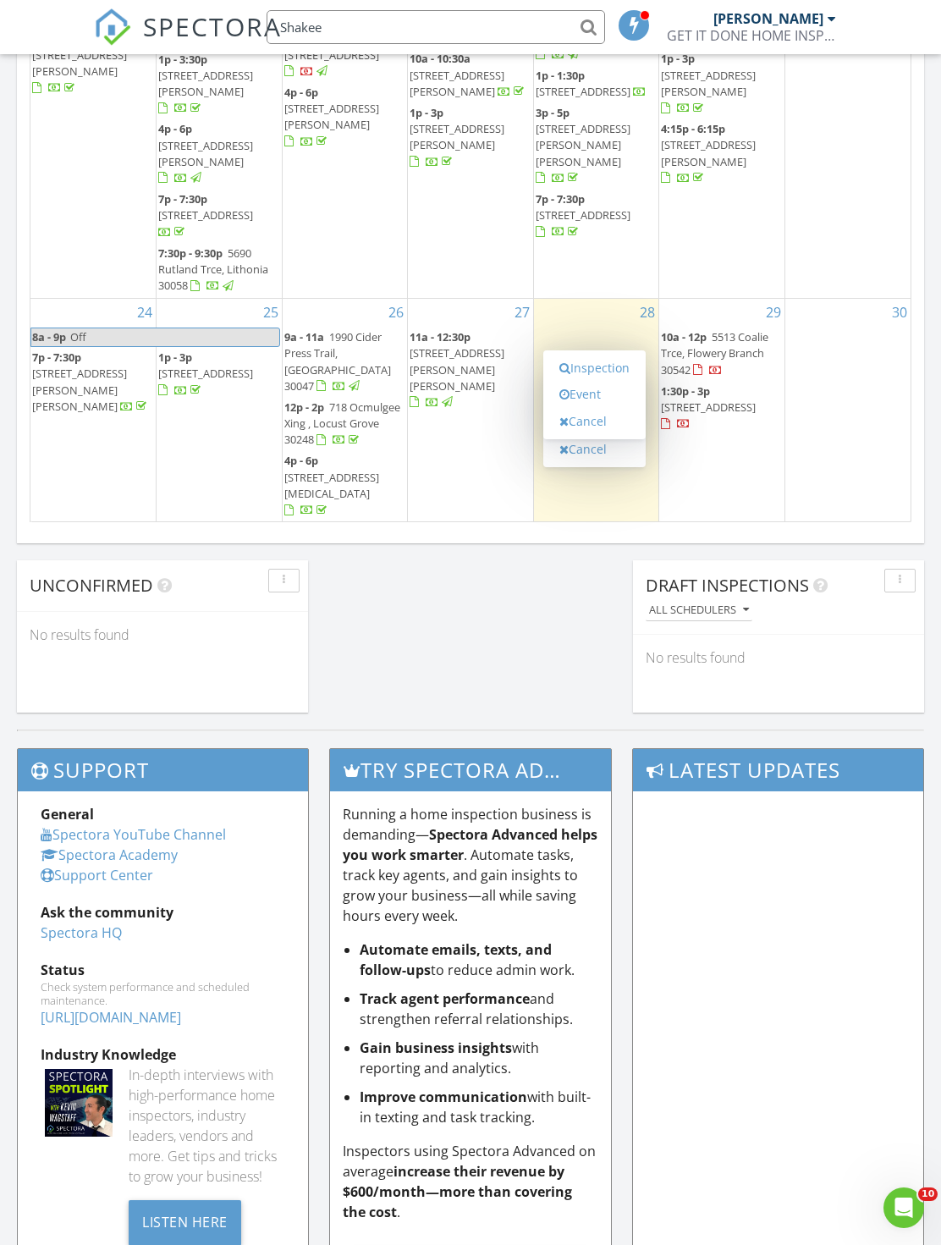
click at [593, 551] on div at bounding box center [596, 564] width 125 height 27
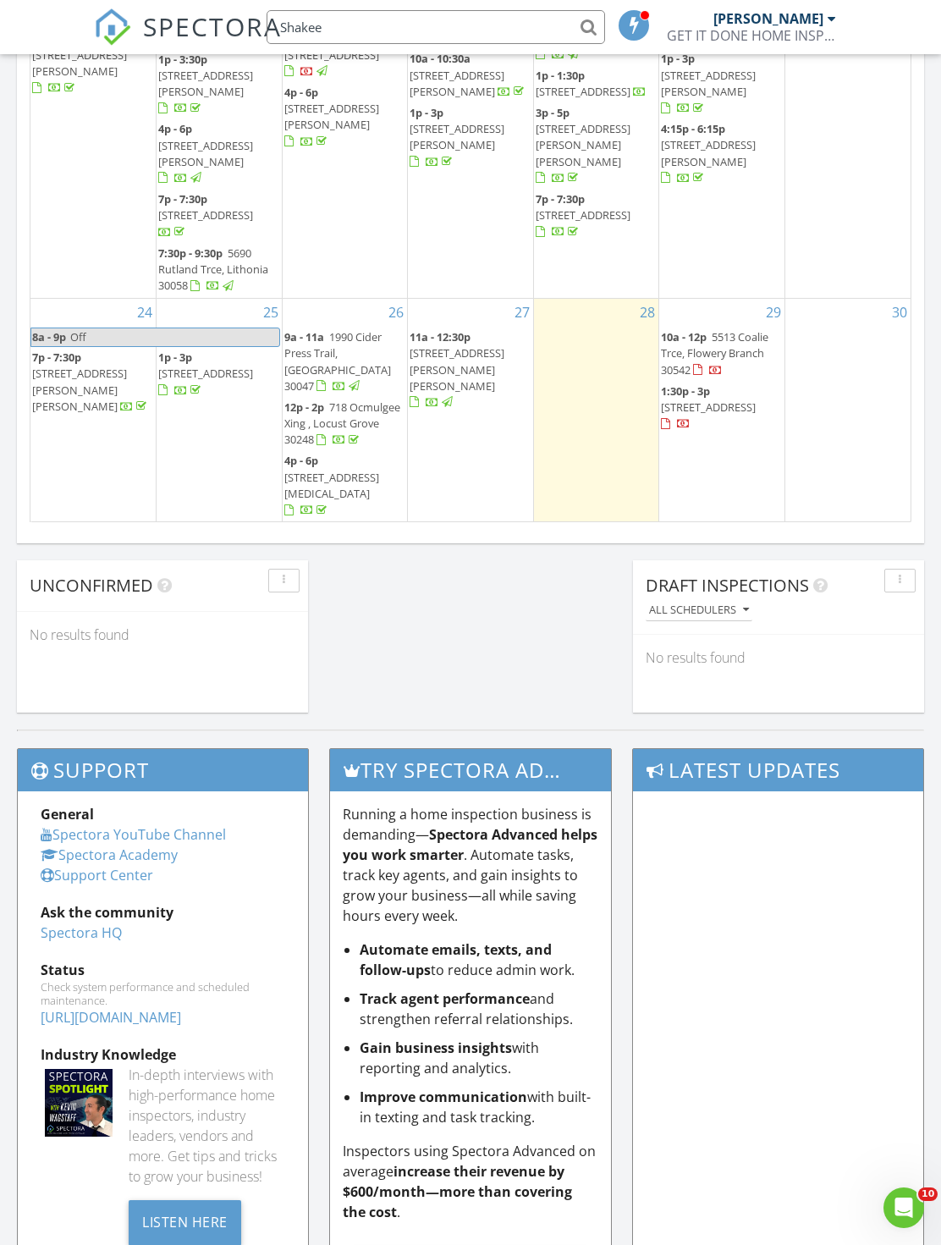
click at [599, 551] on div at bounding box center [596, 564] width 125 height 27
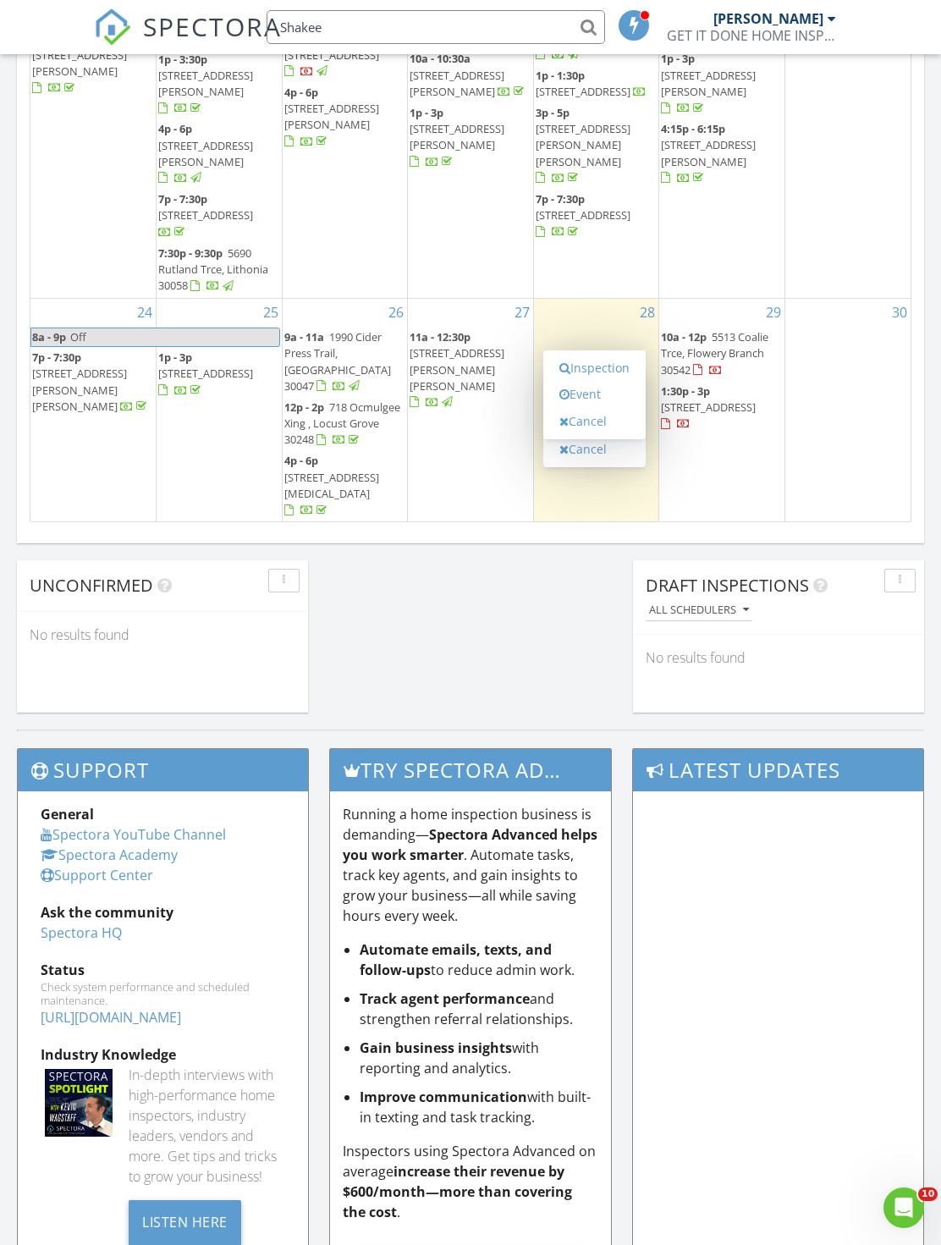
click at [607, 360] on link "Inspection" at bounding box center [594, 368] width 87 height 27
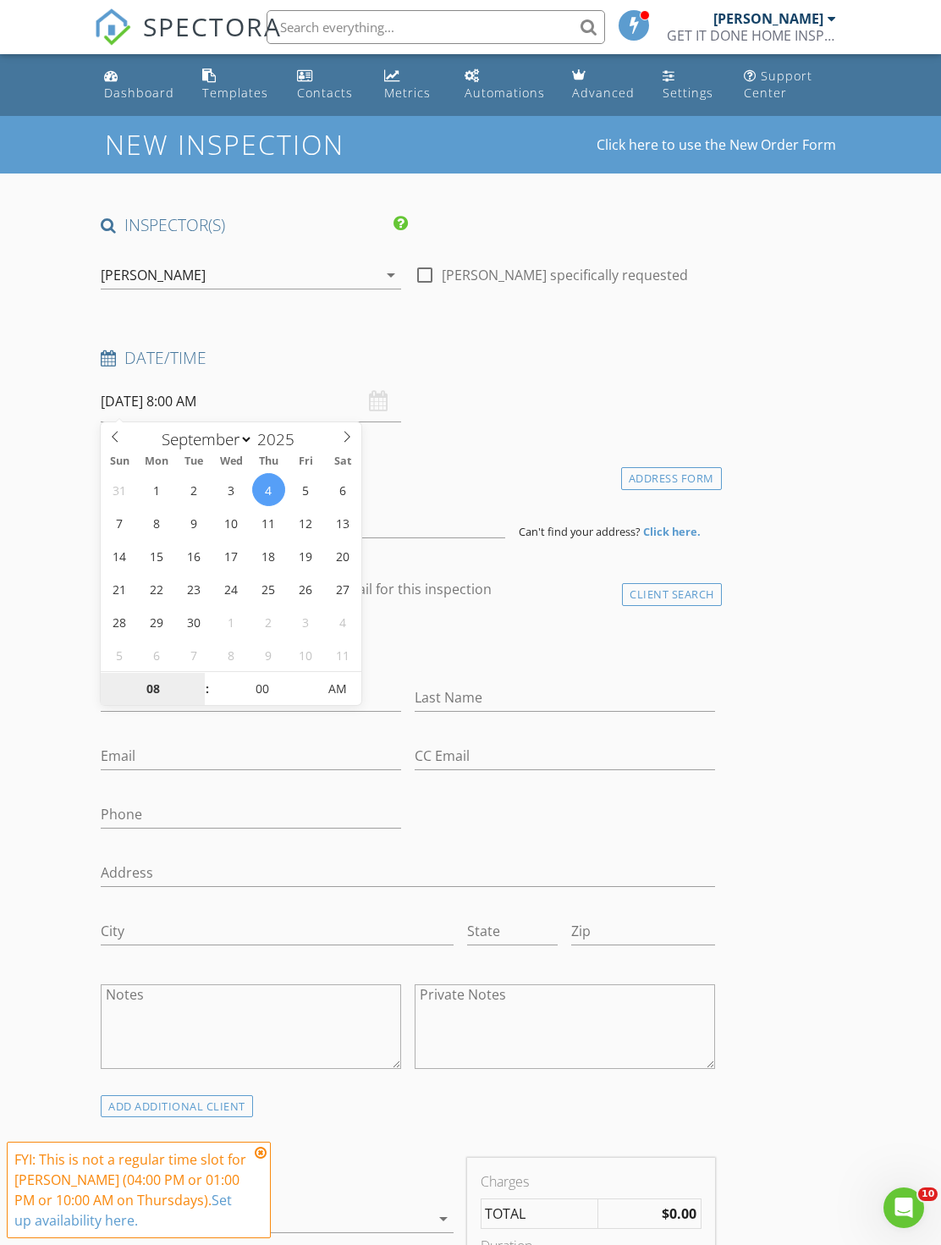
select select "9"
type input "[DATE] 8:00 AM"
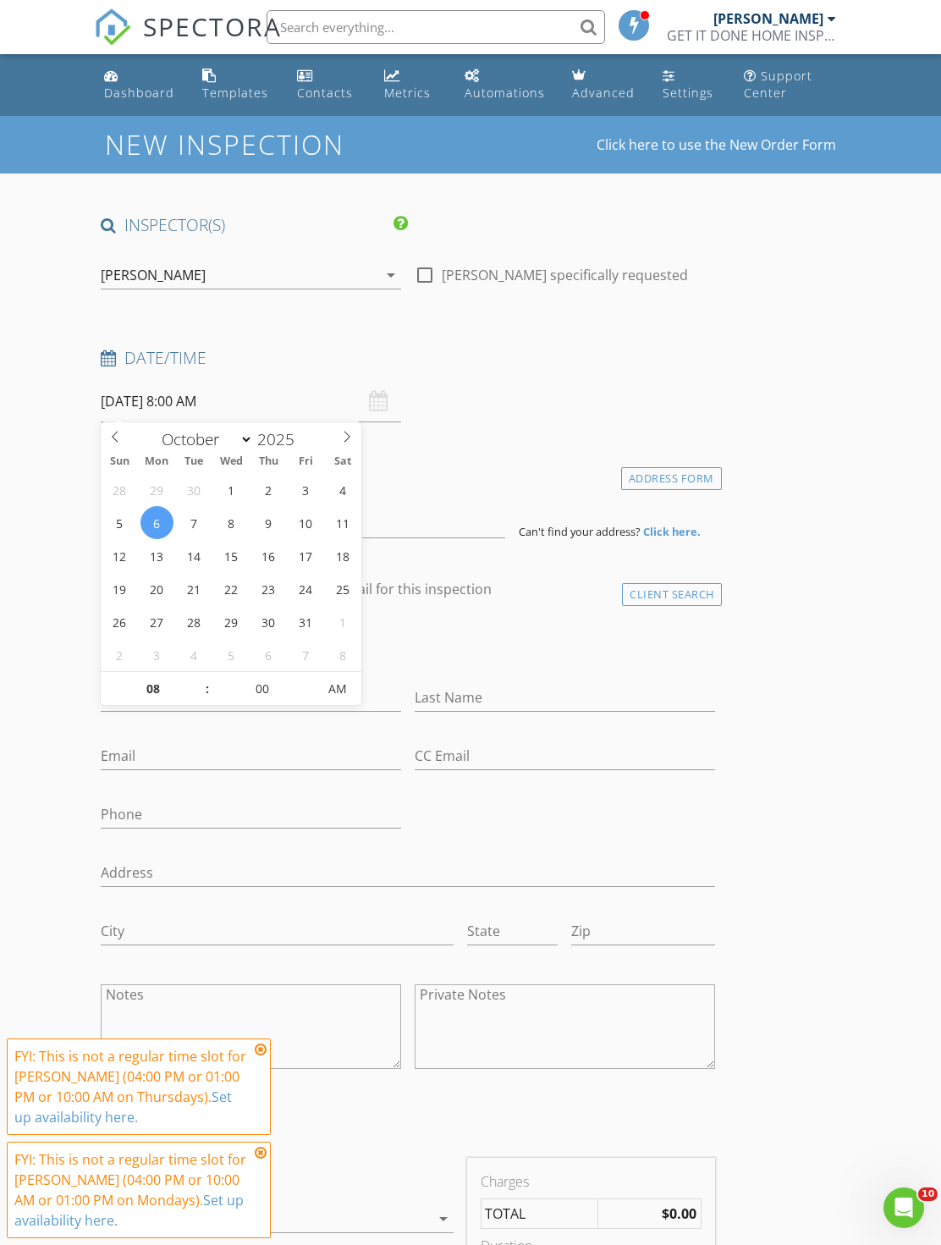
click at [133, 422] on div "January February March April May June July August September October November [D…" at bounding box center [231, 435] width 261 height 27
click at [136, 439] on div "January February March April May June July August September October November [D…" at bounding box center [232, 435] width 196 height 27
click at [114, 438] on icon at bounding box center [115, 437] width 6 height 11
select select "8"
type input "[DATE] 8:00 AM"
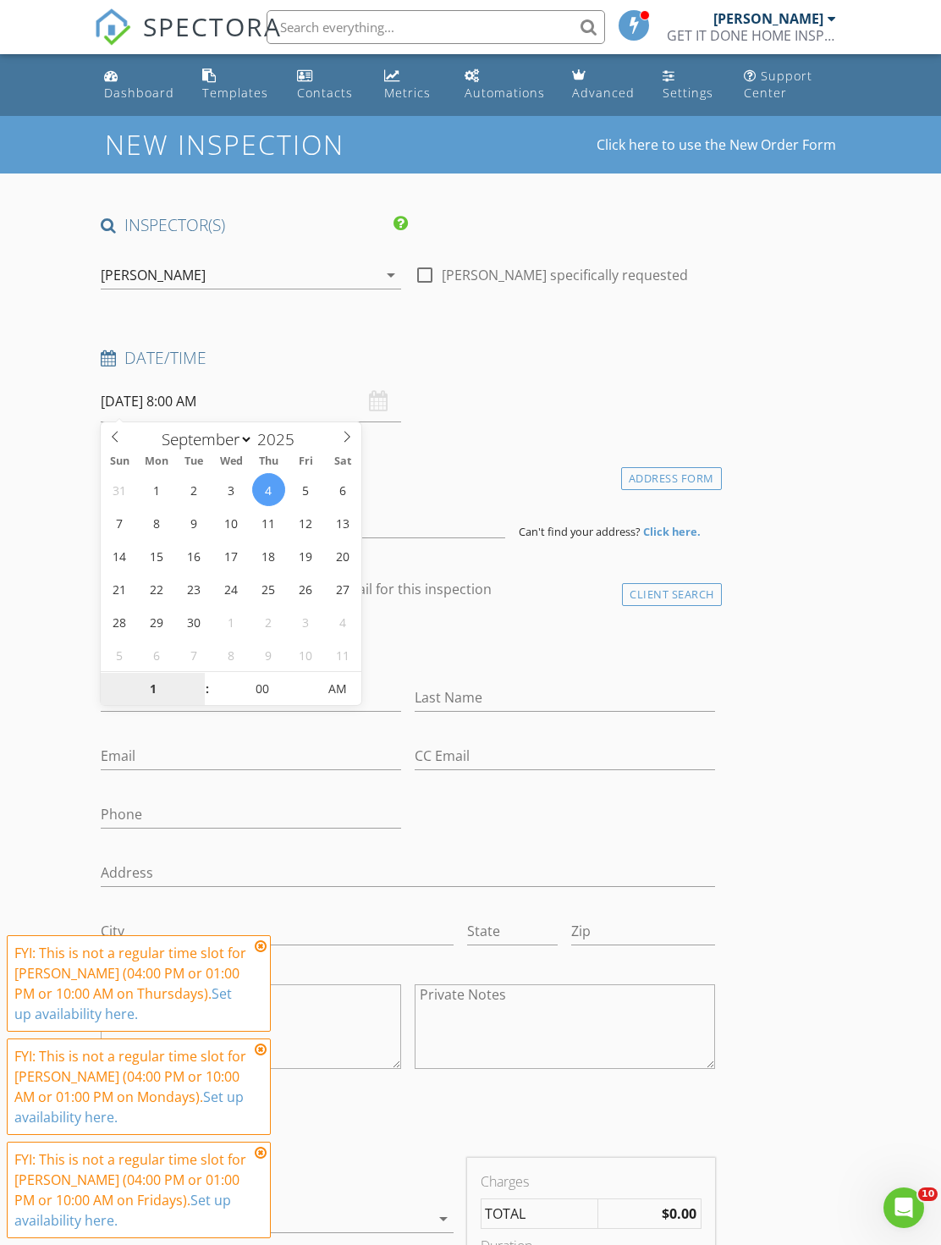
type input "10"
type input "[DATE] 10:00 AM"
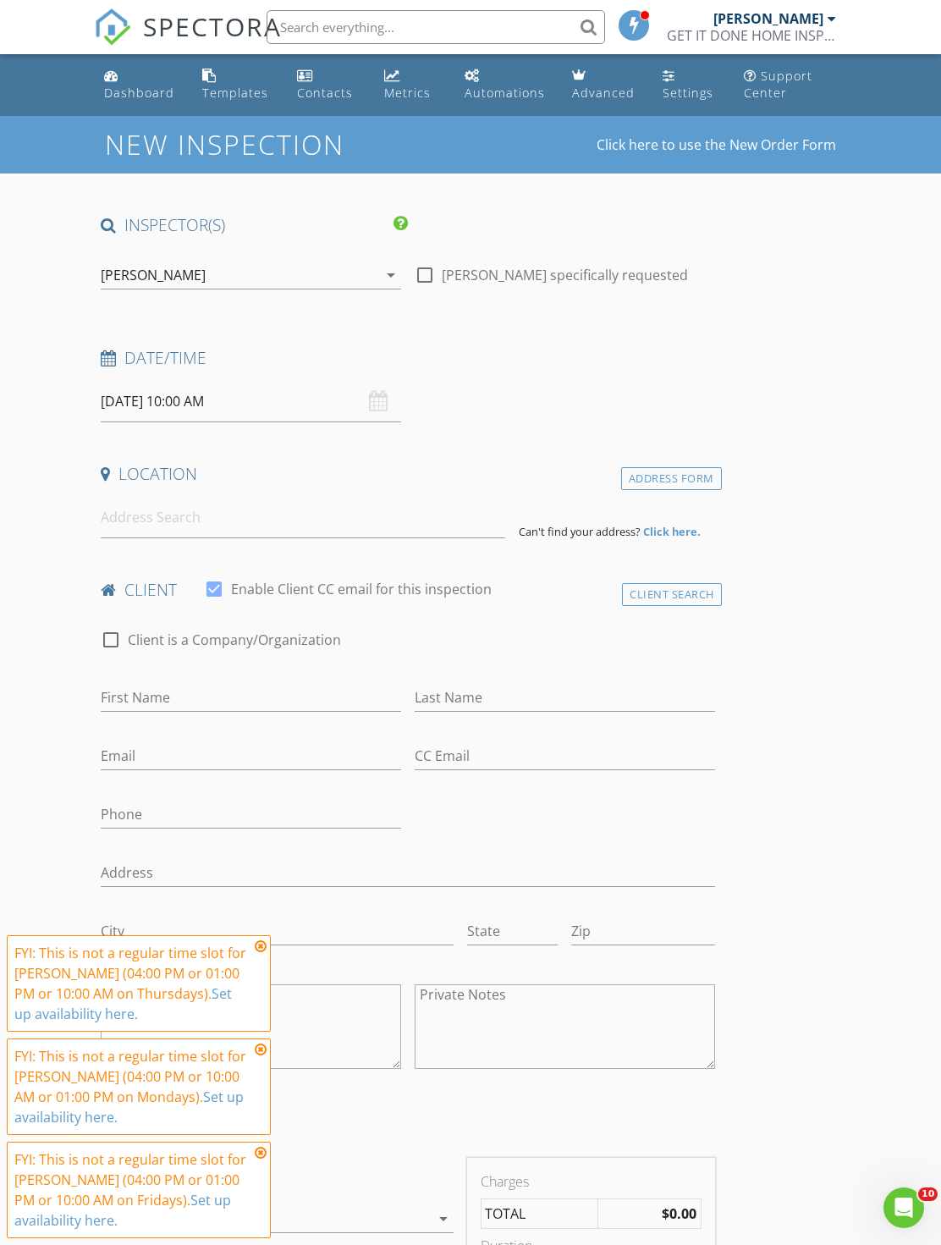
click at [328, 529] on input at bounding box center [303, 517] width 405 height 41
click at [530, 33] on input "text" at bounding box center [436, 27] width 339 height 34
click at [295, 524] on input at bounding box center [303, 517] width 405 height 41
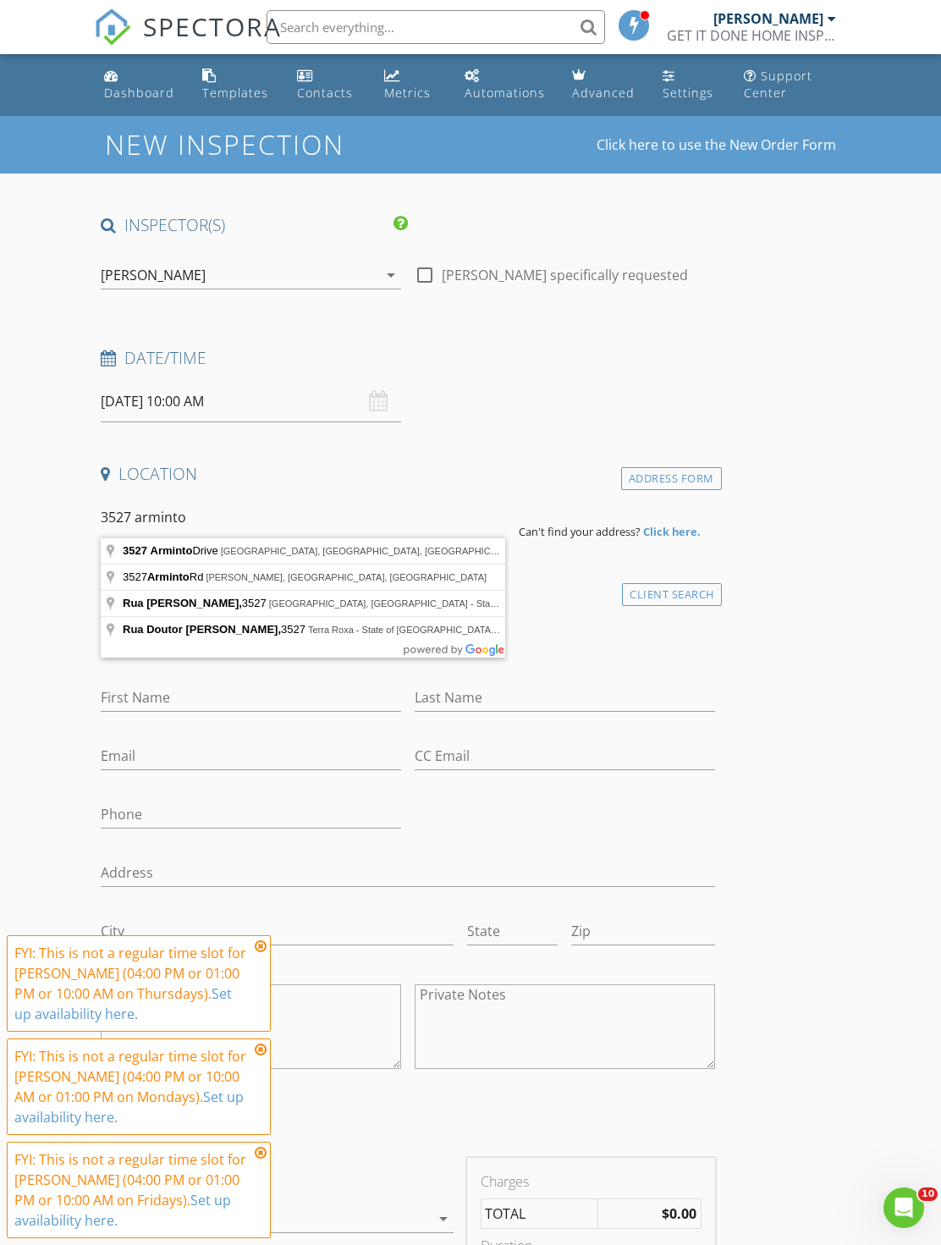
type input "3527 Arminto Drive, Ellenwood, GA, USA"
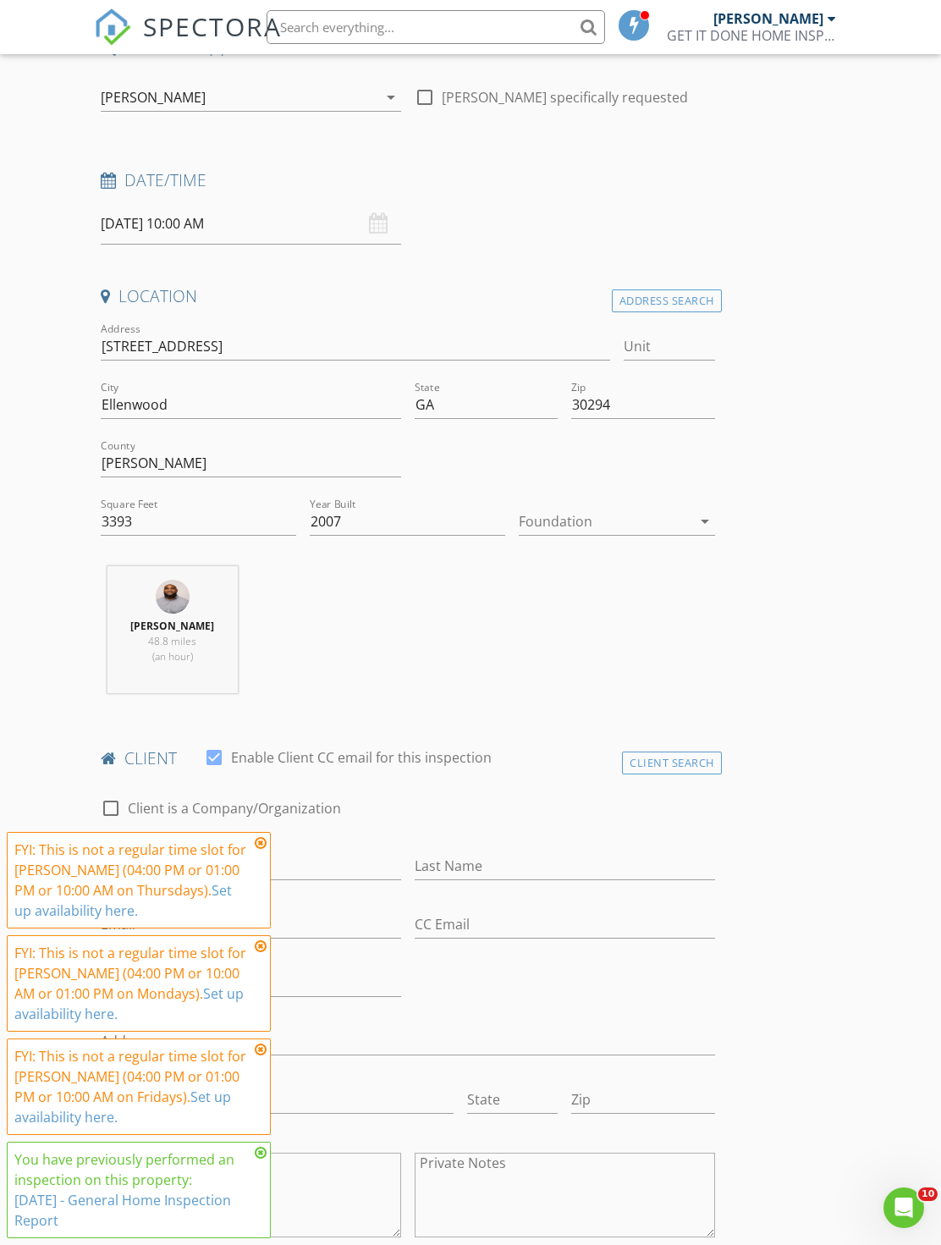
scroll to position [320, 0]
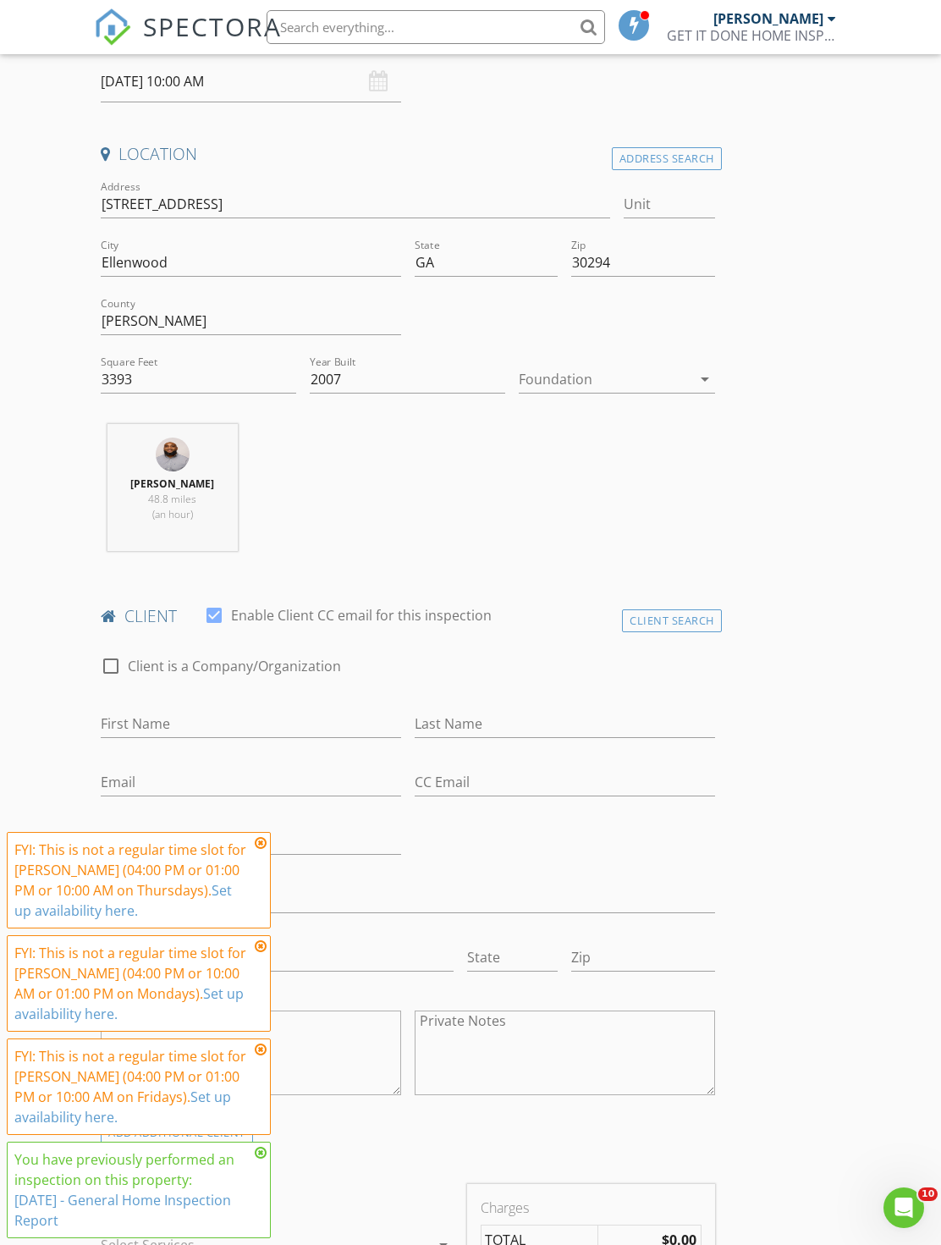
click at [321, 749] on div at bounding box center [251, 750] width 300 height 10
click at [675, 622] on div "Client Search" at bounding box center [672, 620] width 100 height 23
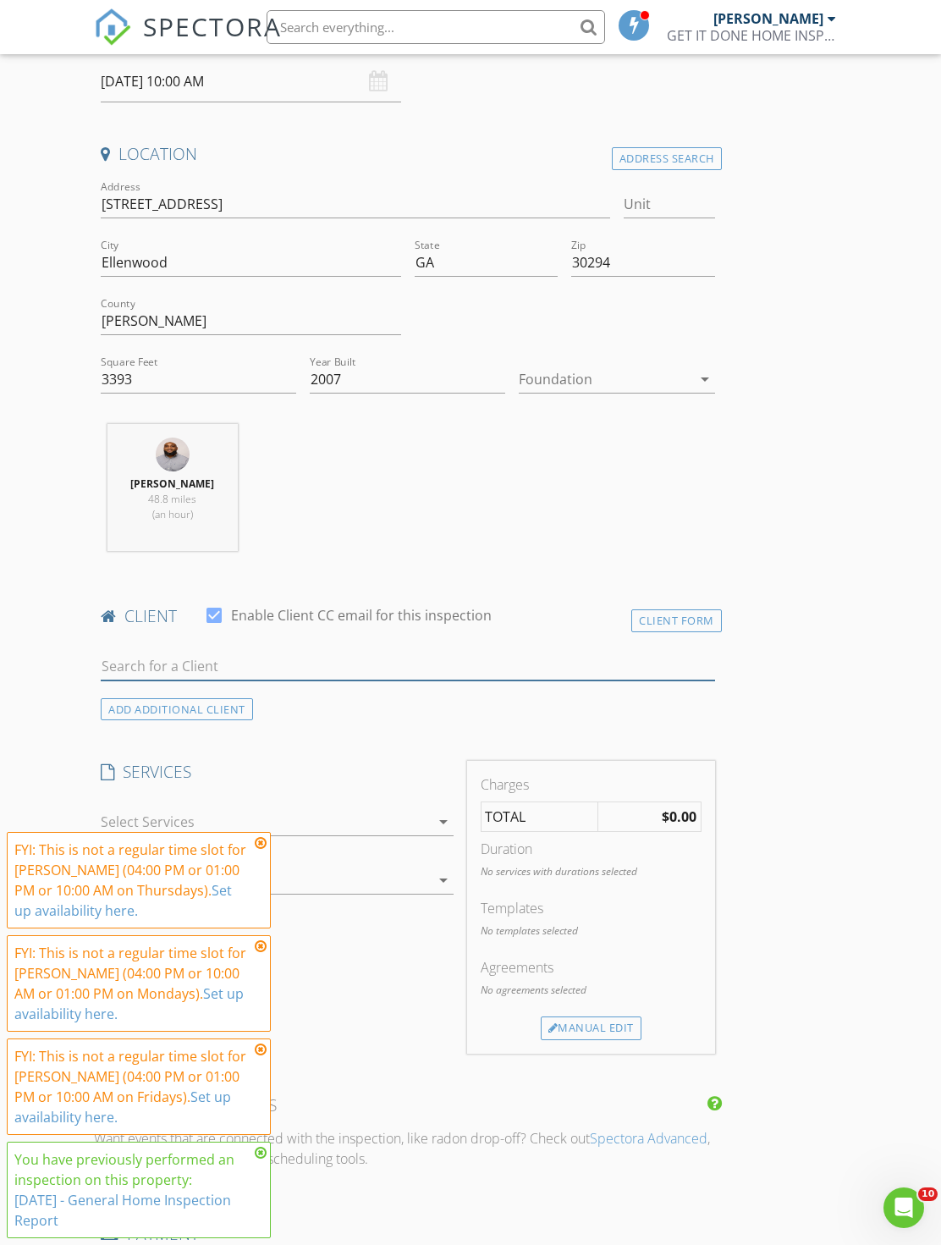
click at [331, 665] on input "text" at bounding box center [408, 667] width 614 height 28
type input "Shake"
click at [360, 689] on li "Shakeedra Albert keedra0825@gmail.com" at bounding box center [408, 703] width 612 height 47
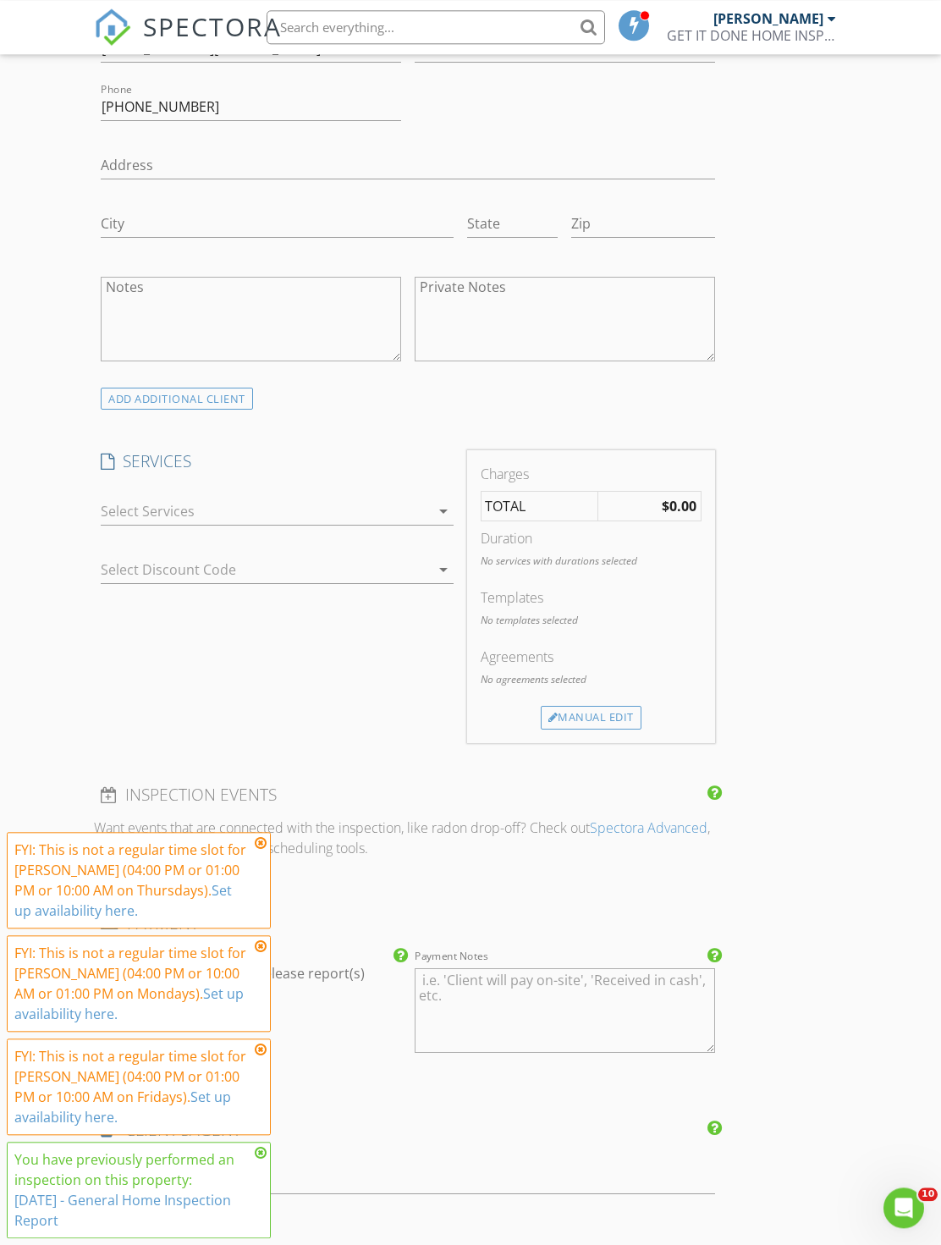
click at [387, 516] on div at bounding box center [265, 511] width 328 height 27
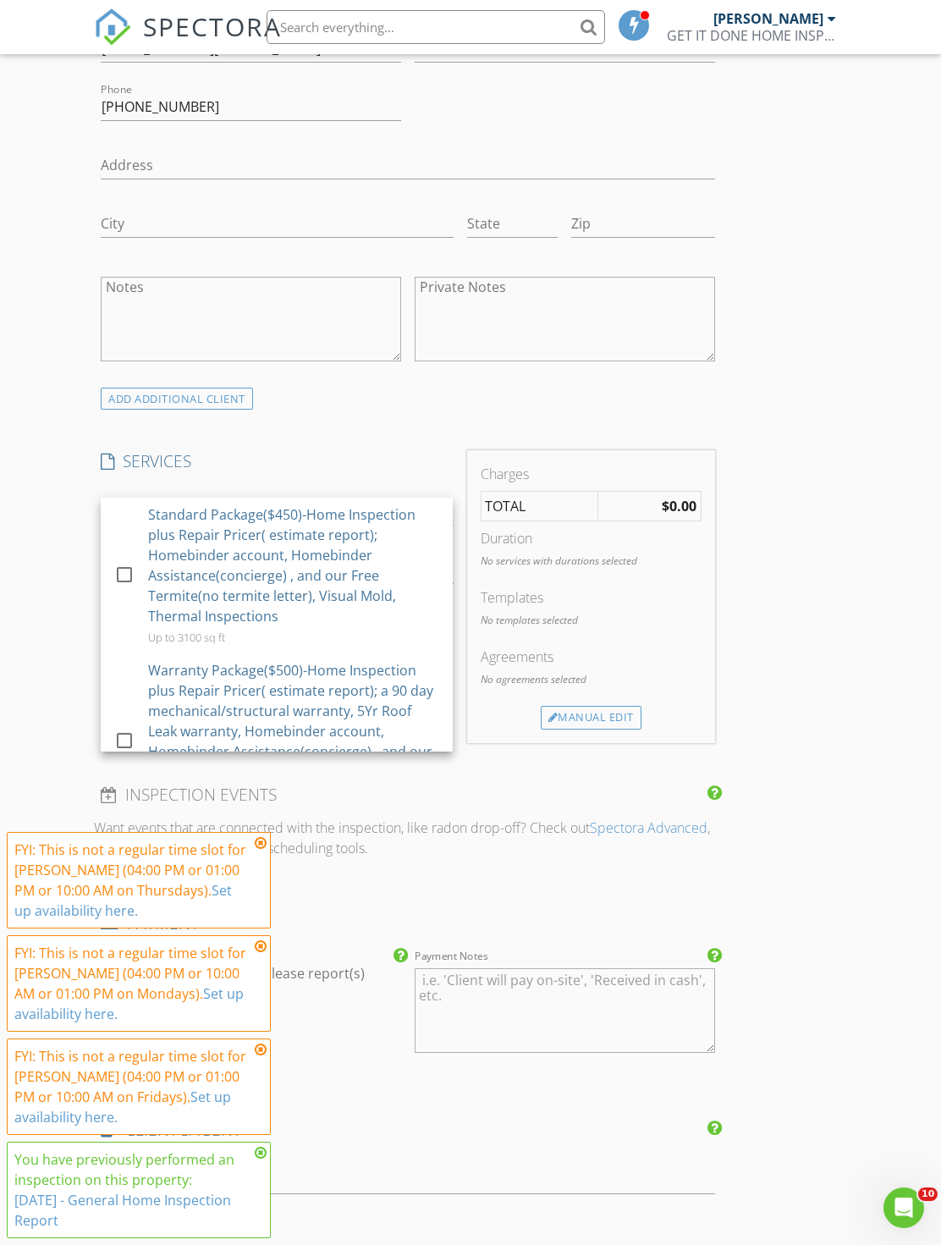
click at [349, 570] on div "Standard Package($450)-Home Inspection plus Repair Pricer( estimate report); Ho…" at bounding box center [293, 565] width 291 height 122
checkbox input "true"
checkbox input "false"
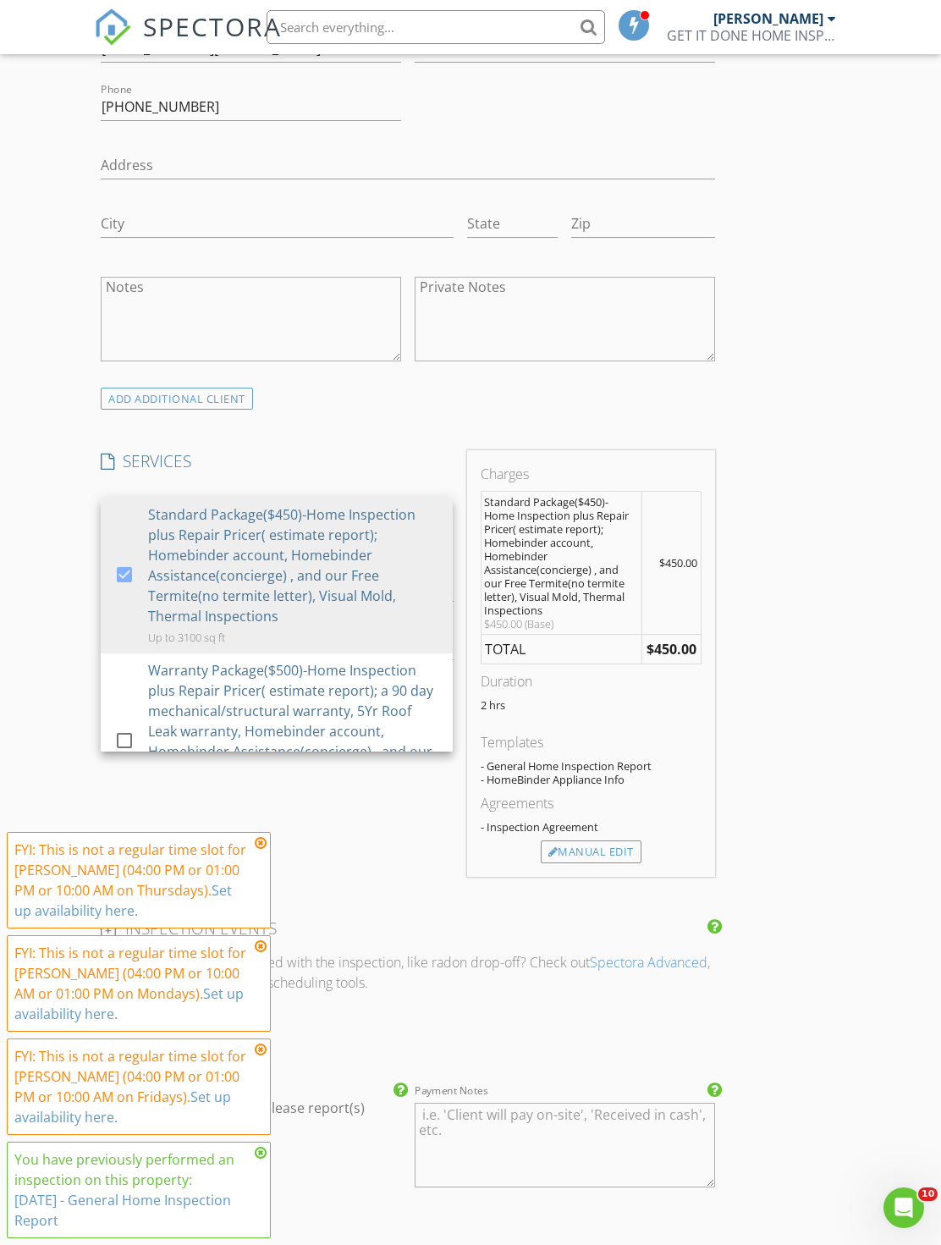
click at [785, 884] on div "INSPECTOR(S) check_box JERMAINE JACKSON PRIMARY JERMAINE JACKSON arrow_drop_dow…" at bounding box center [470, 731] width 753 height 3142
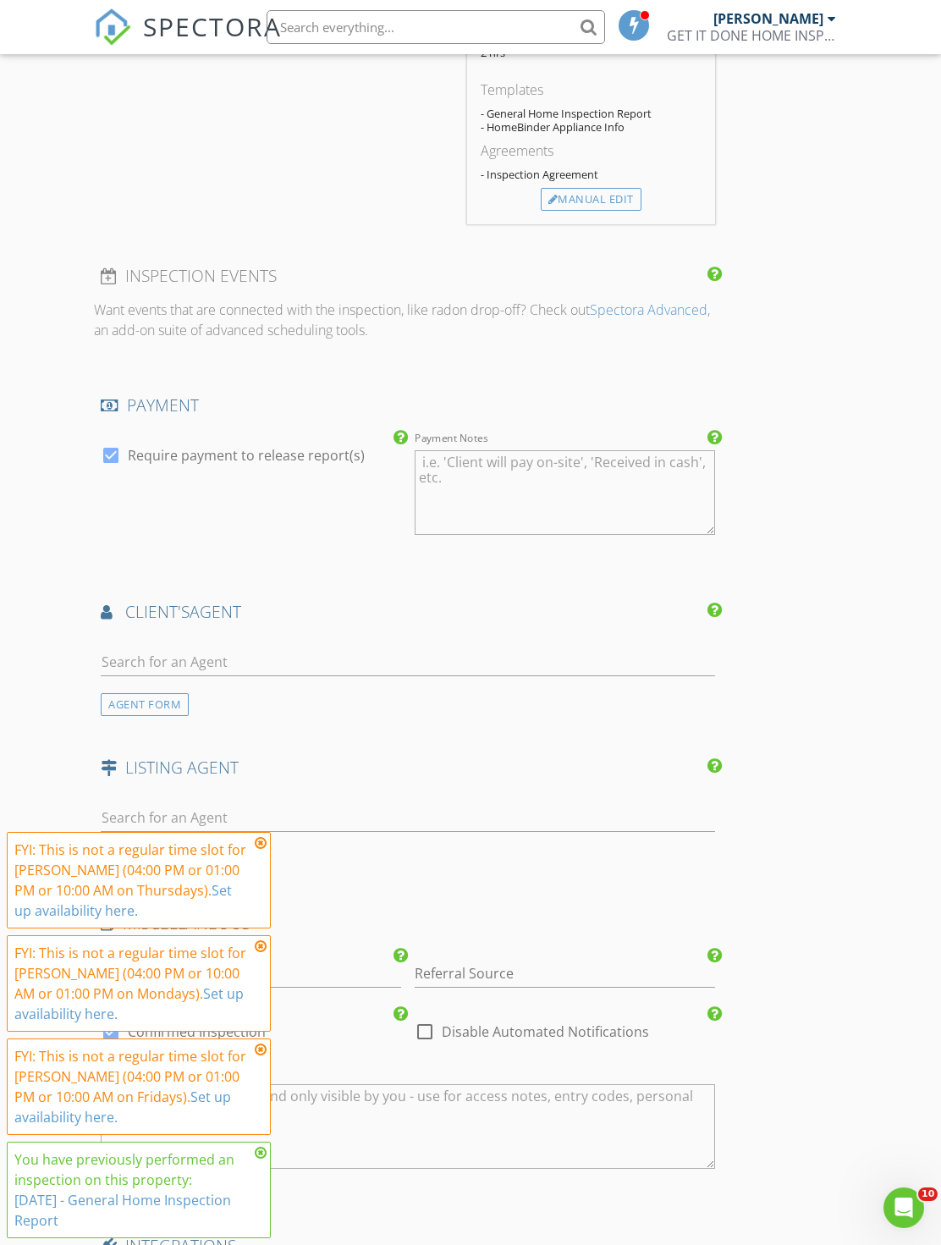
scroll to position [1796, 0]
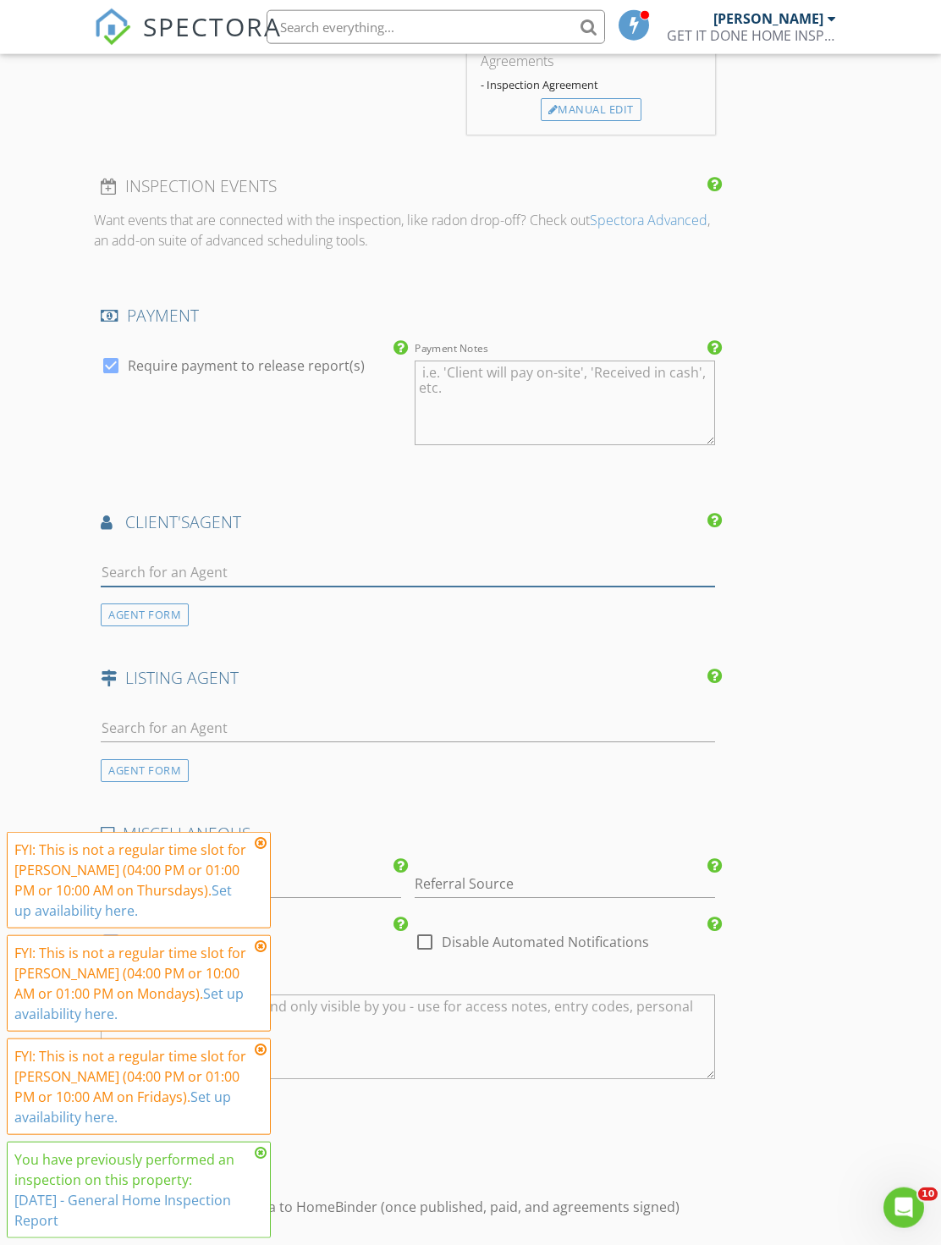
click at [441, 560] on input "text" at bounding box center [408, 573] width 614 height 28
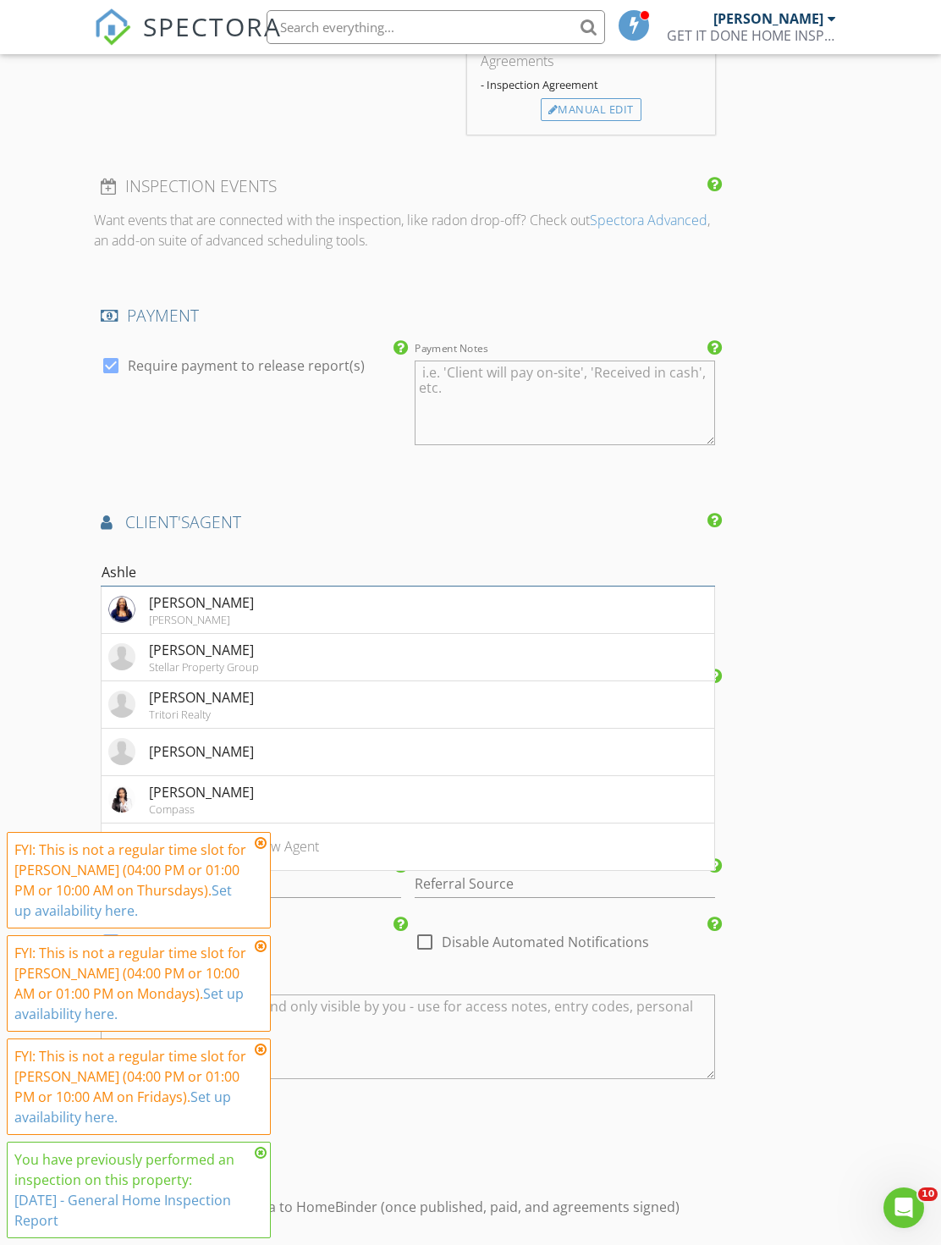
type input "[PERSON_NAME]"
click at [383, 587] on li "Ashley Rozier Keller Williams" at bounding box center [408, 610] width 612 height 47
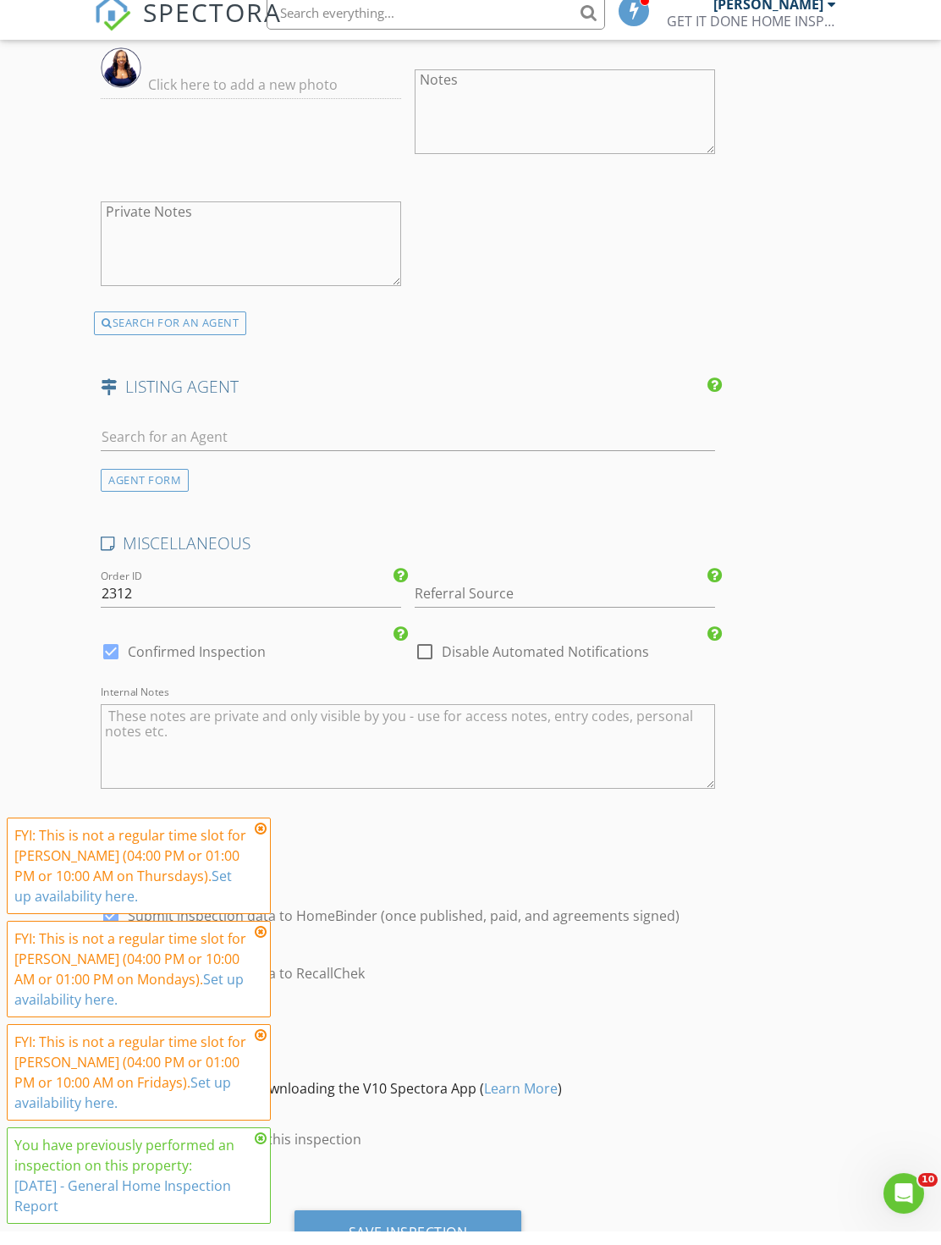
scroll to position [2575, 0]
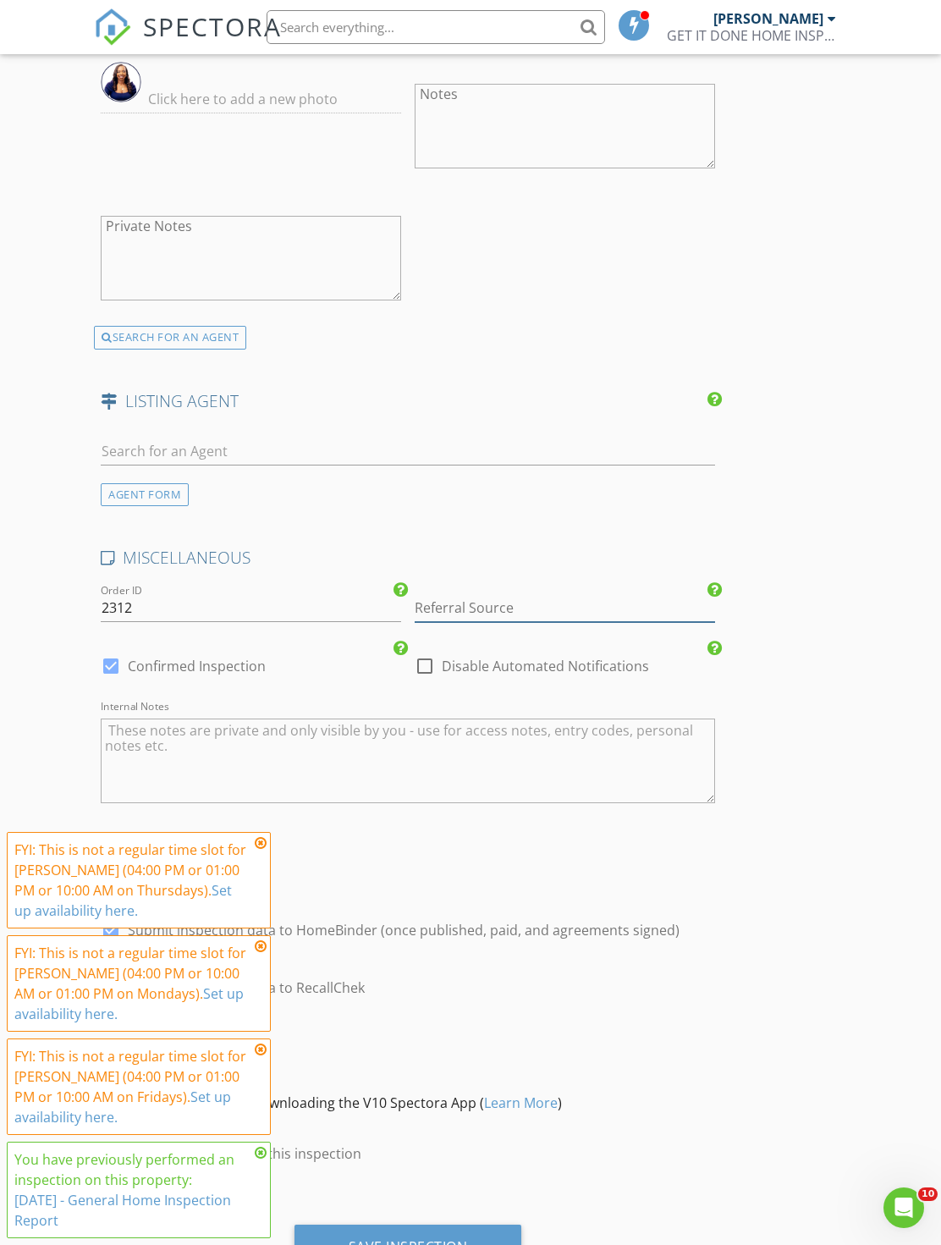
click at [477, 596] on input "Referral Source" at bounding box center [565, 608] width 300 height 28
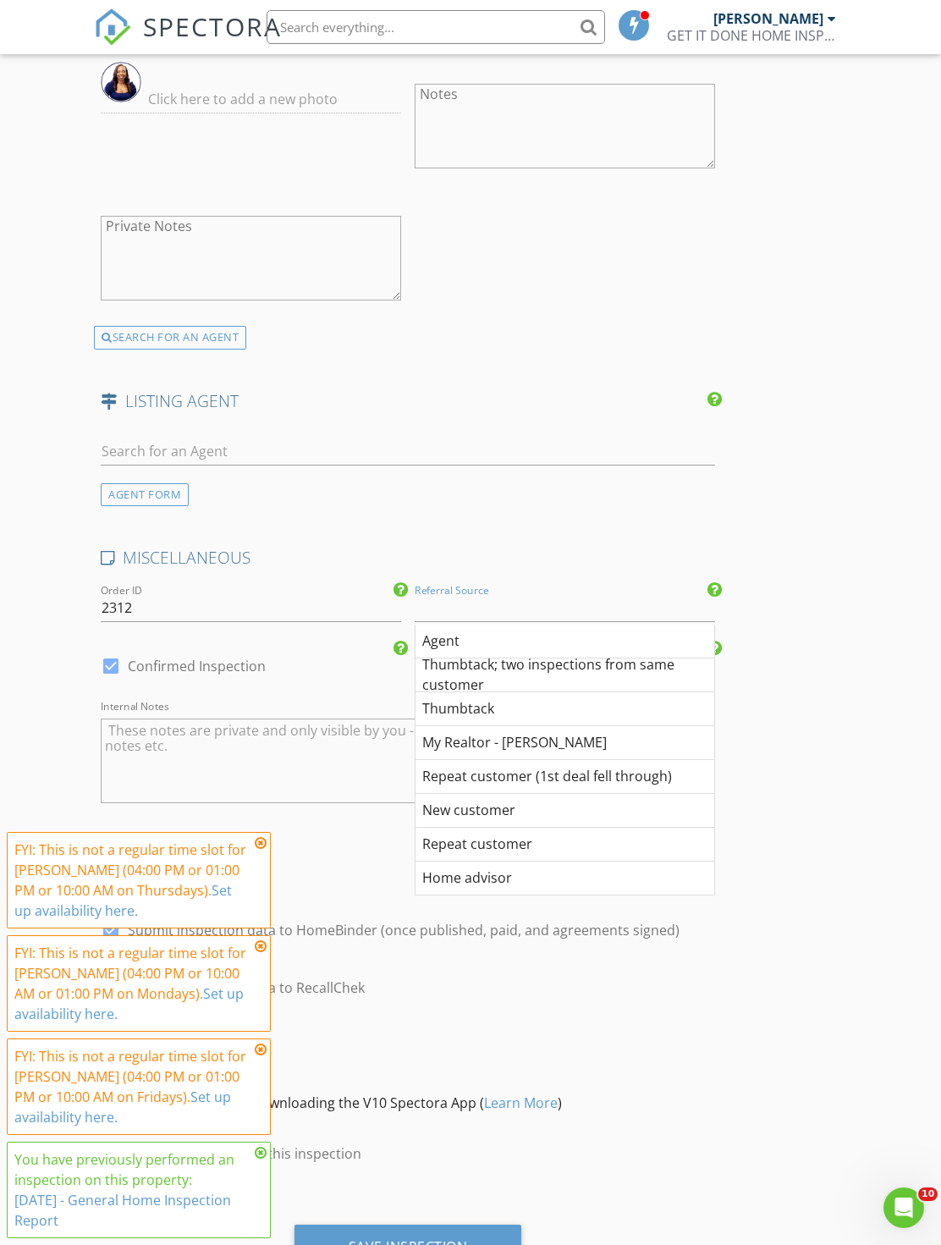
click at [460, 644] on div "Agent" at bounding box center [565, 642] width 299 height 34
type input "Agent"
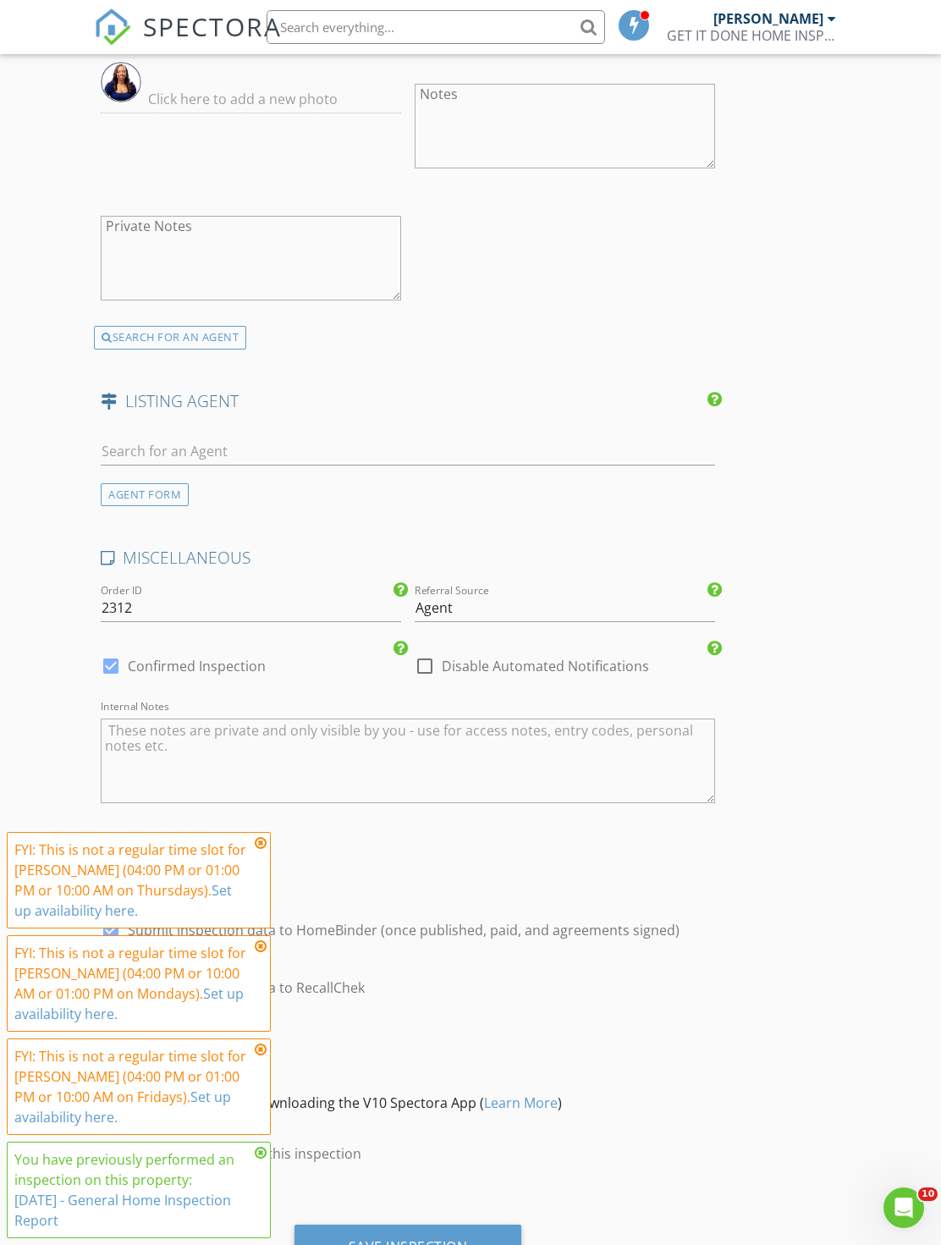
click at [411, 931] on label "Submit inspection data to HomeBinder (once published, paid, and agreements sign…" at bounding box center [404, 930] width 552 height 17
checkbox input "false"
click at [426, 664] on div at bounding box center [424, 666] width 29 height 29
checkbox input "true"
click at [473, 1244] on div "Save Inspection" at bounding box center [409, 1248] width 228 height 46
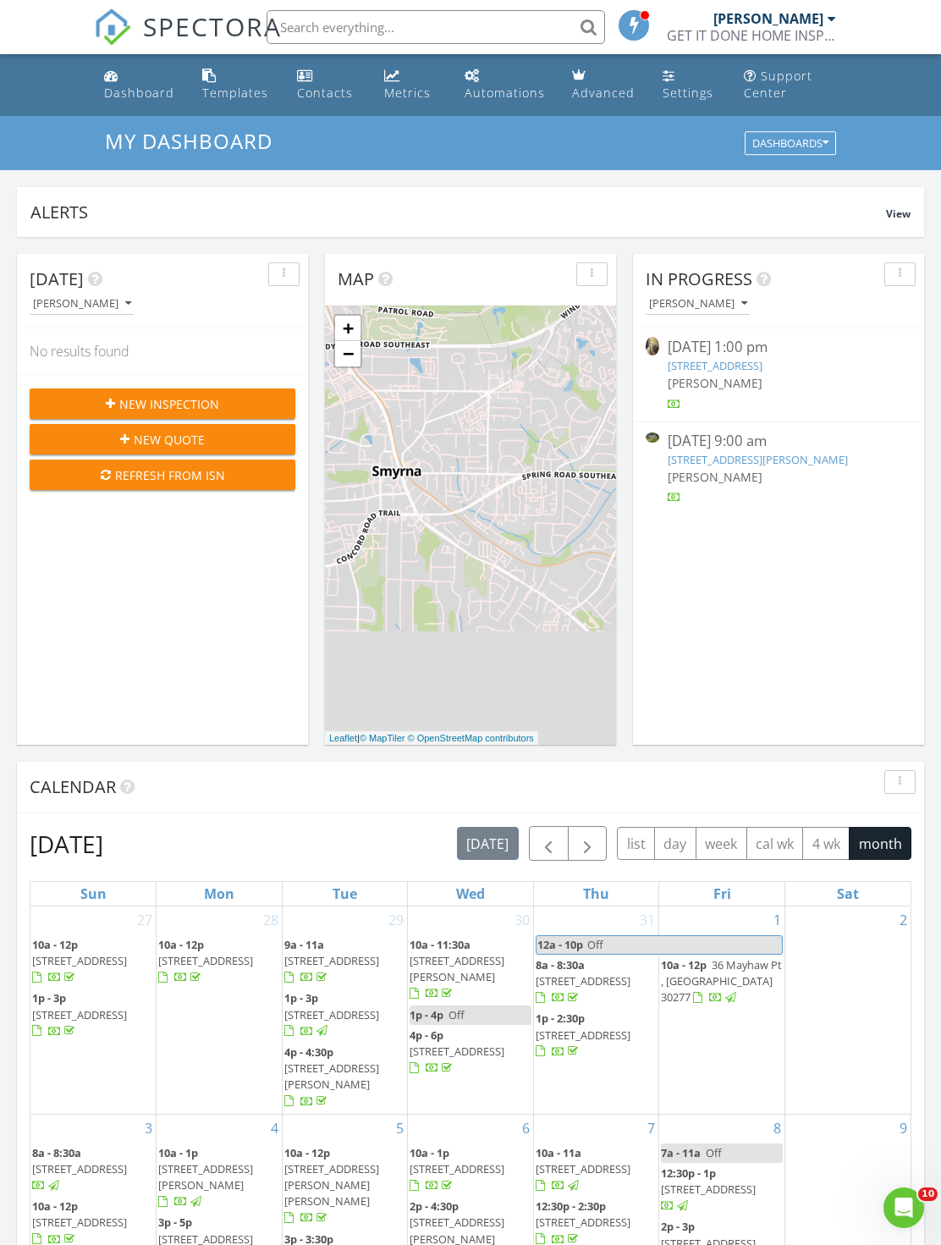
click at [462, 34] on input "text" at bounding box center [436, 27] width 339 height 34
type input "[PERSON_NAME]"
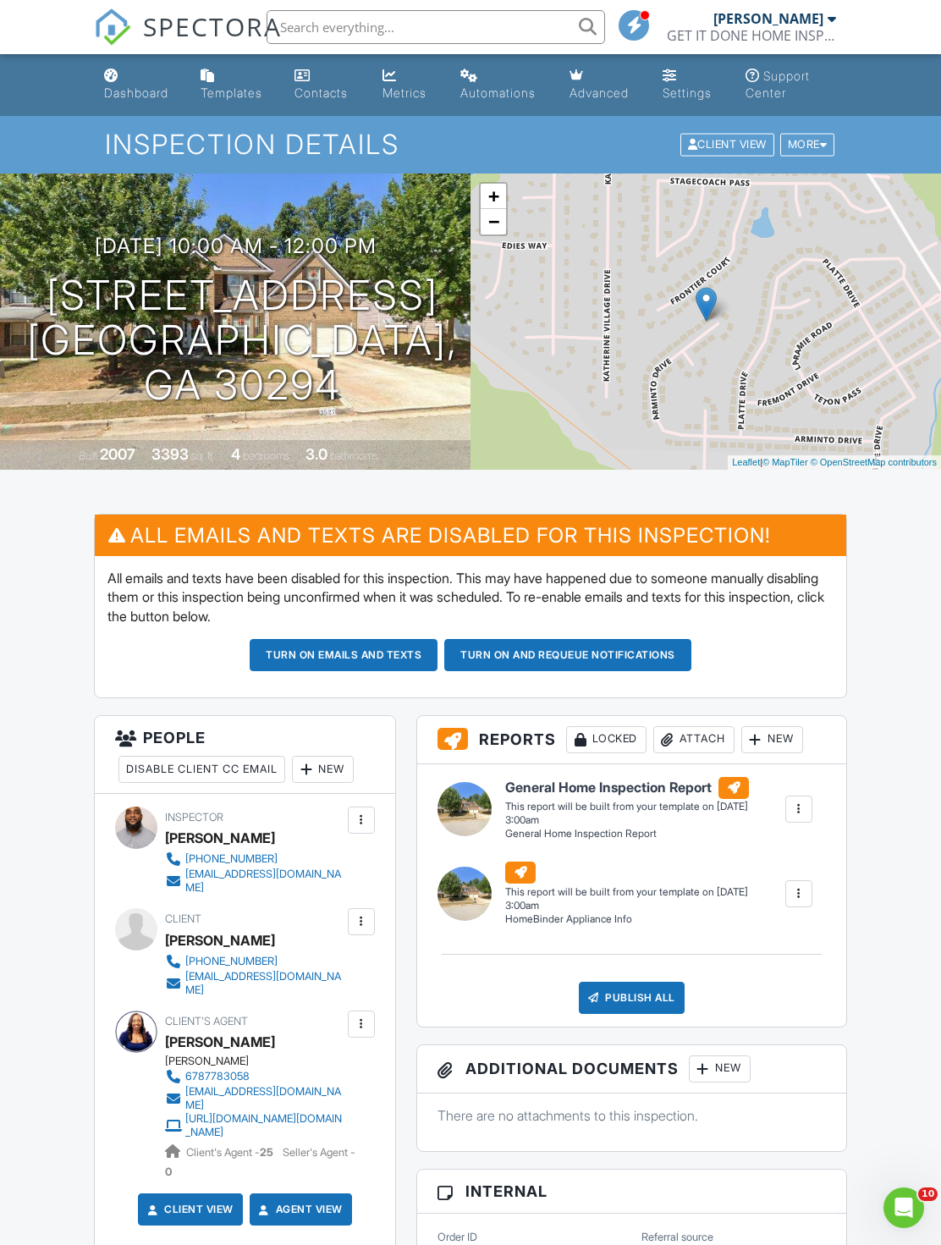
click at [141, 104] on link "Dashboard" at bounding box center [138, 85] width 83 height 48
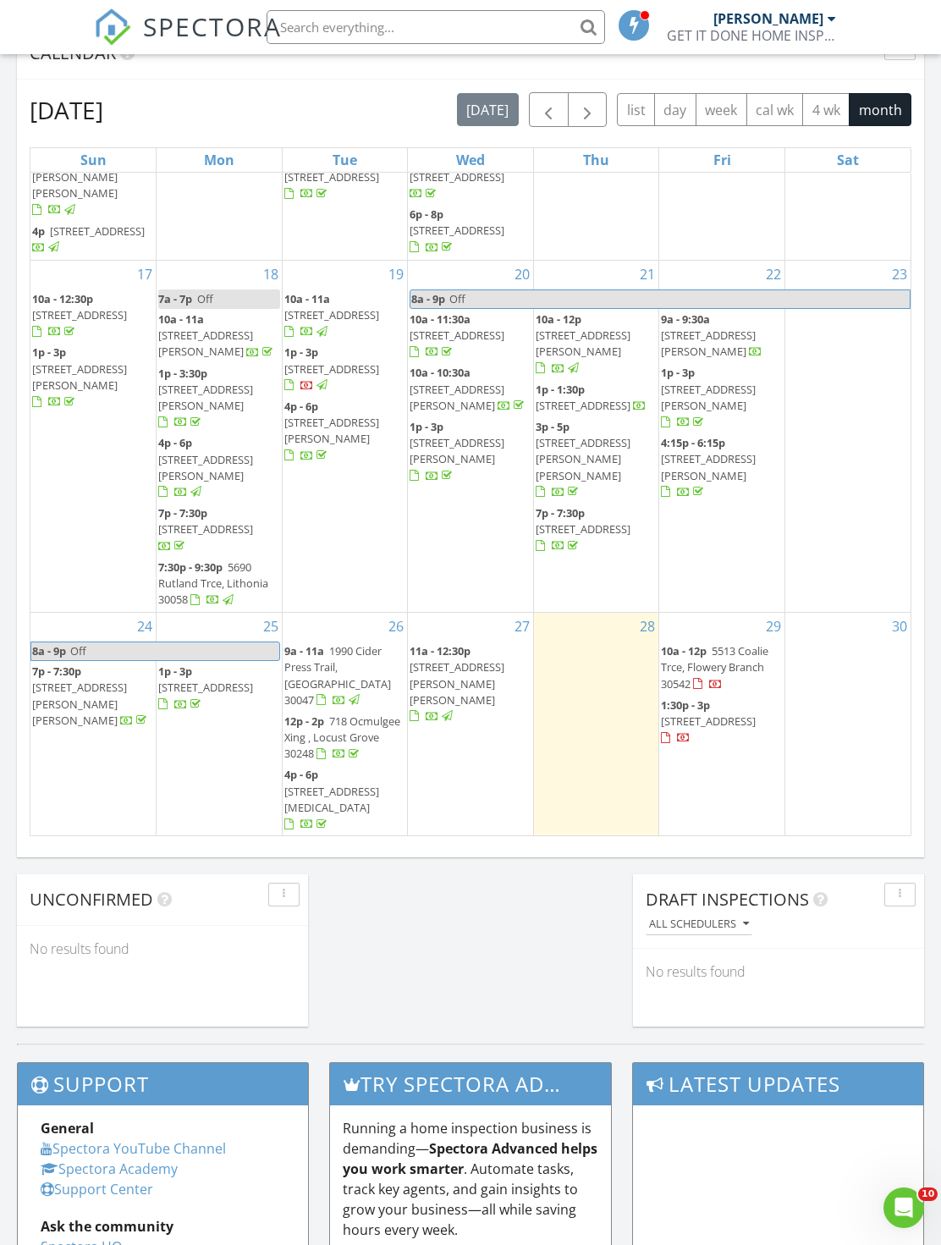
scroll to position [733, 0]
